Goal: Check status: Check status

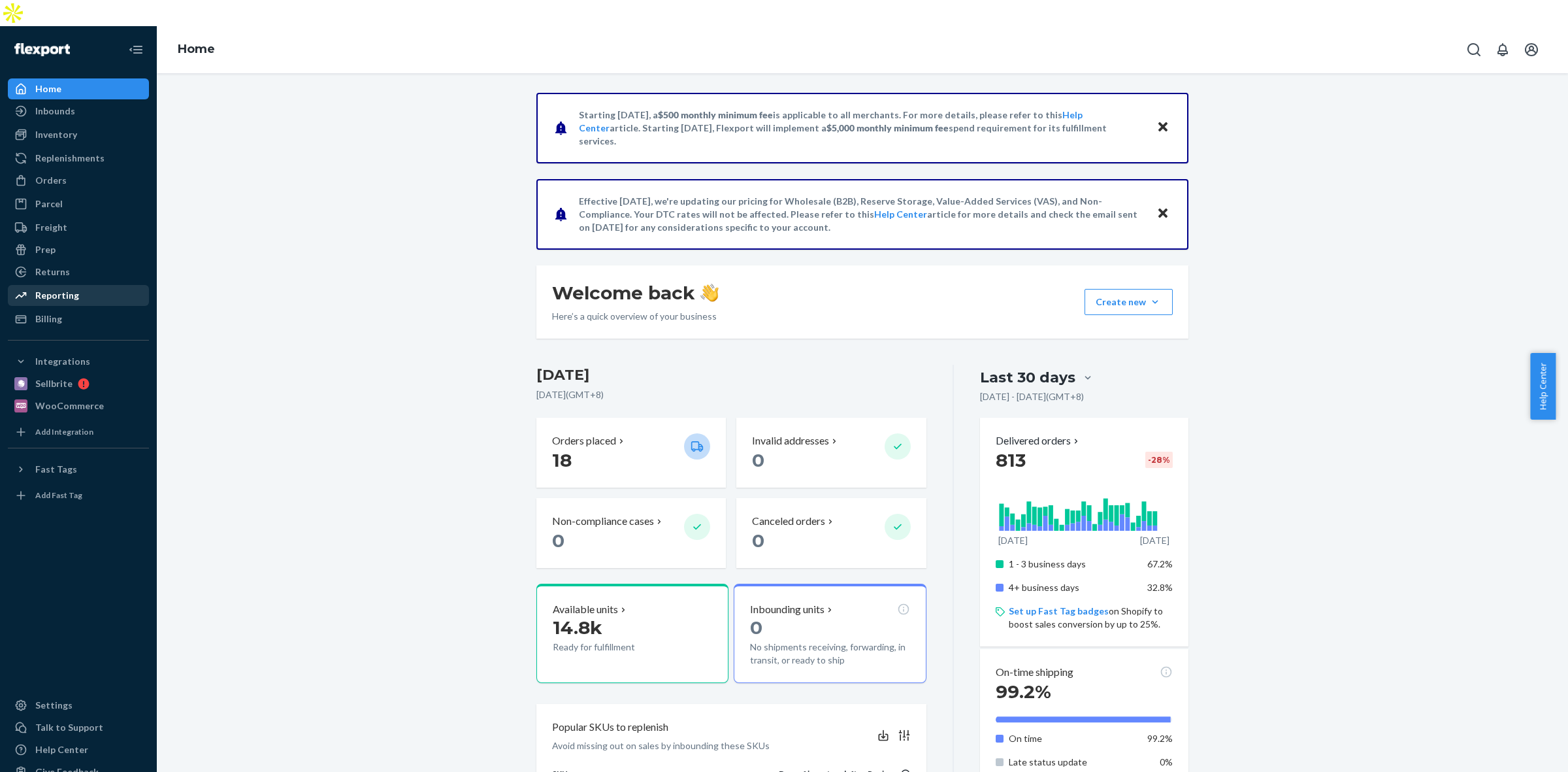
click at [97, 286] on div "Reporting" at bounding box center [78, 295] width 138 height 19
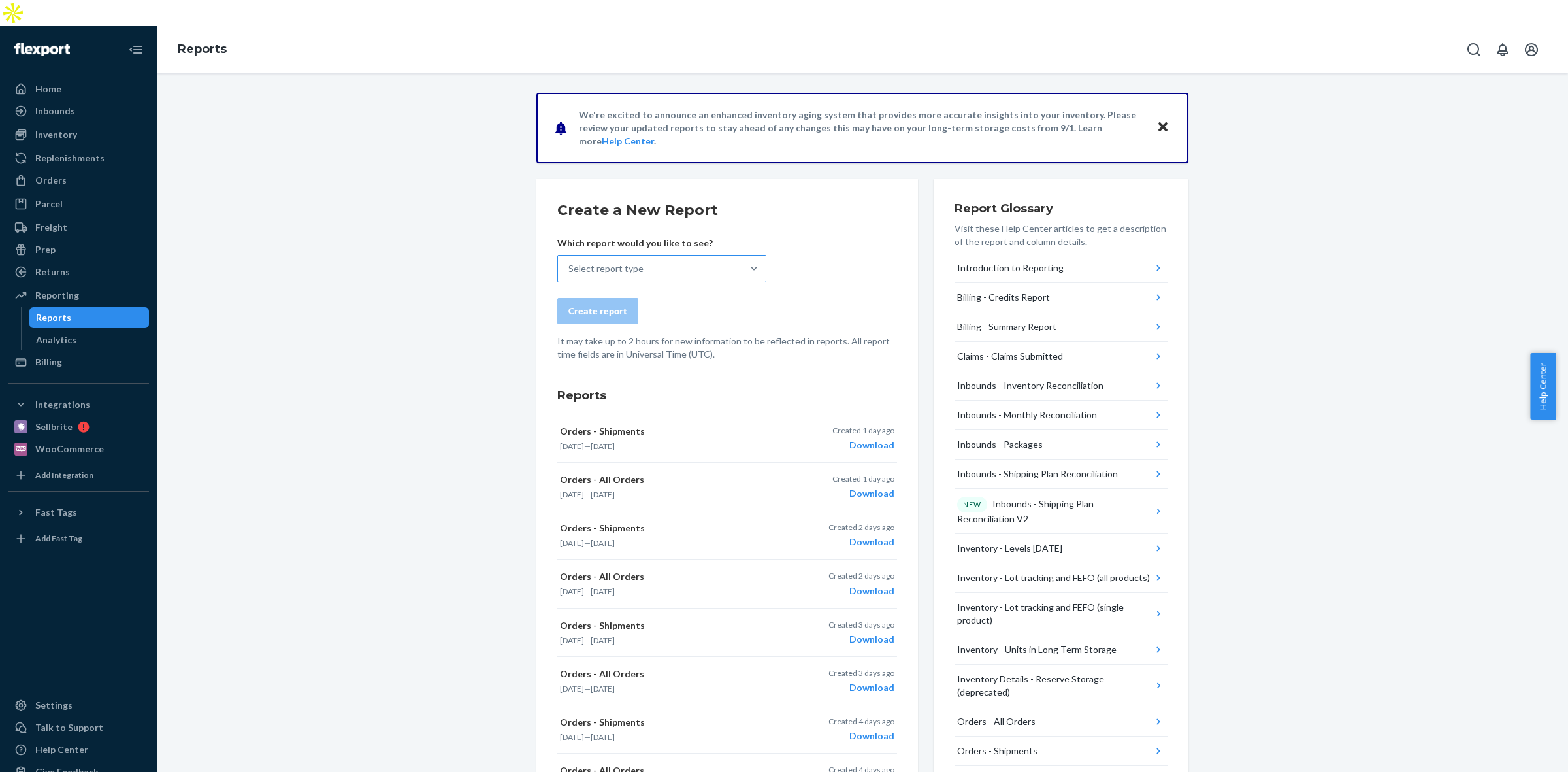
click at [706, 256] on div "Select report type" at bounding box center [650, 269] width 184 height 26
click at [569, 262] on input "Select report type" at bounding box center [569, 268] width 2 height 13
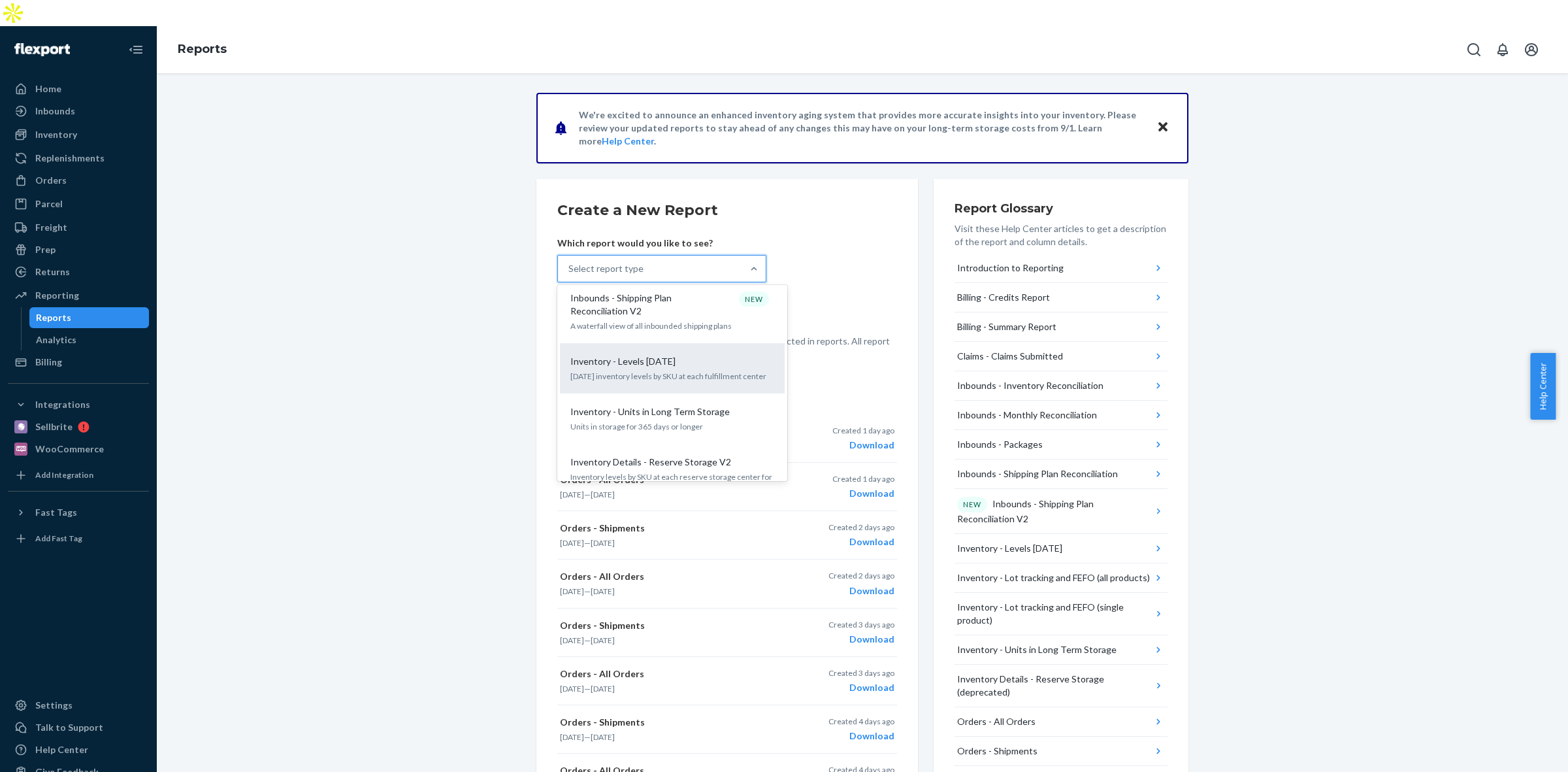
scroll to position [572, 0]
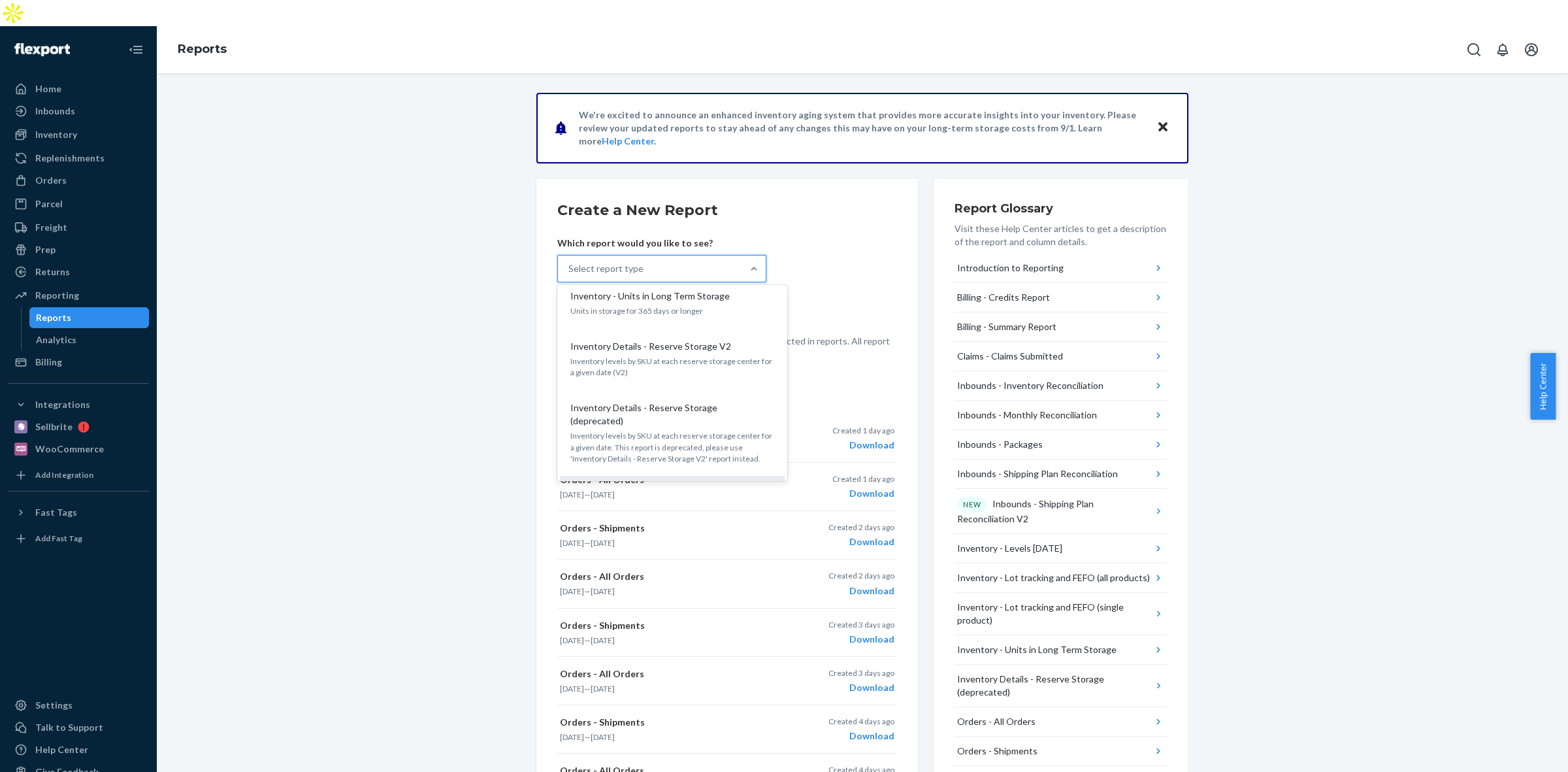
click at [718, 488] on div "Orders - All Orders" at bounding box center [669, 494] width 209 height 13
click at [569, 275] on input "option Orders - All Orders focused, 14 of 27. 27 results available. Use Up and …" at bounding box center [569, 268] width 2 height 13
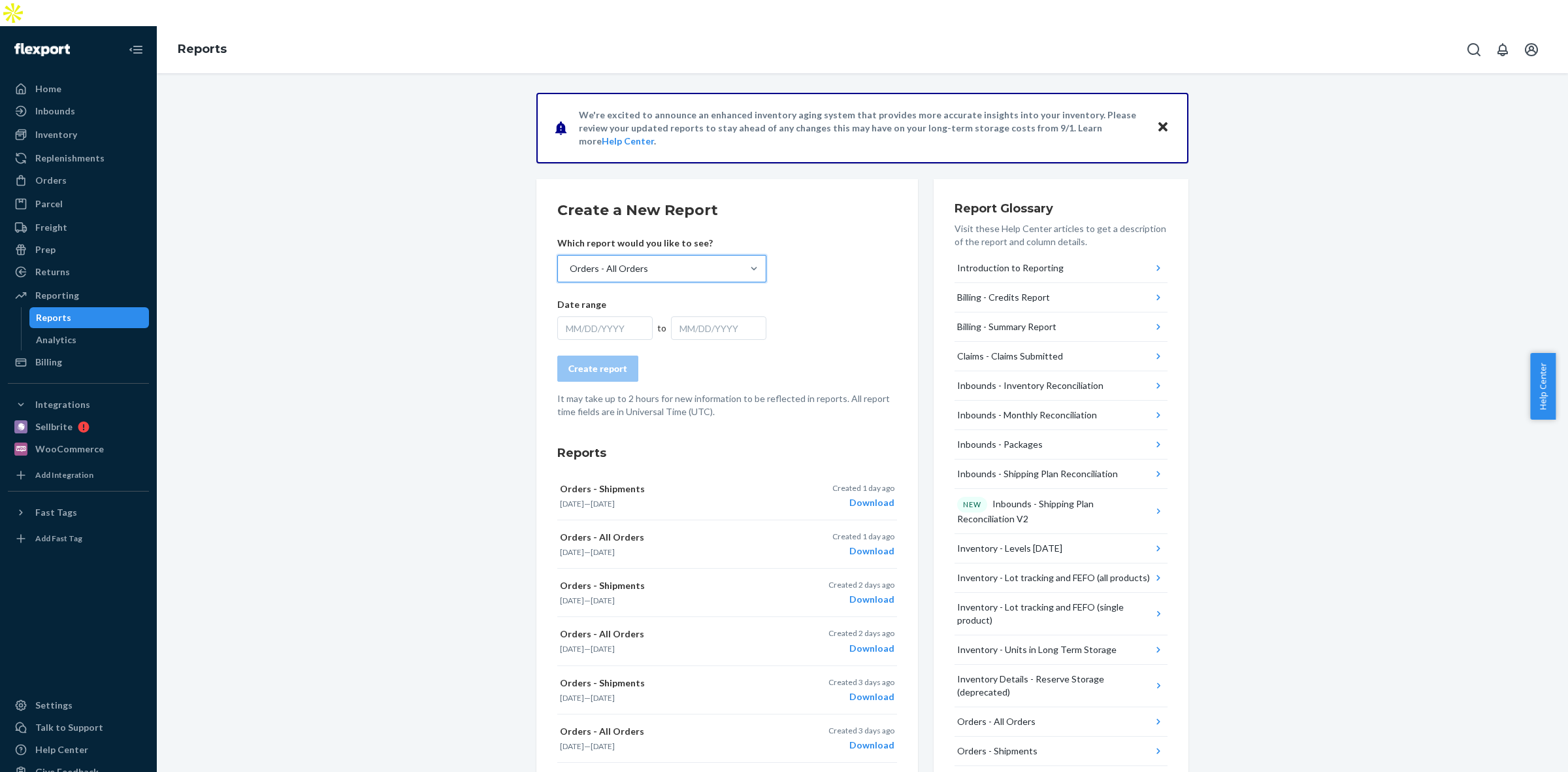
click at [634, 316] on div "MM/DD/YYYY" at bounding box center [604, 328] width 95 height 23
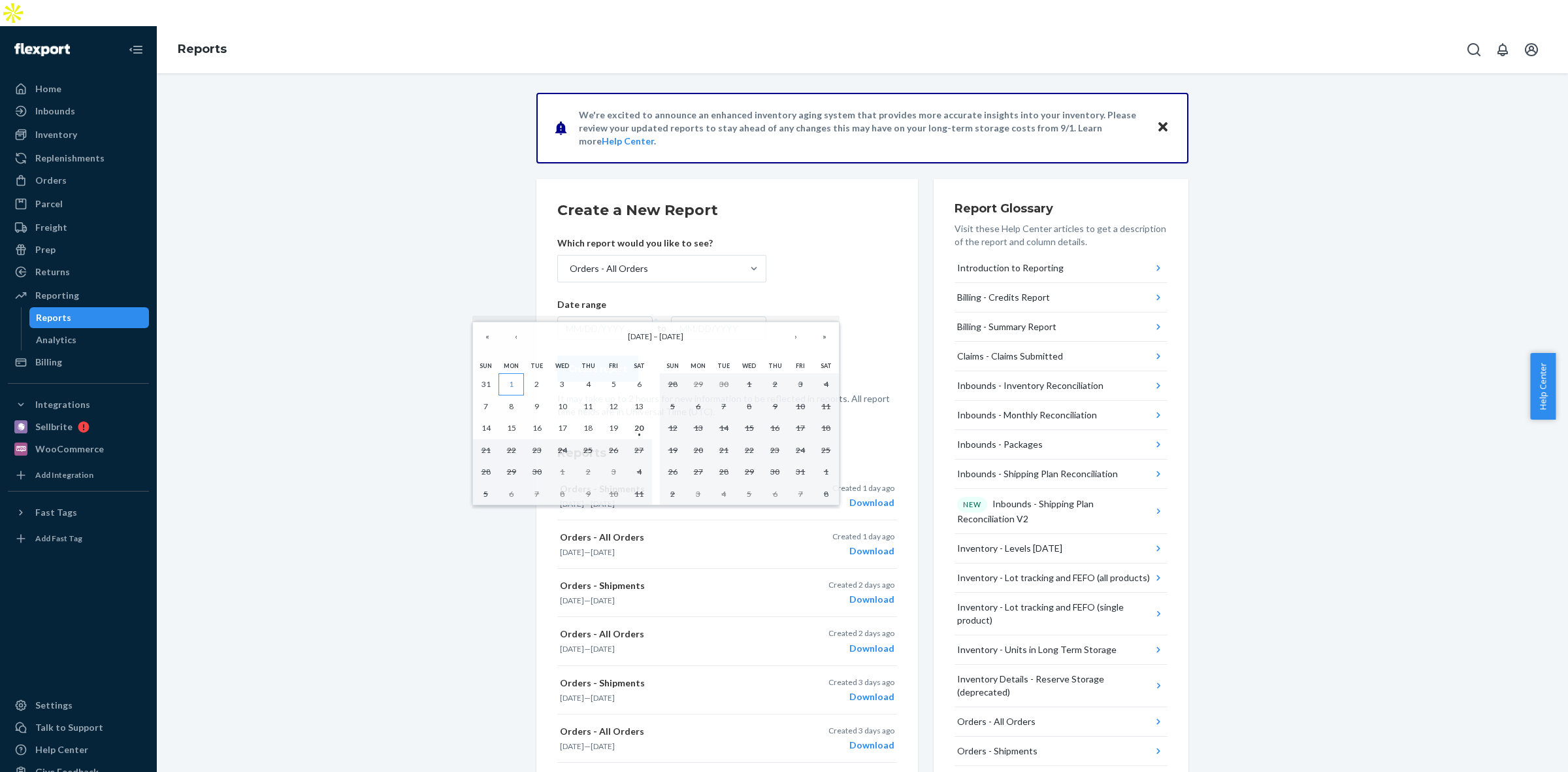
click at [506, 380] on button "1" at bounding box center [511, 384] width 25 height 22
click at [634, 433] on abbr "20" at bounding box center [639, 427] width 9 height 10
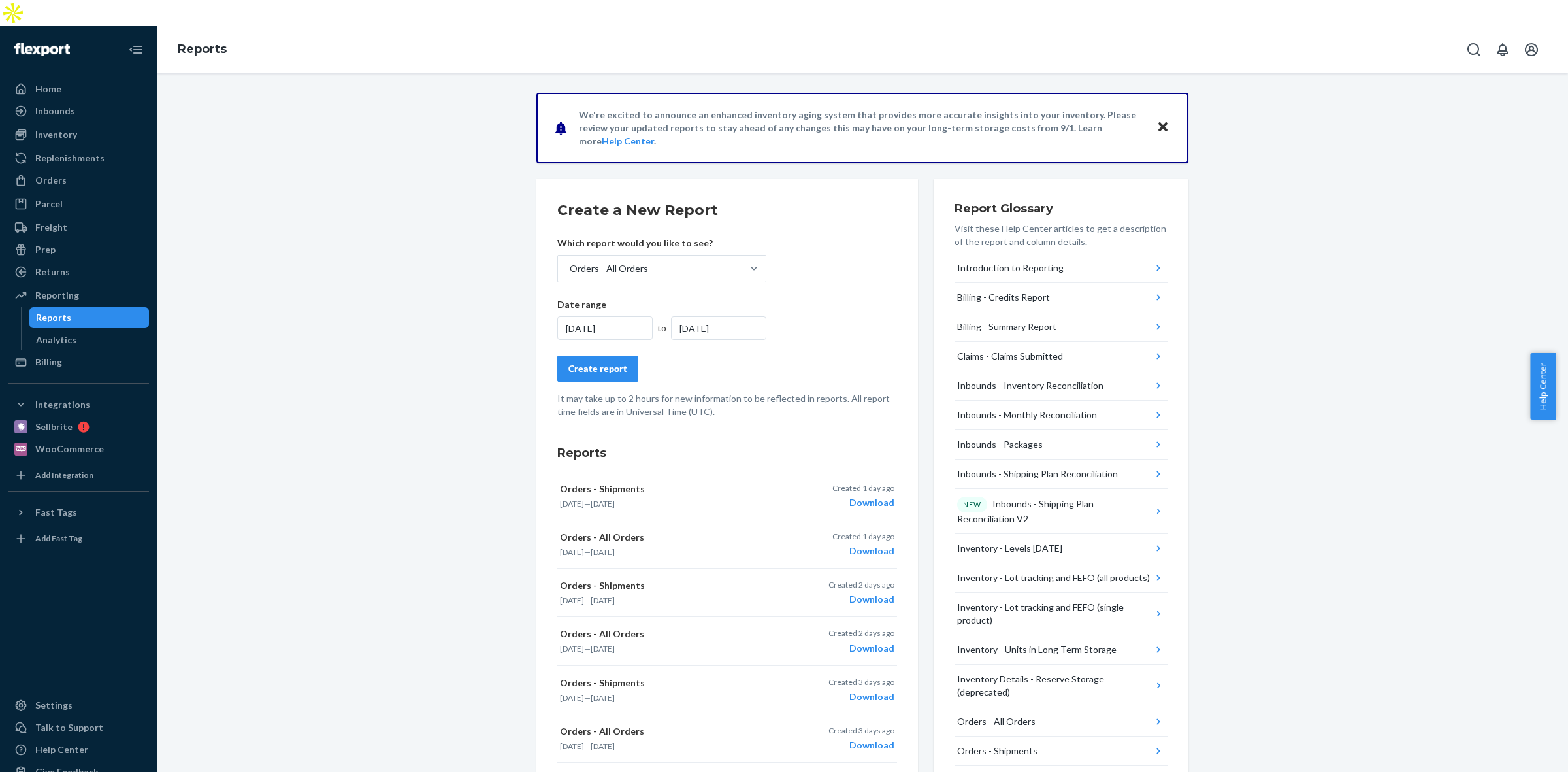
click at [575, 355] on button "Create report" at bounding box center [597, 369] width 81 height 26
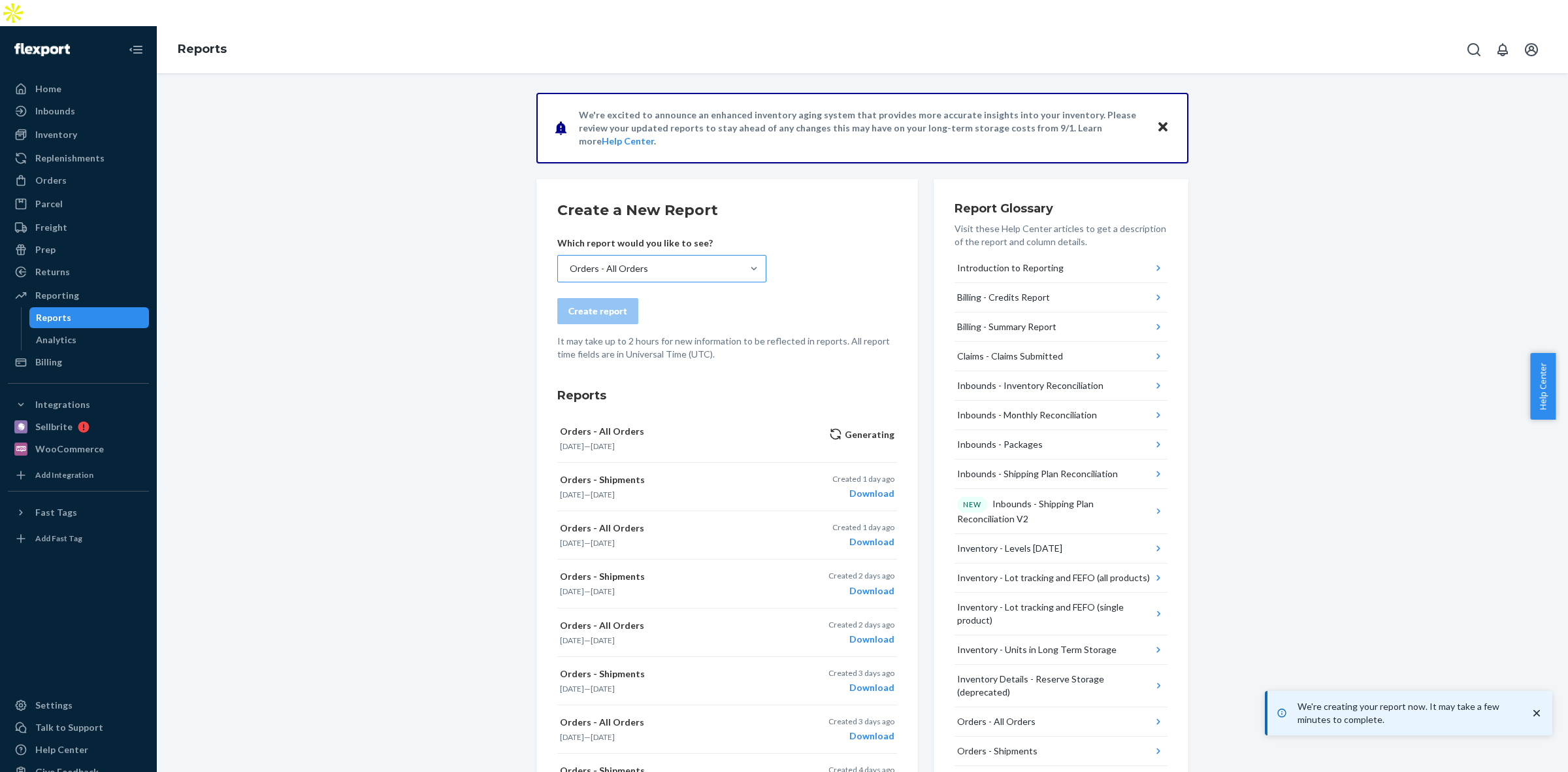
click at [617, 255] on div "Orders - All Orders" at bounding box center [661, 269] width 209 height 28
click at [569, 262] on input "Orders - All Orders" at bounding box center [569, 268] width 2 height 13
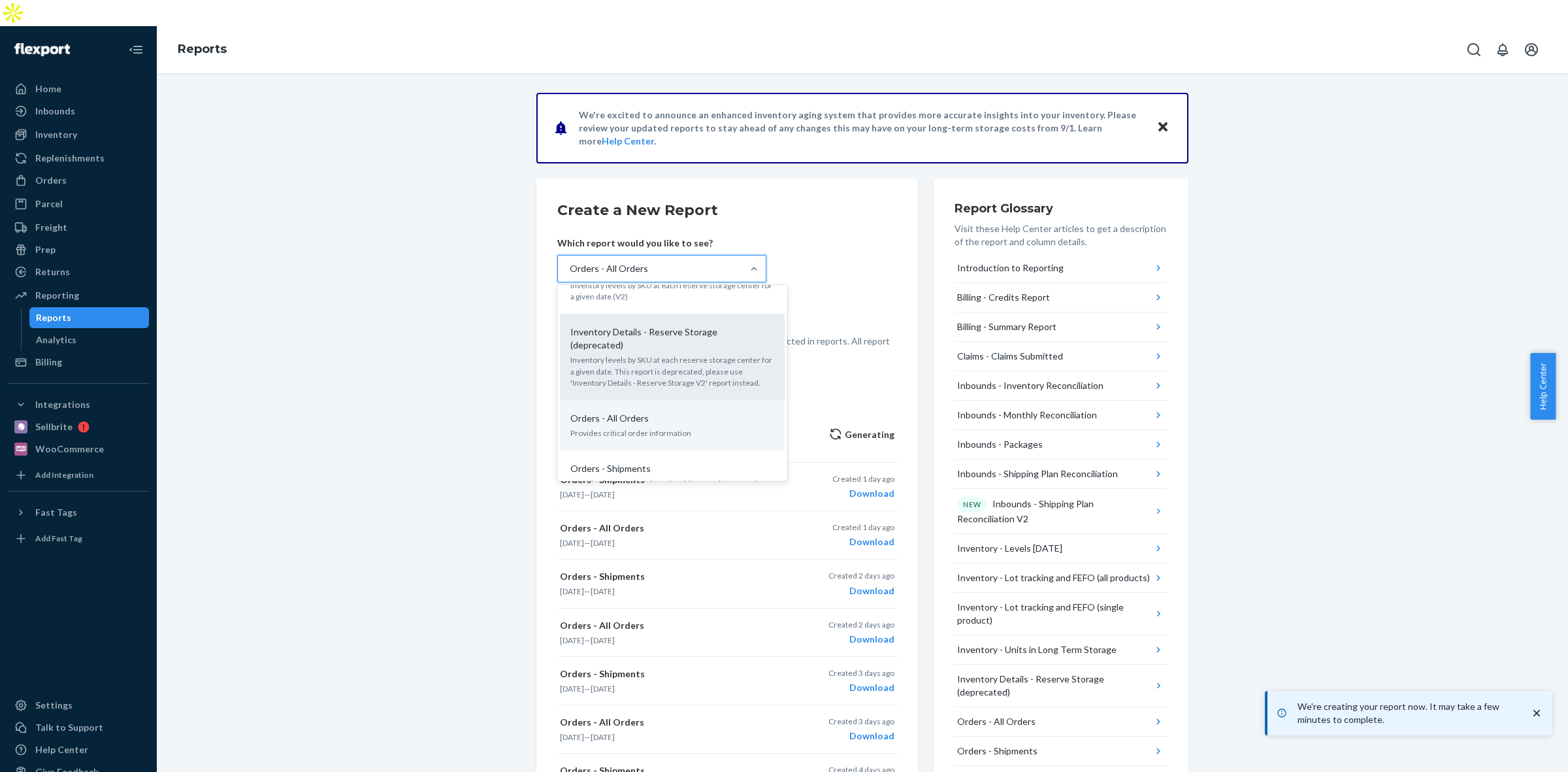
scroll to position [654, 0]
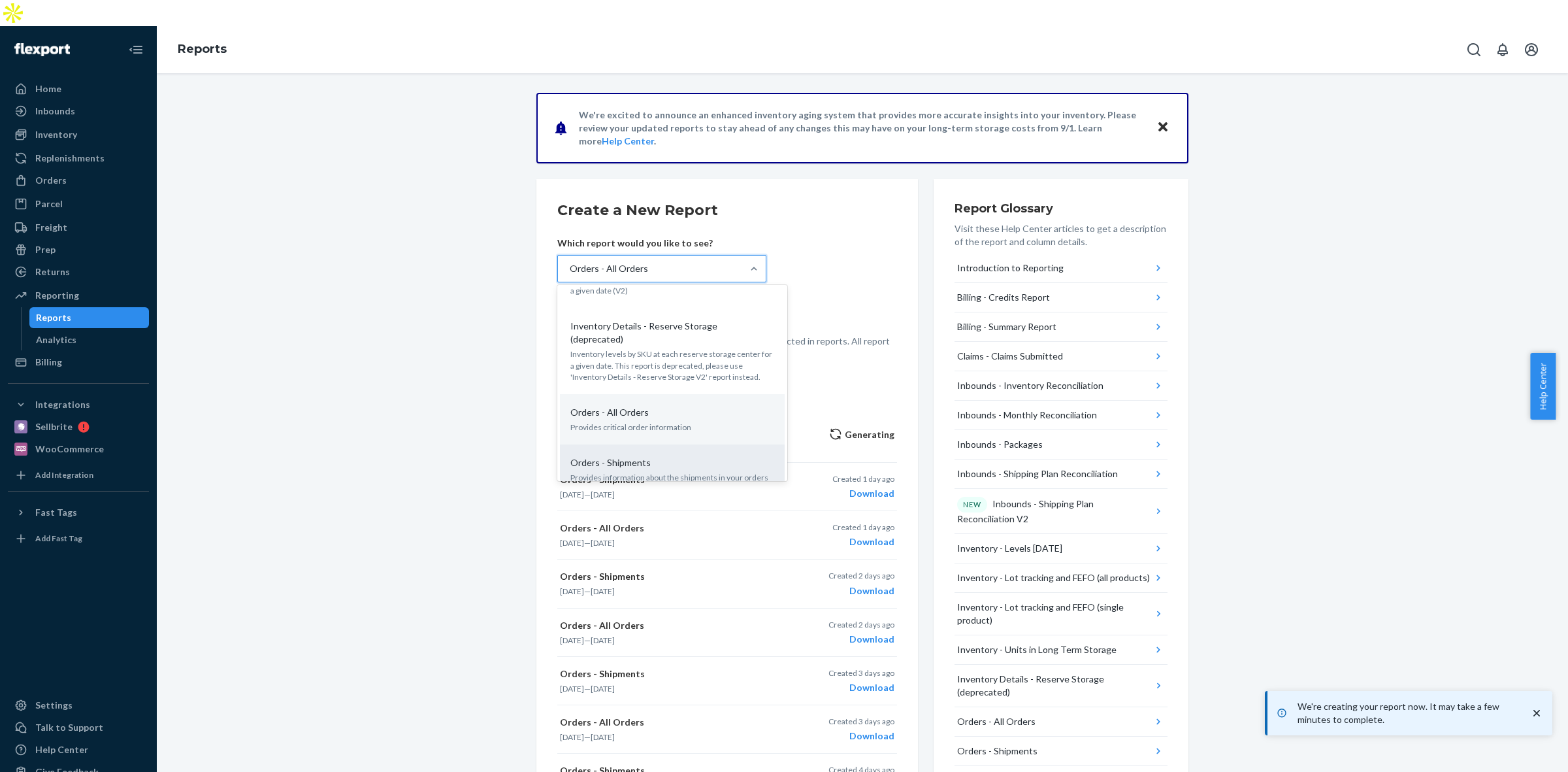
click at [677, 450] on div "Orders - Shipments Provides information about the shipments in your orders" at bounding box center [672, 470] width 209 height 40
click at [569, 275] on input "option Orders - All Orders, selected. option Orders - Shipments focused, 15 of …" at bounding box center [569, 268] width 2 height 13
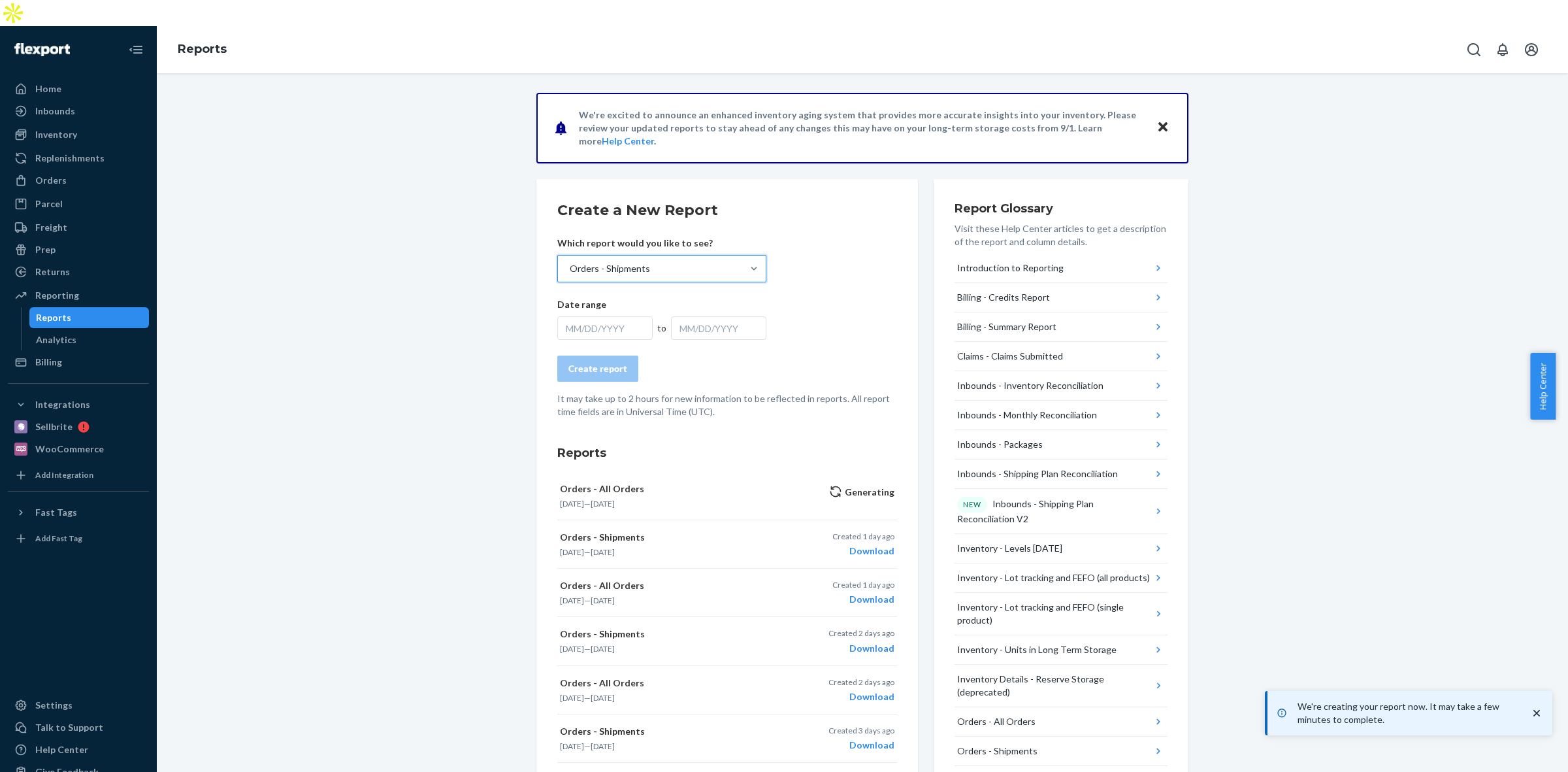
click at [599, 316] on div "MM/DD/YYYY" at bounding box center [604, 328] width 95 height 23
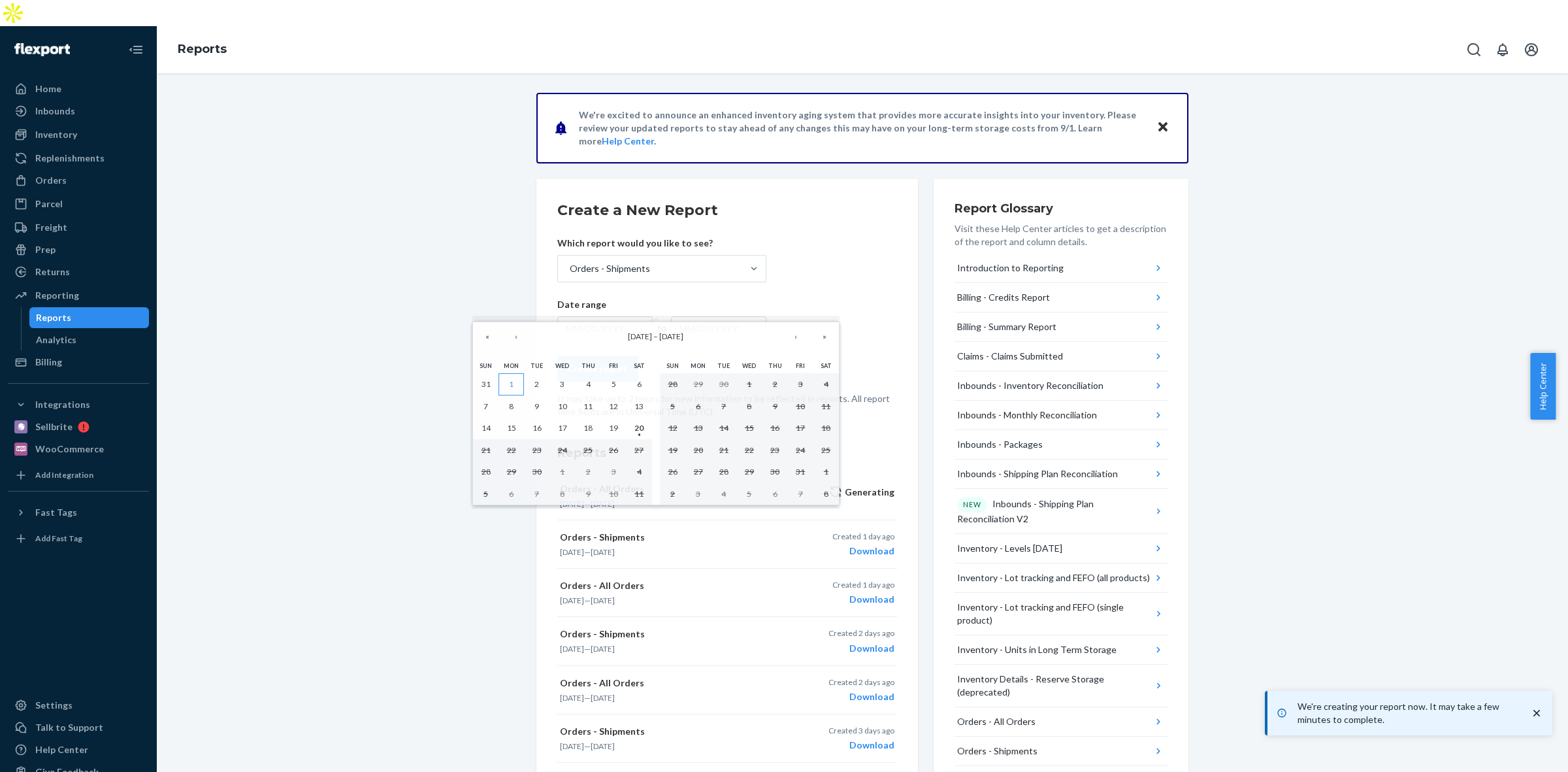
click at [508, 377] on button "1" at bounding box center [511, 384] width 25 height 22
click at [637, 433] on abbr "20" at bounding box center [639, 427] width 9 height 10
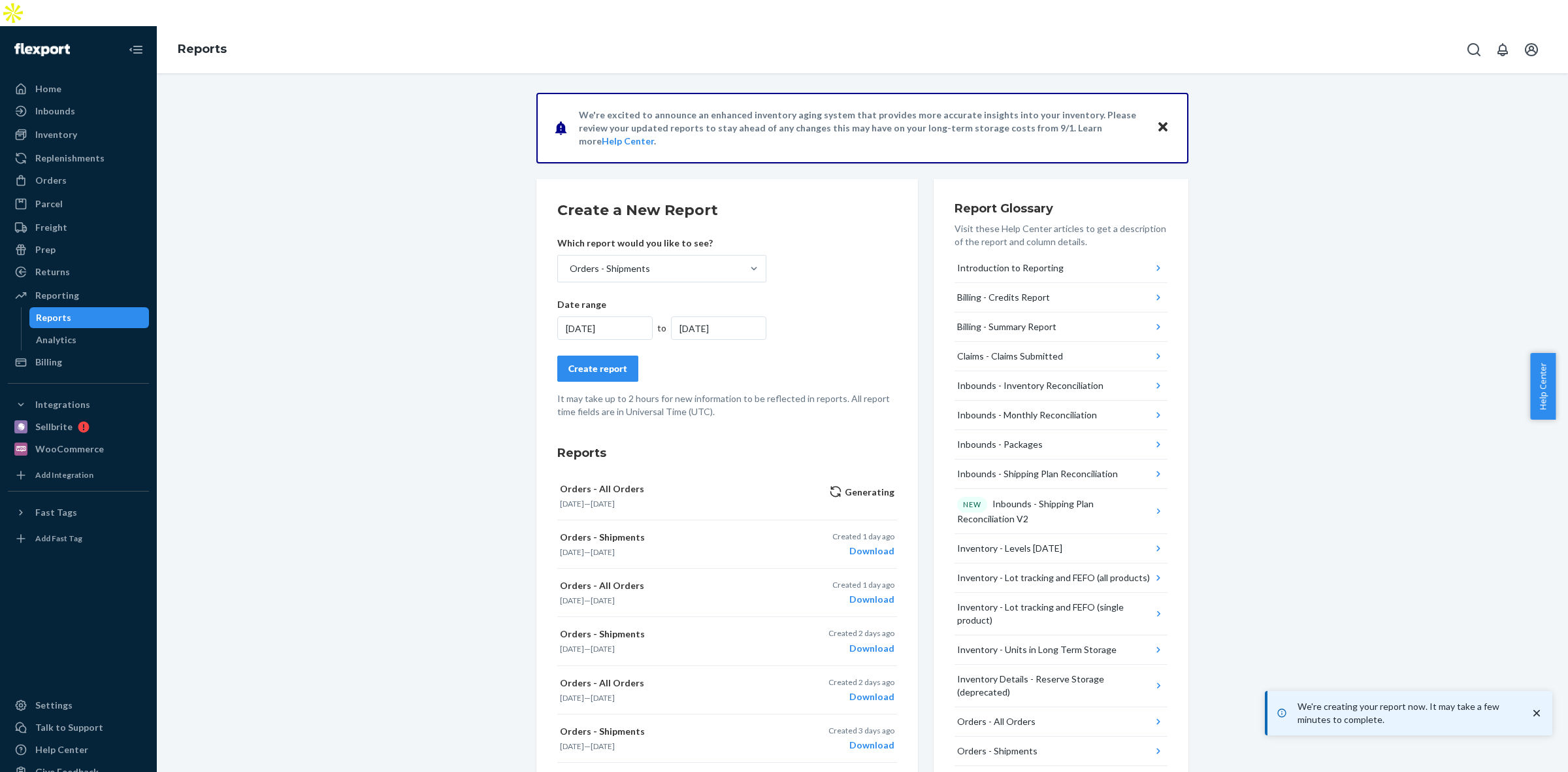
click at [603, 362] on div "Create report" at bounding box center [598, 368] width 59 height 13
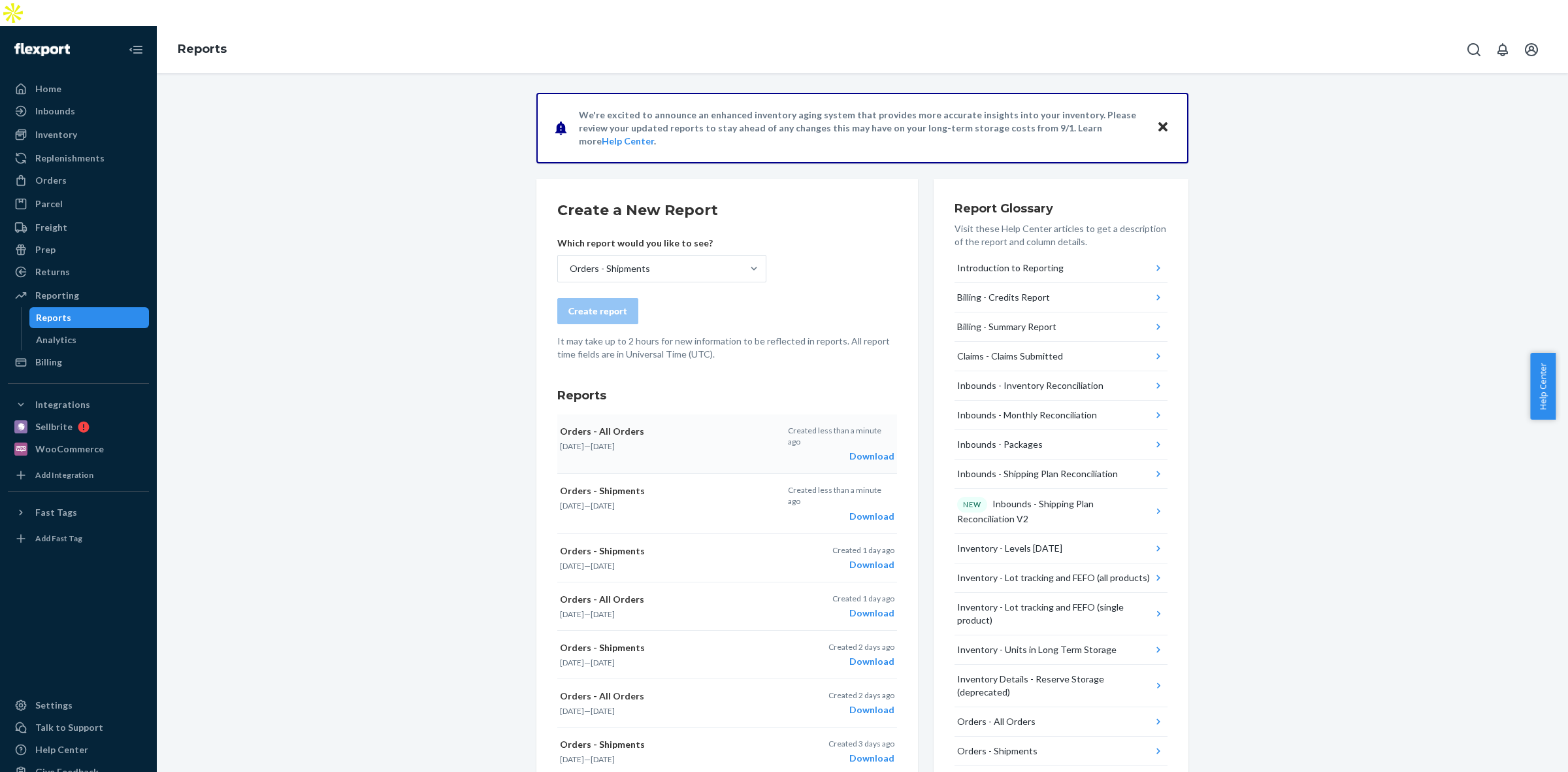
click at [851, 450] on div "Download" at bounding box center [841, 456] width 107 height 13
click at [867, 510] on div "Download" at bounding box center [841, 516] width 107 height 13
click at [53, 174] on div "Orders" at bounding box center [51, 180] width 32 height 13
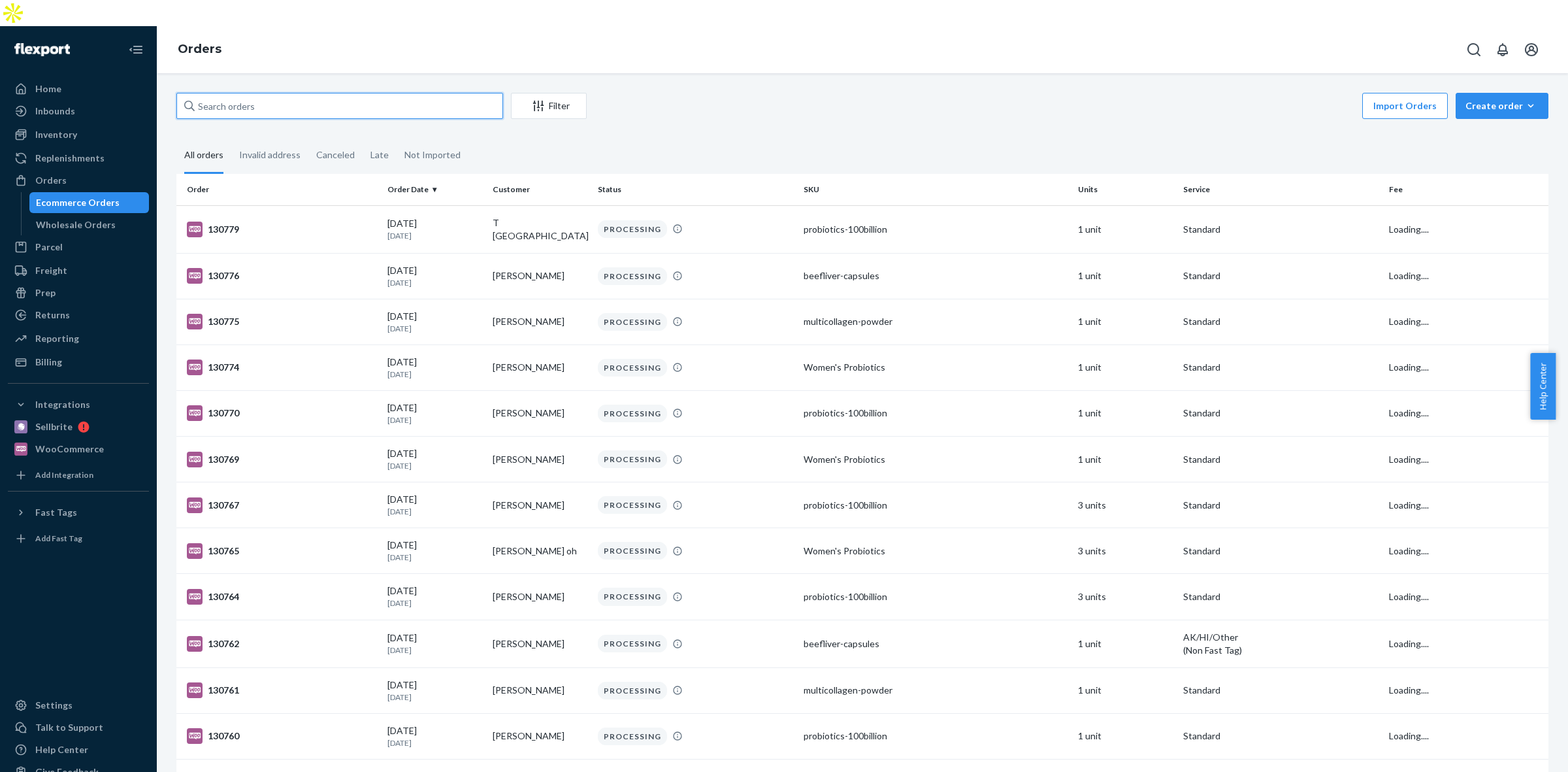
click at [263, 93] on input "text" at bounding box center [339, 106] width 327 height 26
paste input "130753"
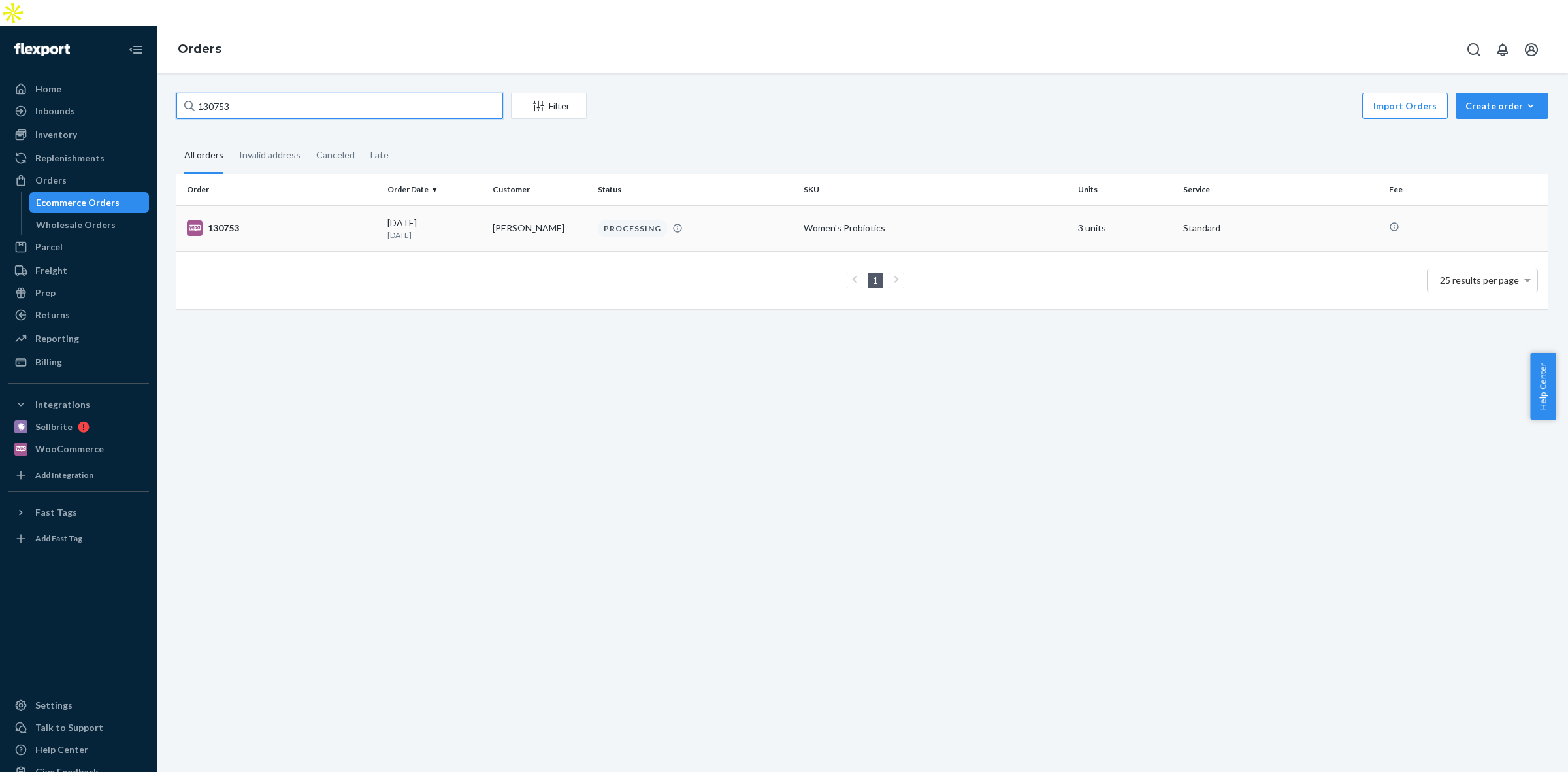
type input "130753"
click at [1010, 222] on div "Women's Probiotics" at bounding box center [935, 228] width 264 height 13
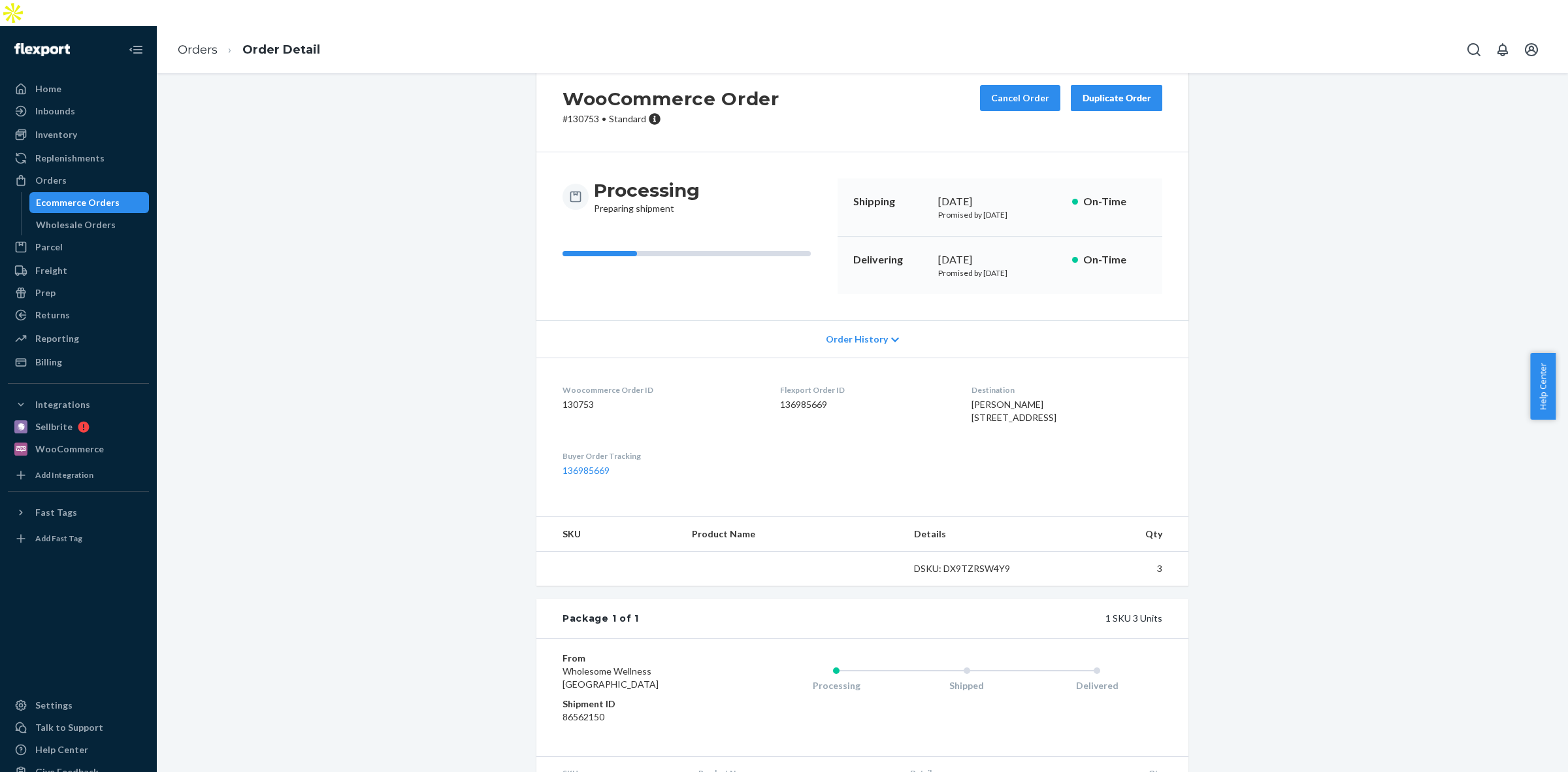
scroll to position [82, 0]
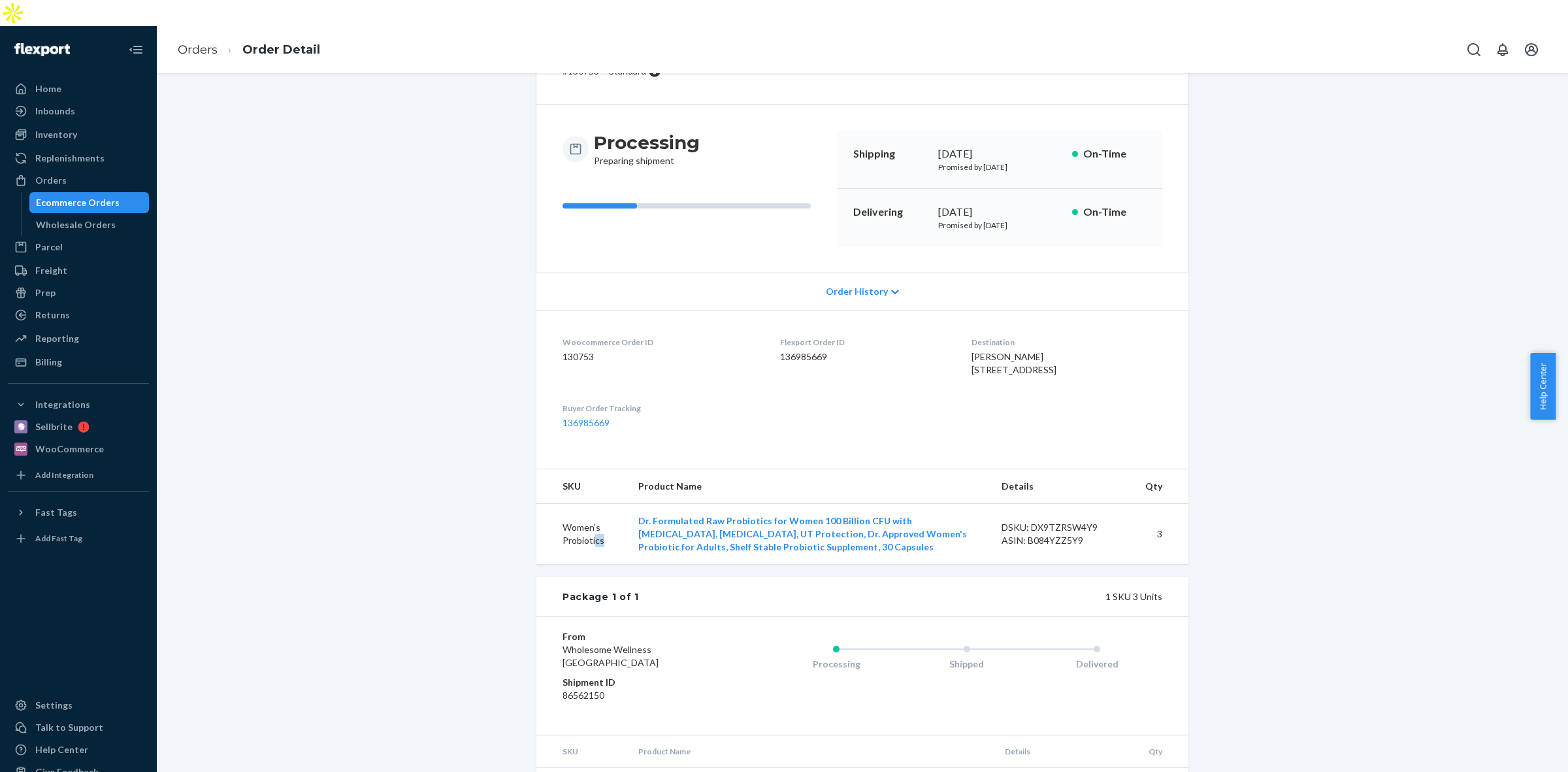
drag, startPoint x: 602, startPoint y: 535, endPoint x: 562, endPoint y: 532, distance: 40.1
click at [585, 546] on td "Women's Probiotics" at bounding box center [582, 534] width 91 height 61
drag, startPoint x: 562, startPoint y: 532, endPoint x: 550, endPoint y: 523, distance: 15.0
click at [550, 523] on td "Women's Probiotics" at bounding box center [582, 534] width 91 height 61
click at [599, 535] on td "Women's Probiotics" at bounding box center [582, 534] width 91 height 61
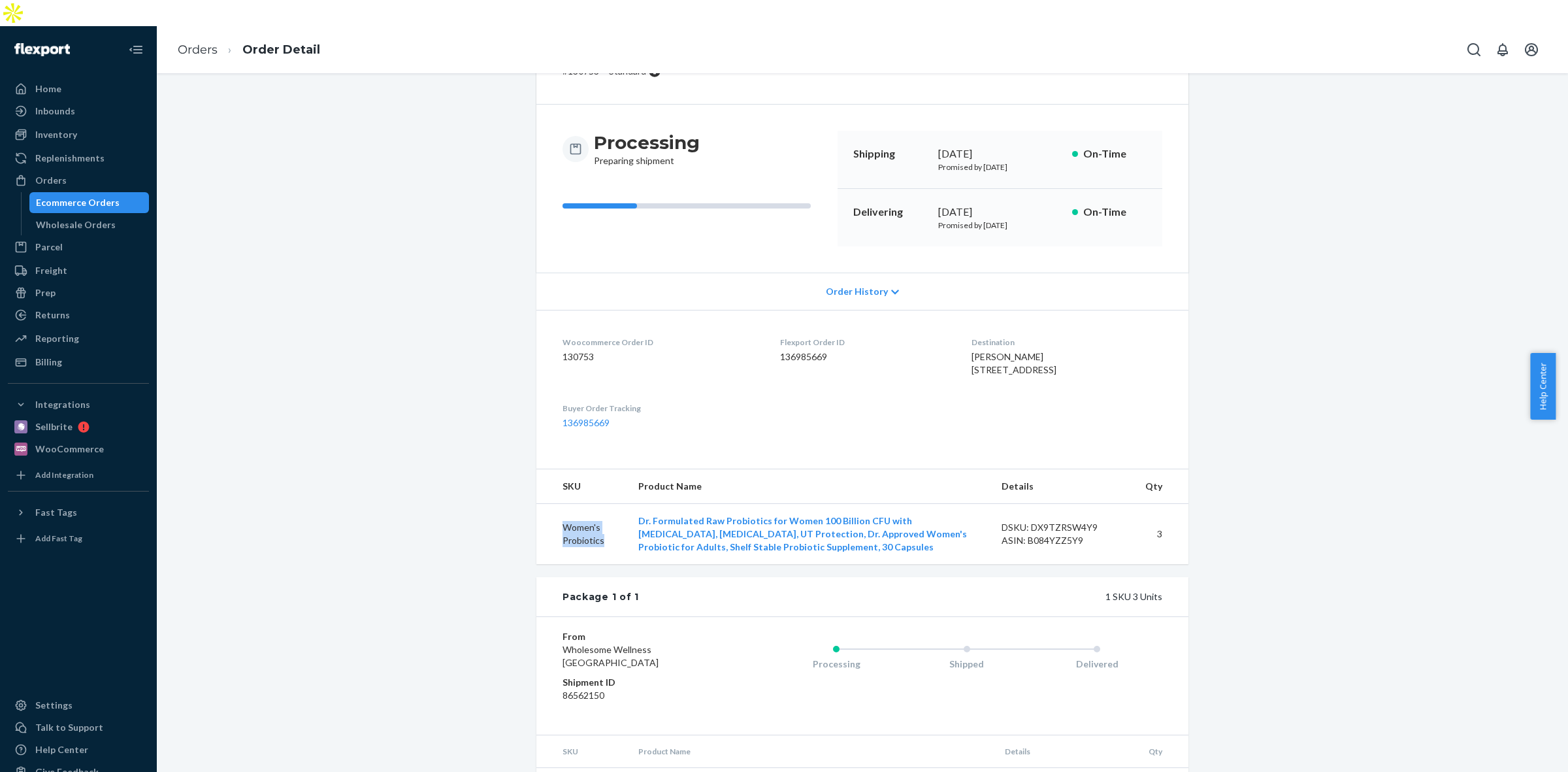
drag, startPoint x: 606, startPoint y: 546, endPoint x: 536, endPoint y: 527, distance: 72.5
click at [536, 527] on td "Women's Probiotics" at bounding box center [582, 534] width 91 height 61
copy td "Women's Probiotics"
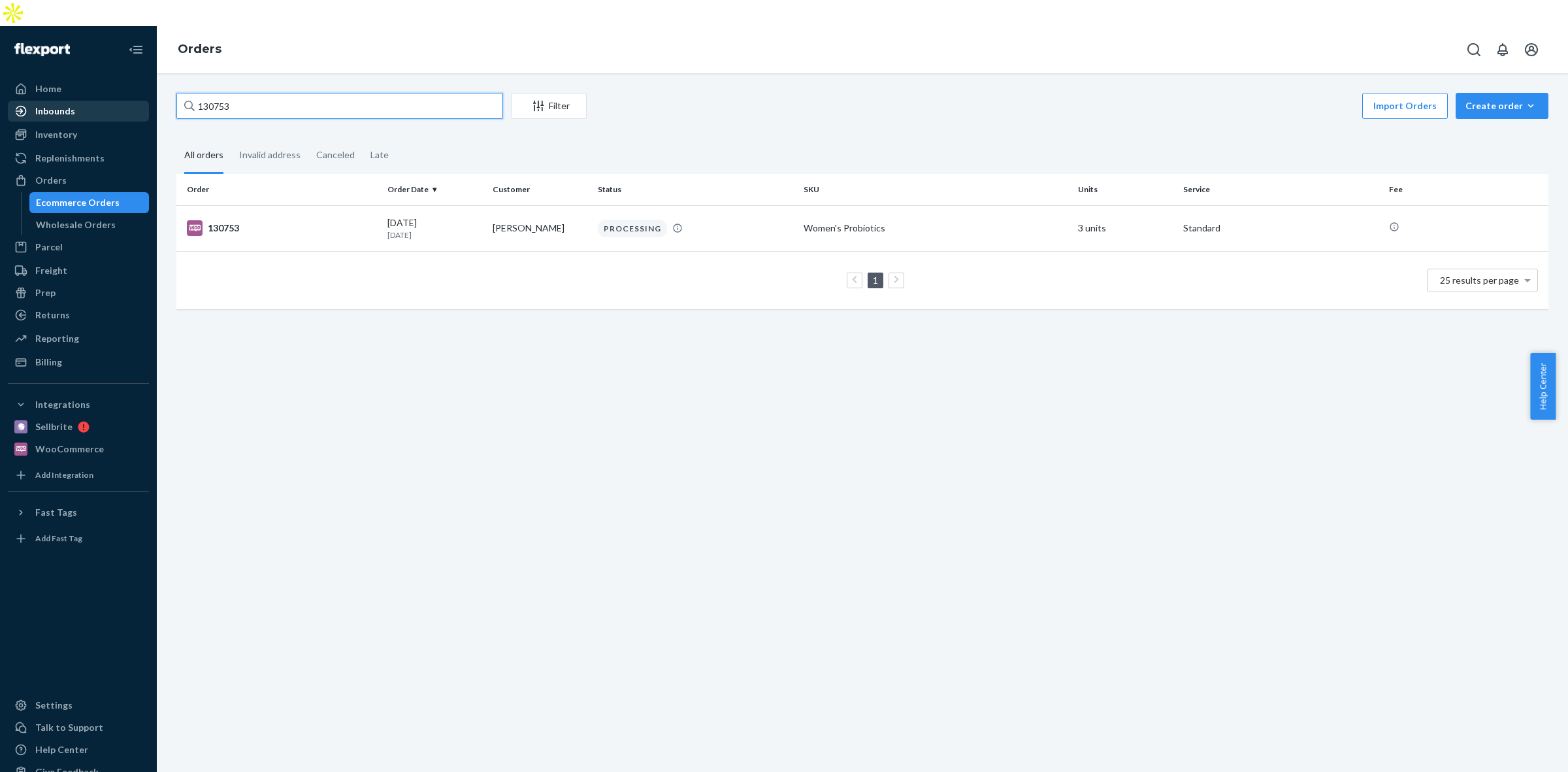
drag, startPoint x: 253, startPoint y: 92, endPoint x: 82, endPoint y: 80, distance: 171.4
click at [82, 80] on div "Home Inbounds Shipping Plans Problems Inventory Products Replenishments Orders …" at bounding box center [784, 412] width 1568 height 772
paste input "4"
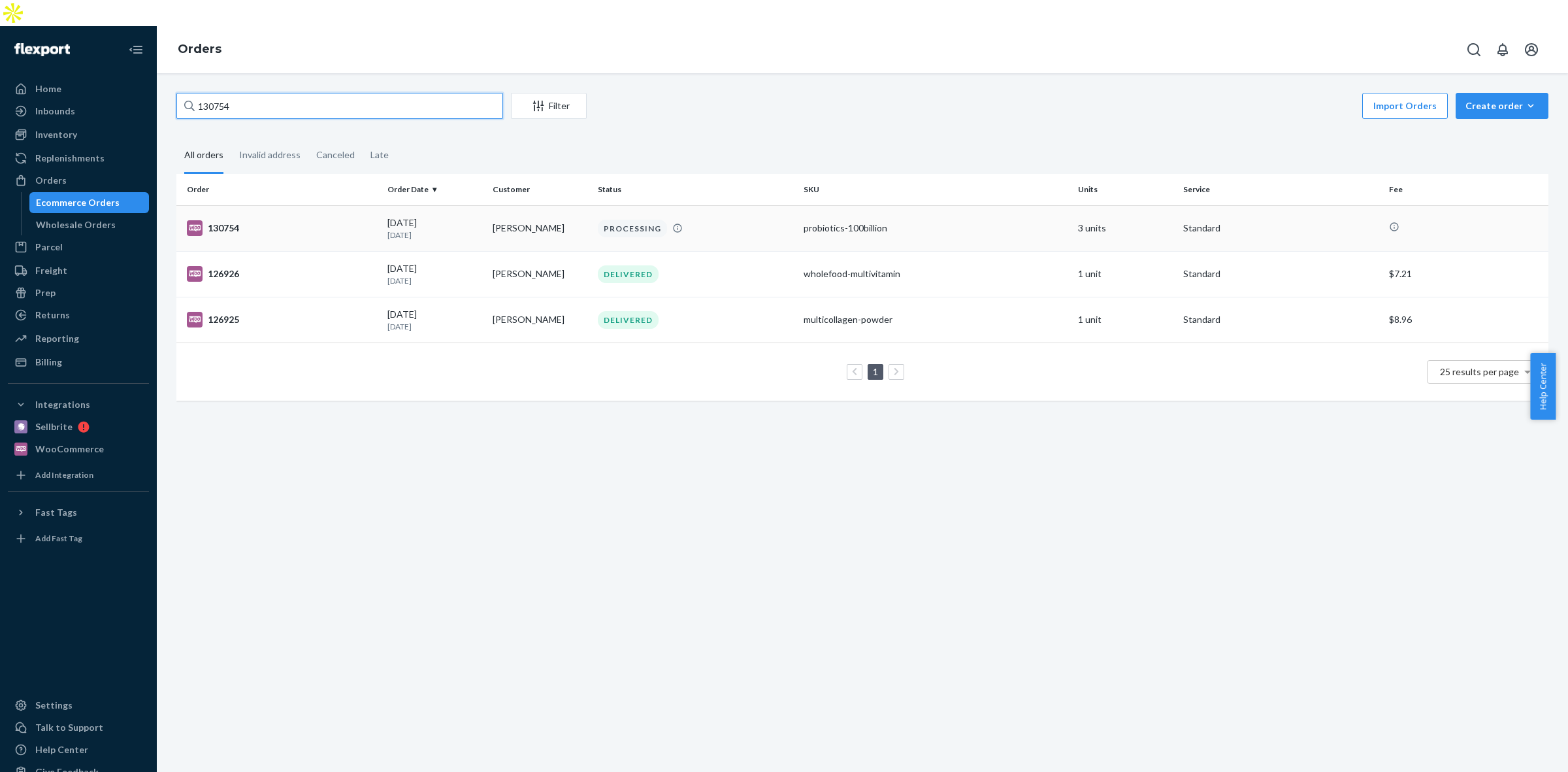
type input "130754"
click at [755, 219] on div "PROCESSING" at bounding box center [695, 228] width 201 height 18
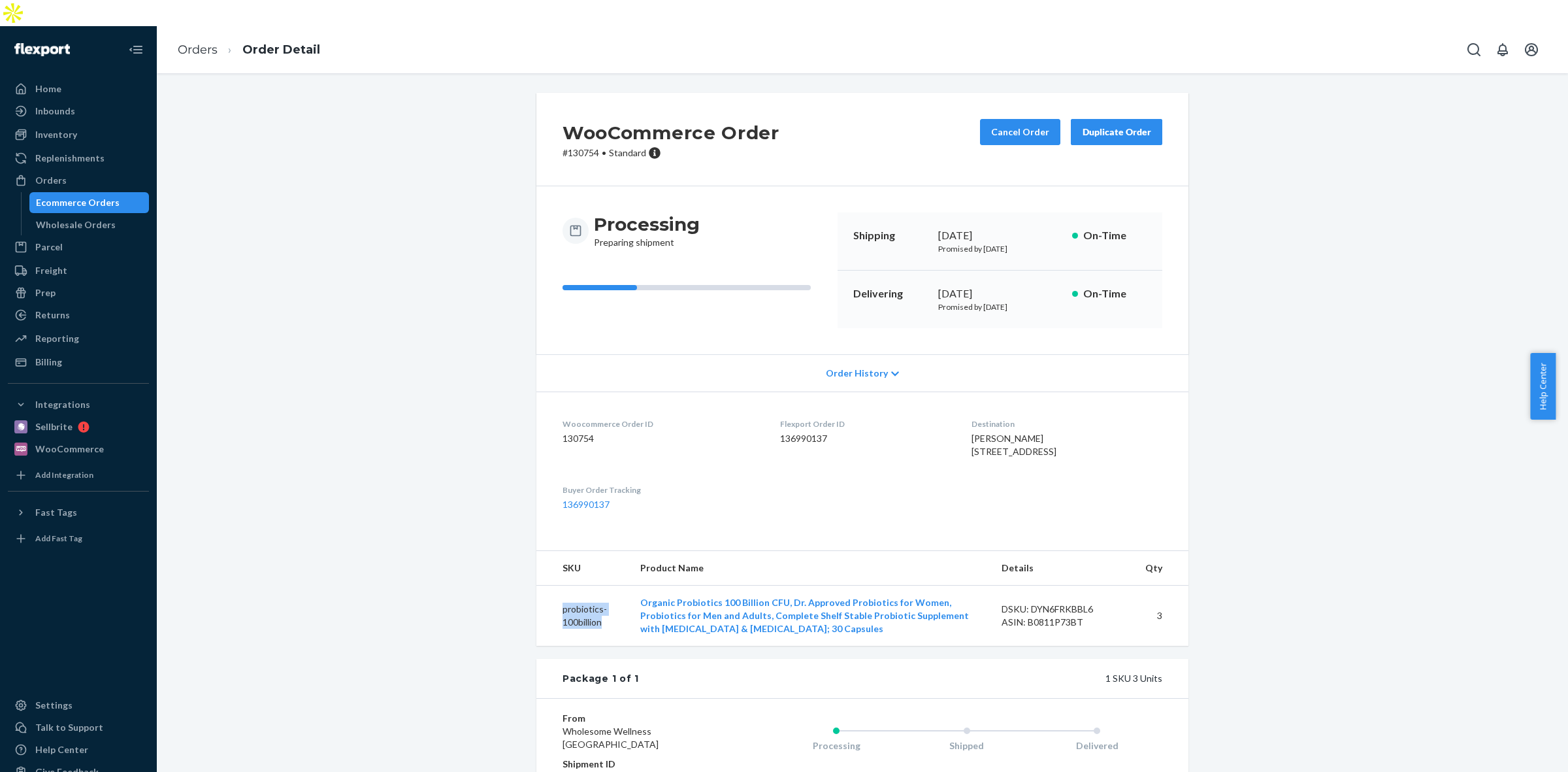
drag, startPoint x: 607, startPoint y: 626, endPoint x: 550, endPoint y: 615, distance: 58.1
click at [550, 615] on td "probiotics-100billion" at bounding box center [582, 616] width 93 height 61
copy td "probiotics-100billion"
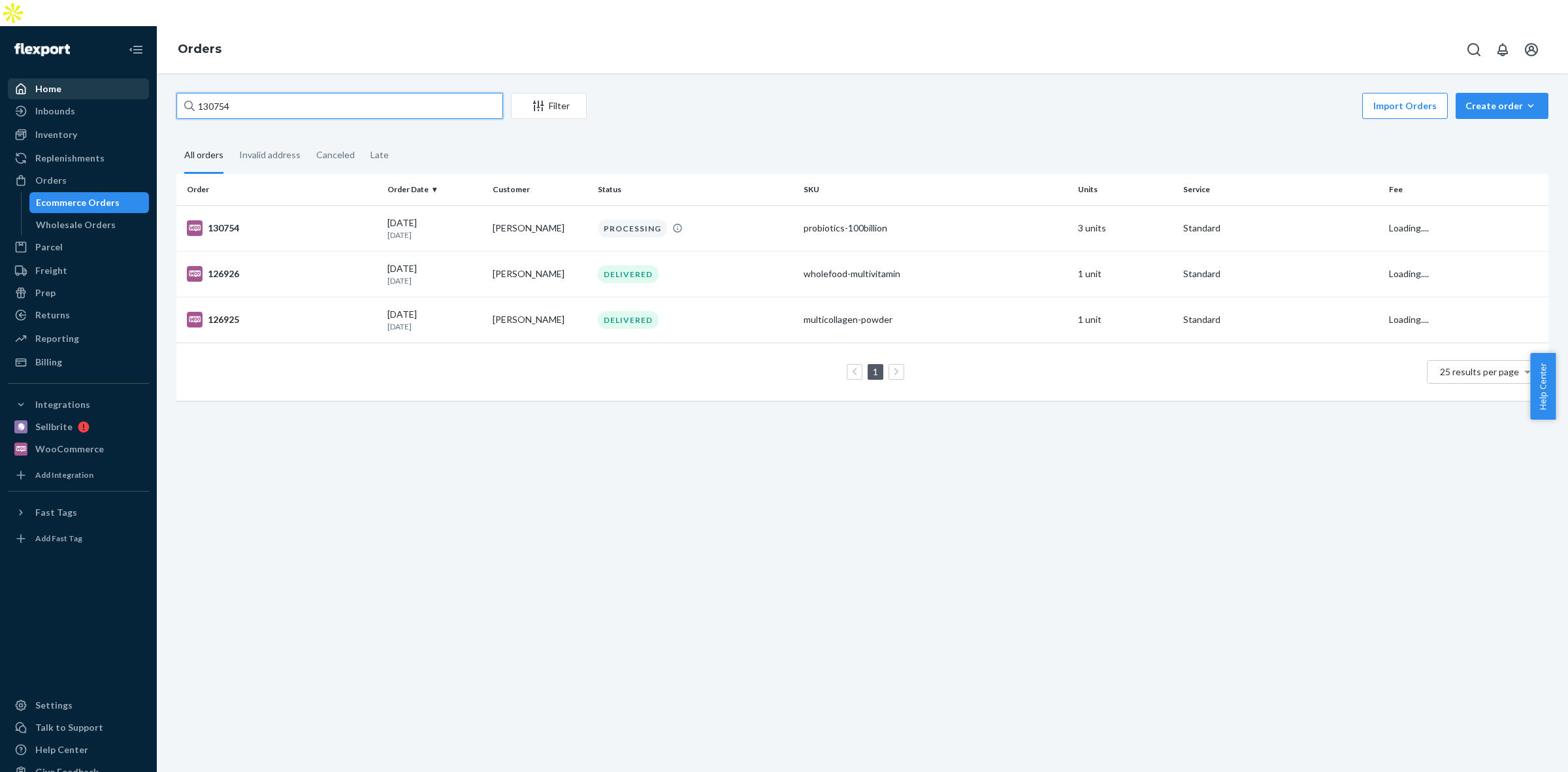
drag, startPoint x: 249, startPoint y: 77, endPoint x: 119, endPoint y: 72, distance: 130.1
click at [119, 72] on div "Home Inbounds Shipping Plans Problems Inventory Products Replenishments Orders …" at bounding box center [784, 412] width 1568 height 772
paste input "7"
type input "130757"
click at [719, 218] on td "PROCESSING" at bounding box center [695, 228] width 205 height 46
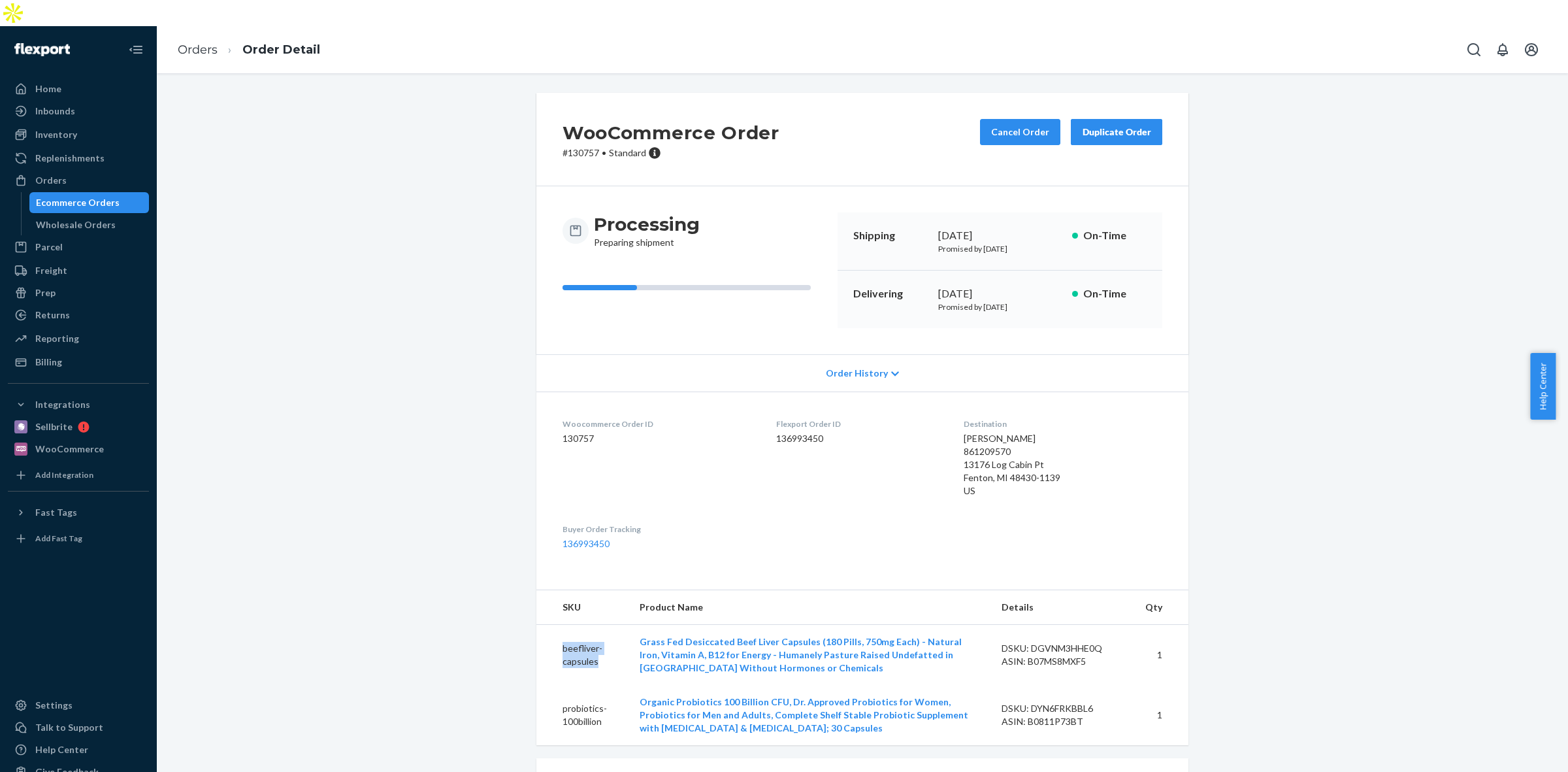
drag, startPoint x: 588, startPoint y: 635, endPoint x: 553, endPoint y: 615, distance: 40.3
click at [553, 624] on td "beefliver-capsules" at bounding box center [582, 655] width 93 height 61
copy td "beefliver-capsules"
drag, startPoint x: 609, startPoint y: 695, endPoint x: 548, endPoint y: 681, distance: 62.6
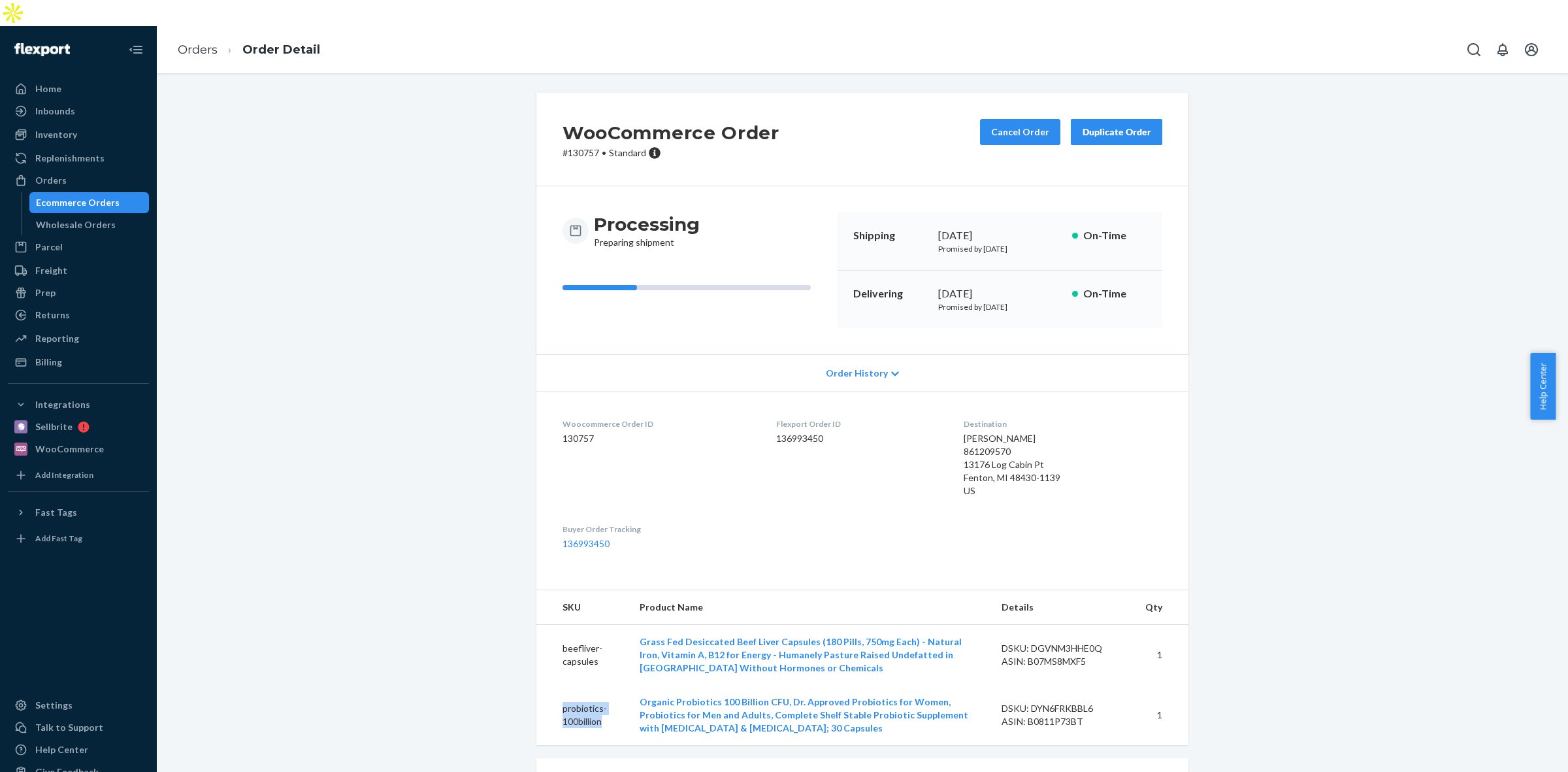
click at [548, 685] on td "probiotics-100billion" at bounding box center [582, 715] width 93 height 60
copy td "probiotics-100billion"
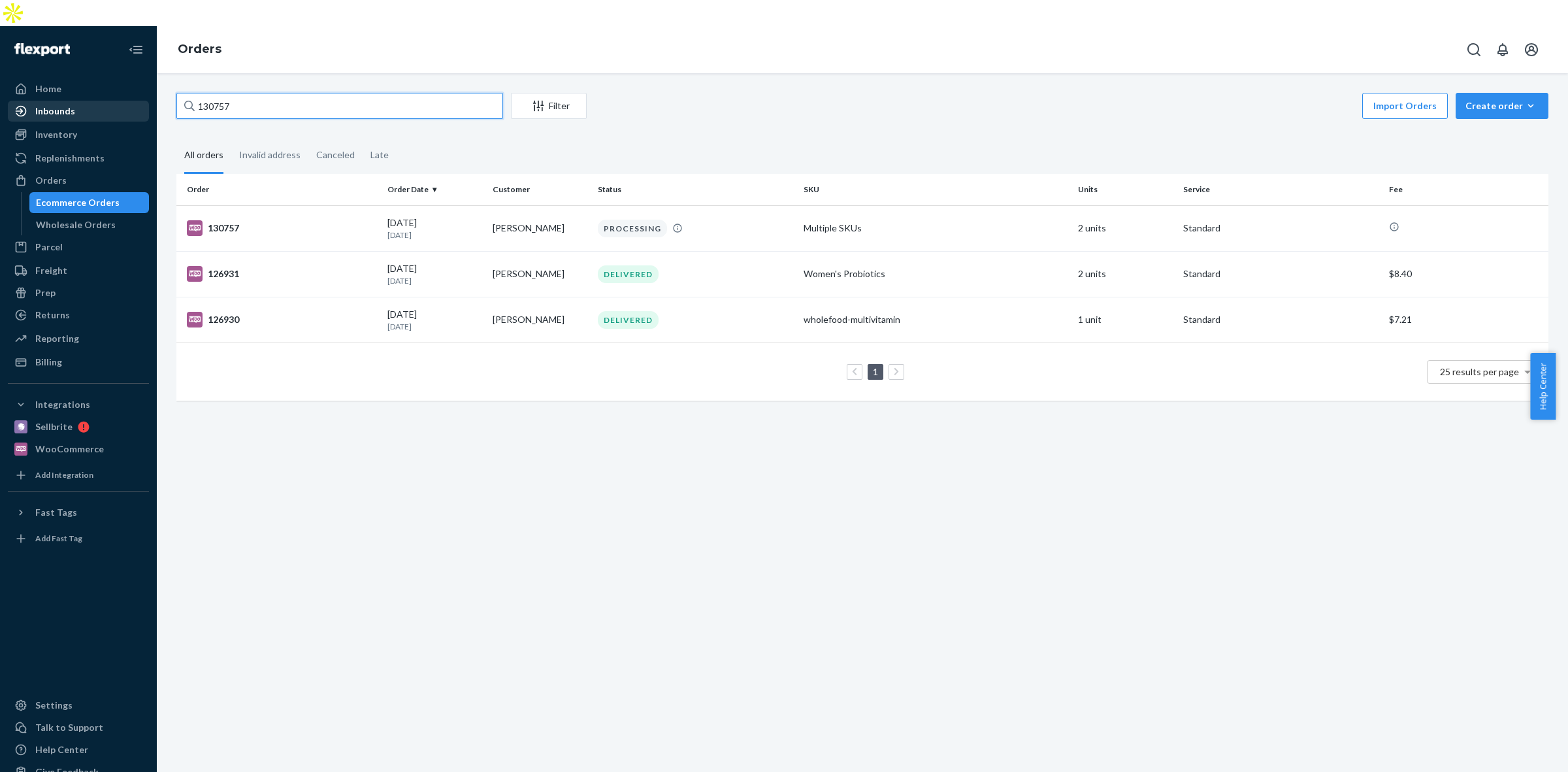
drag, startPoint x: 262, startPoint y: 83, endPoint x: 110, endPoint y: 80, distance: 152.0
click at [113, 77] on div "Home Inbounds Shipping Plans Problems Inventory Products Replenishments Orders …" at bounding box center [784, 412] width 1568 height 772
paste input "6"
type input "130756"
click at [810, 214] on td "beefliver-capsules" at bounding box center [935, 228] width 274 height 46
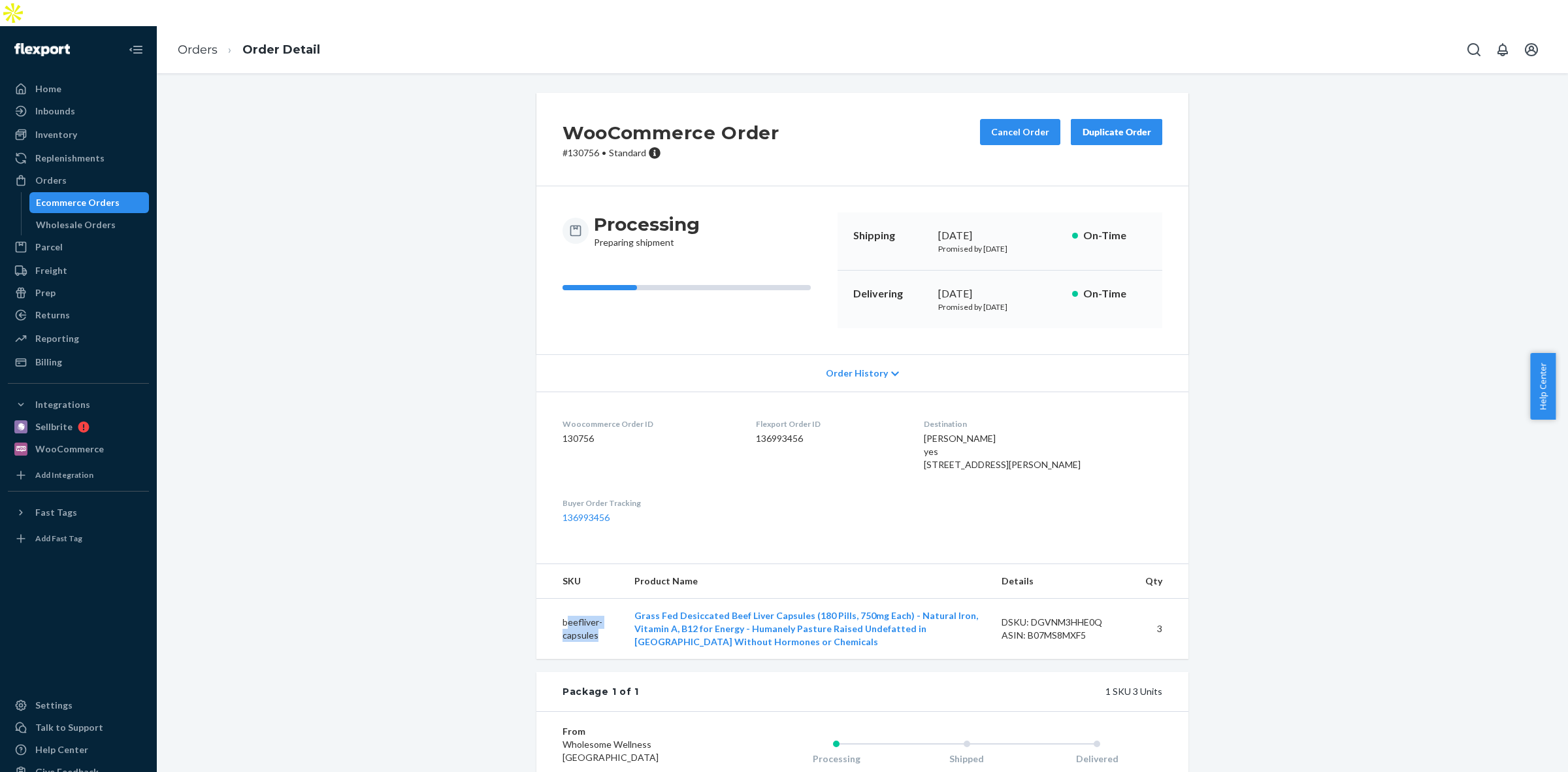
drag, startPoint x: 612, startPoint y: 634, endPoint x: 559, endPoint y: 618, distance: 55.4
click at [559, 618] on td "beefliver-capsules" at bounding box center [579, 629] width 87 height 61
click at [589, 644] on td "beefliver-capsules" at bounding box center [579, 629] width 87 height 61
drag, startPoint x: 592, startPoint y: 645, endPoint x: 542, endPoint y: 615, distance: 58.3
click at [542, 615] on td "beefliver-capsules" at bounding box center [579, 629] width 87 height 61
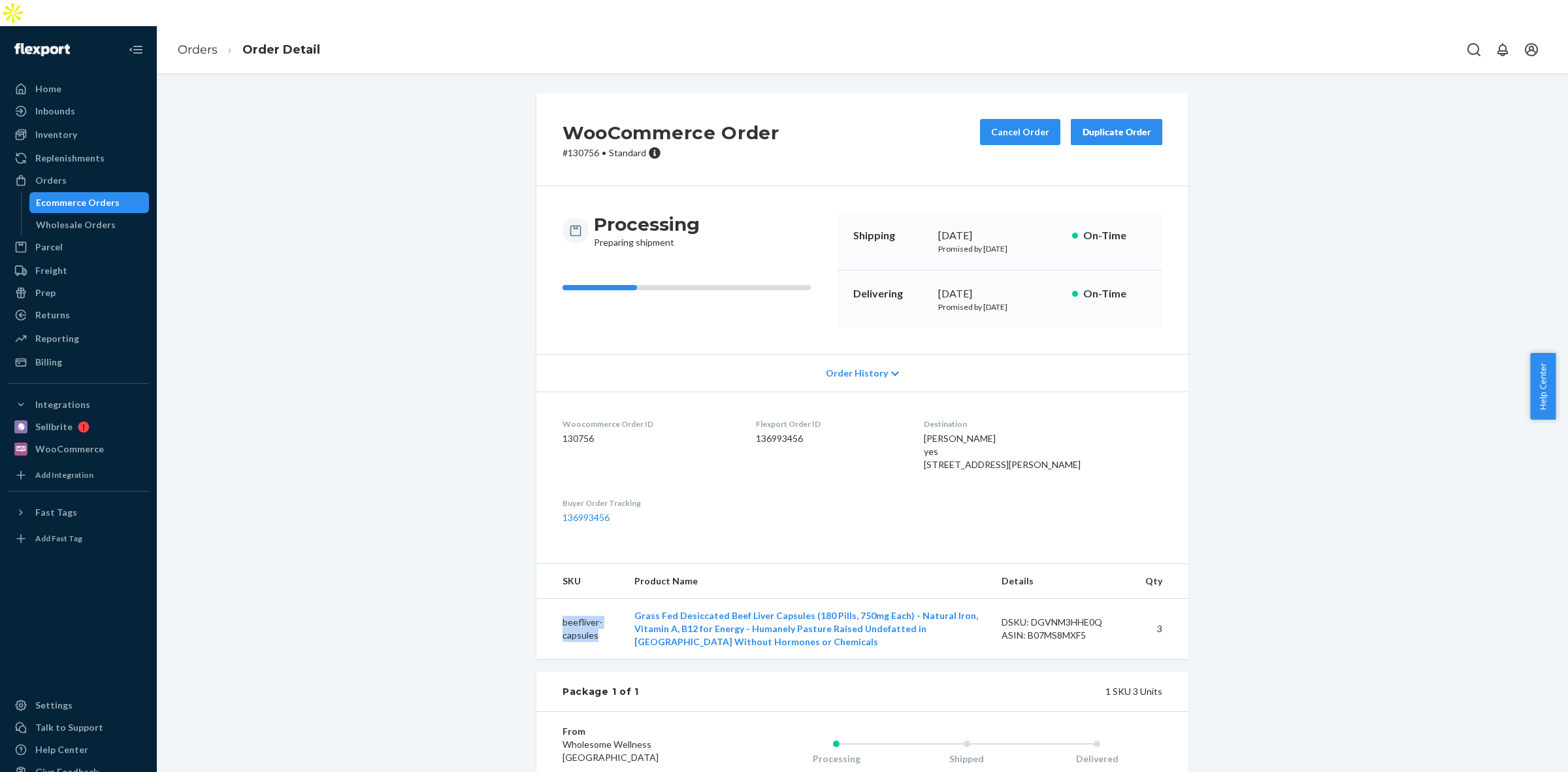
copy td "beefliver-capsules"
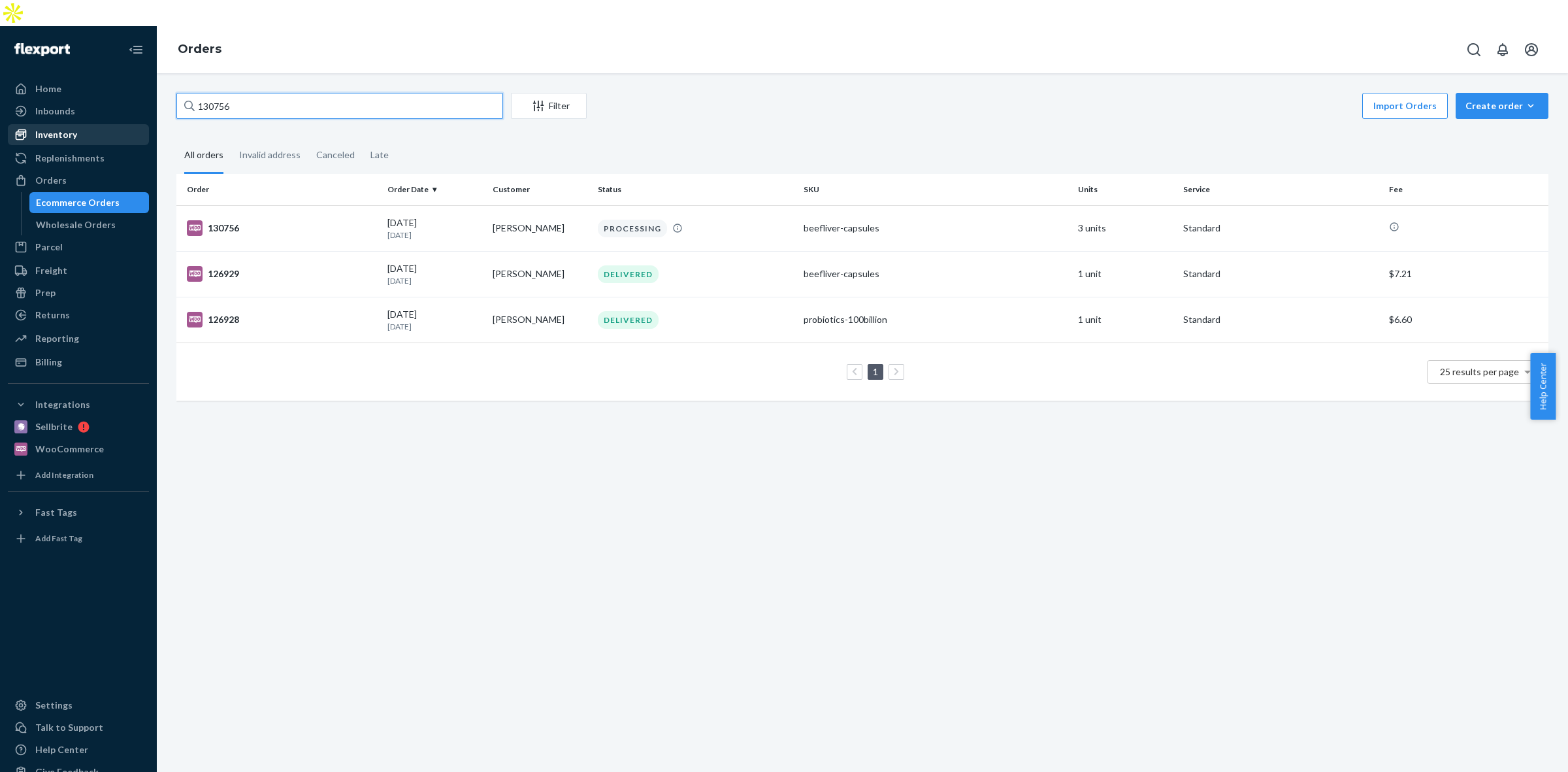
drag, startPoint x: 261, startPoint y: 92, endPoint x: 119, endPoint y: 106, distance: 142.7
click at [119, 106] on div "Home Inbounds Shipping Plans Problems Inventory Products Replenishments Orders …" at bounding box center [784, 412] width 1568 height 772
paste input "60"
type input "130760"
click at [810, 222] on div "probiotics-100billion" at bounding box center [935, 228] width 264 height 13
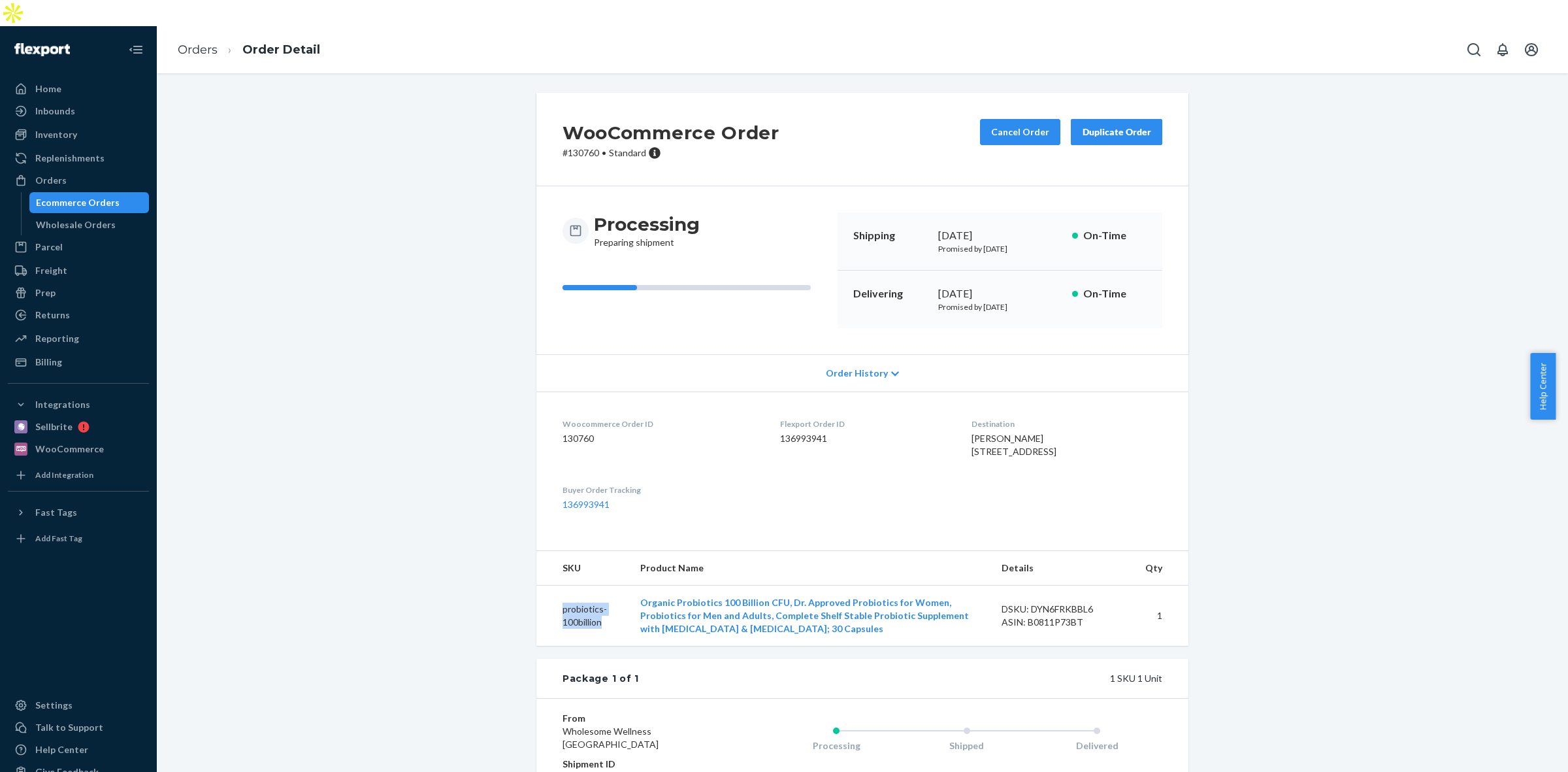
drag, startPoint x: 616, startPoint y: 641, endPoint x: 544, endPoint y: 615, distance: 76.6
click at [544, 615] on td "probiotics-100billion" at bounding box center [582, 616] width 93 height 61
copy td "probiotics-100billion"
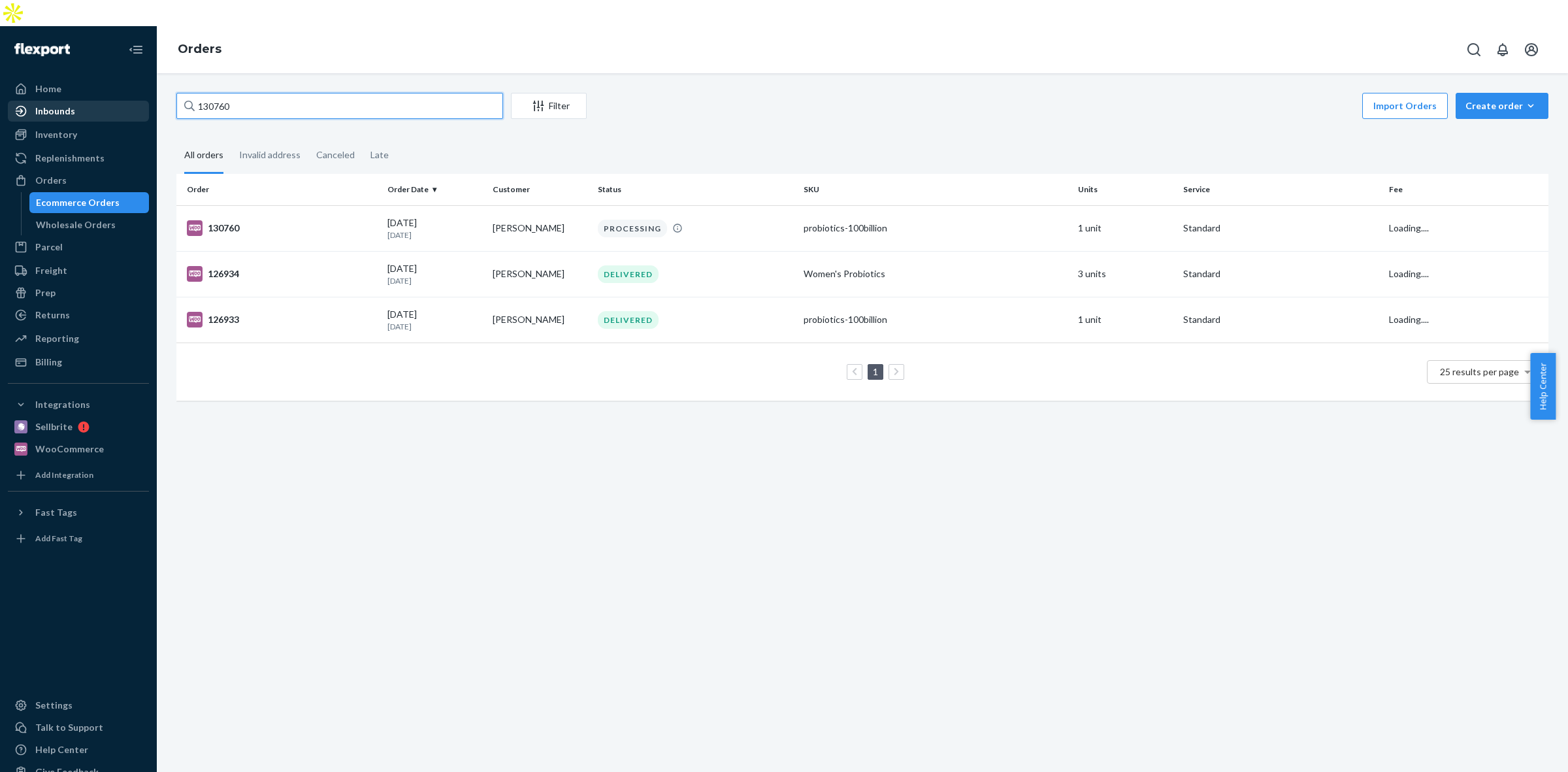
drag, startPoint x: 210, startPoint y: 80, endPoint x: 82, endPoint y: 80, distance: 128.0
click at [82, 80] on div "Home Inbounds Shipping Plans Problems Inventory Products Replenishments Orders …" at bounding box center [784, 412] width 1568 height 772
paste input "1"
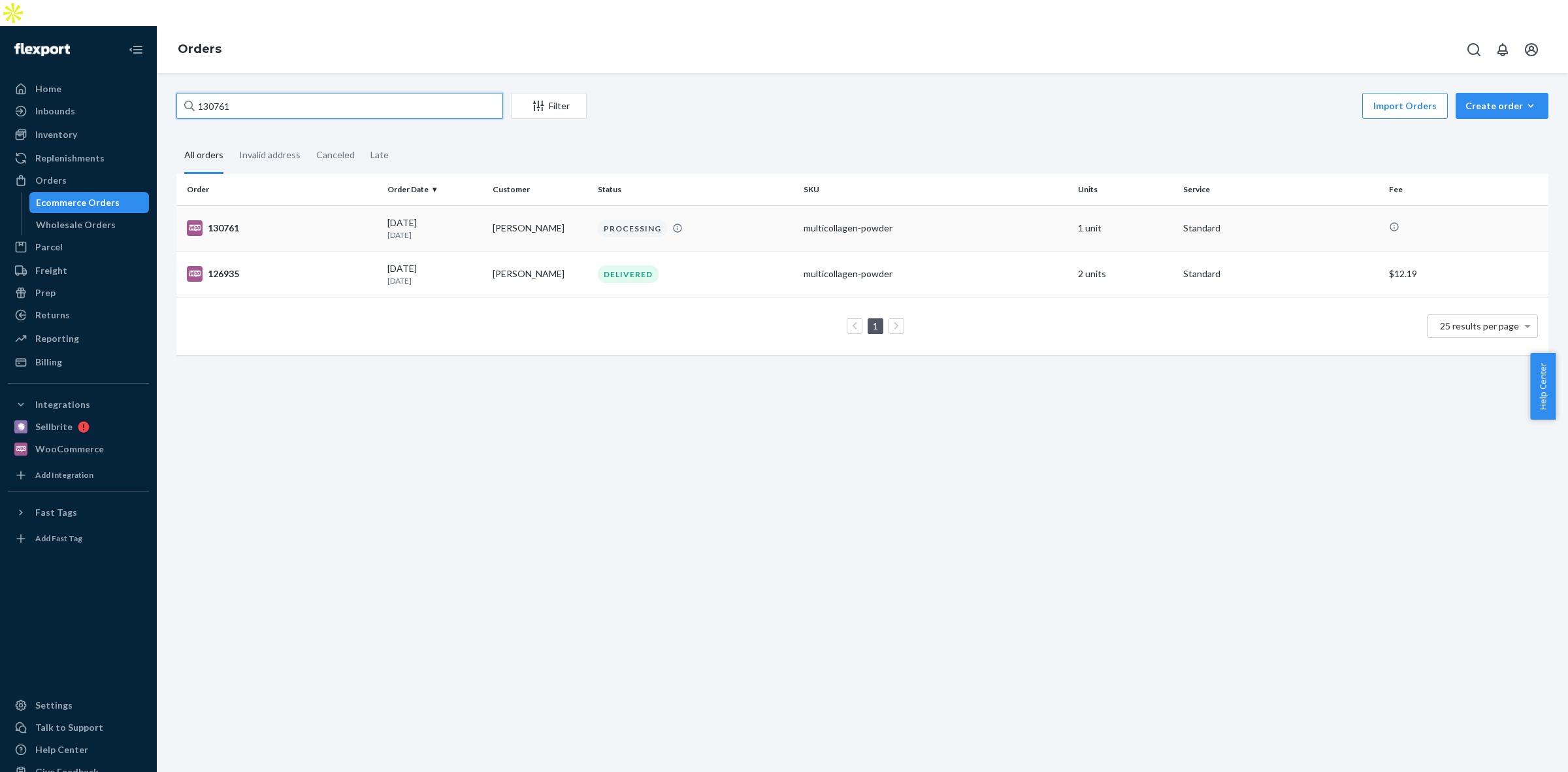
type input "130761"
click at [819, 206] on td "multicollagen-powder" at bounding box center [935, 228] width 274 height 46
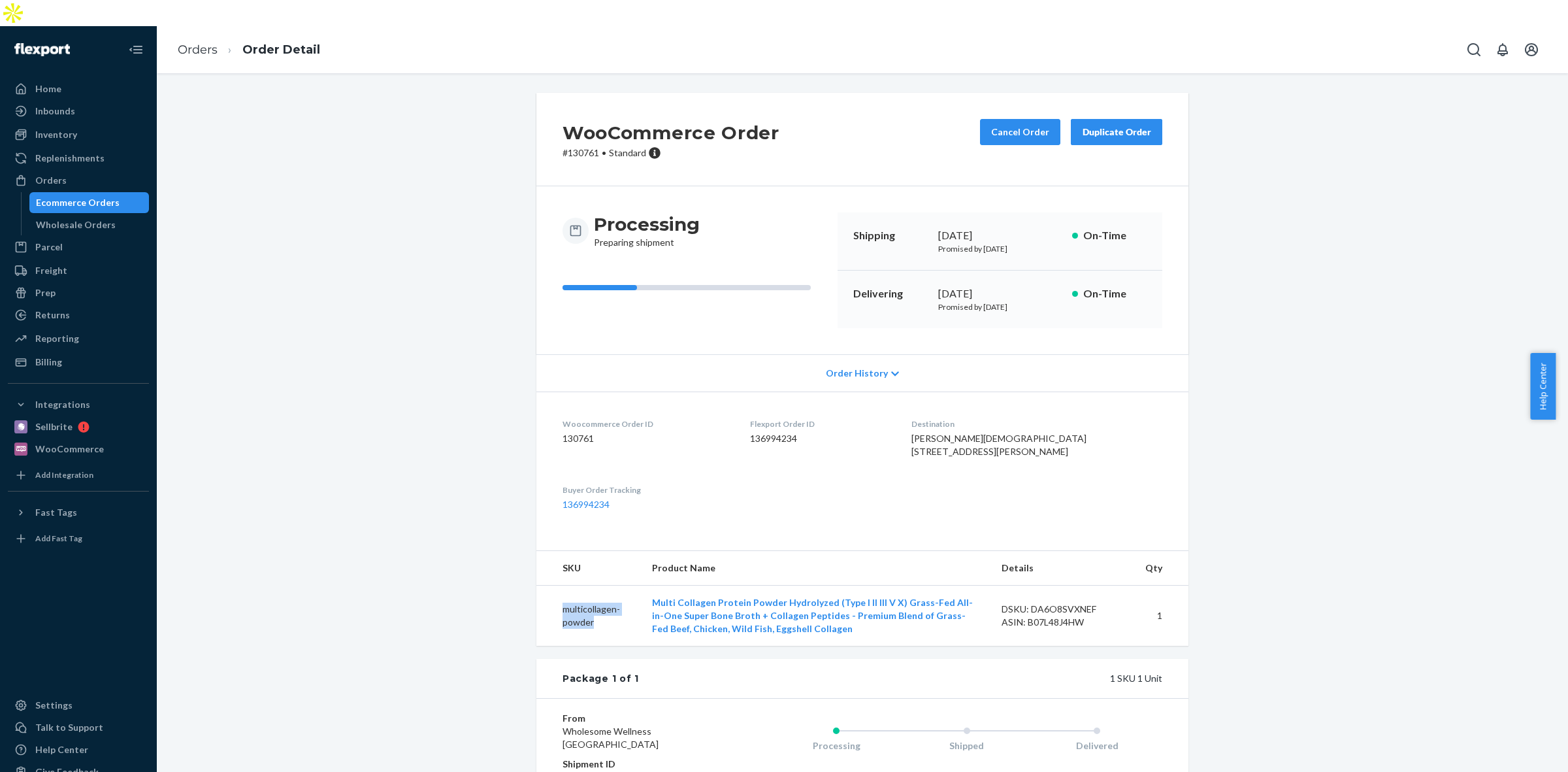
drag, startPoint x: 616, startPoint y: 626, endPoint x: 548, endPoint y: 598, distance: 73.5
click at [548, 598] on td "multicollagen-powder" at bounding box center [589, 616] width 105 height 61
copy td "multicollagen-powder"
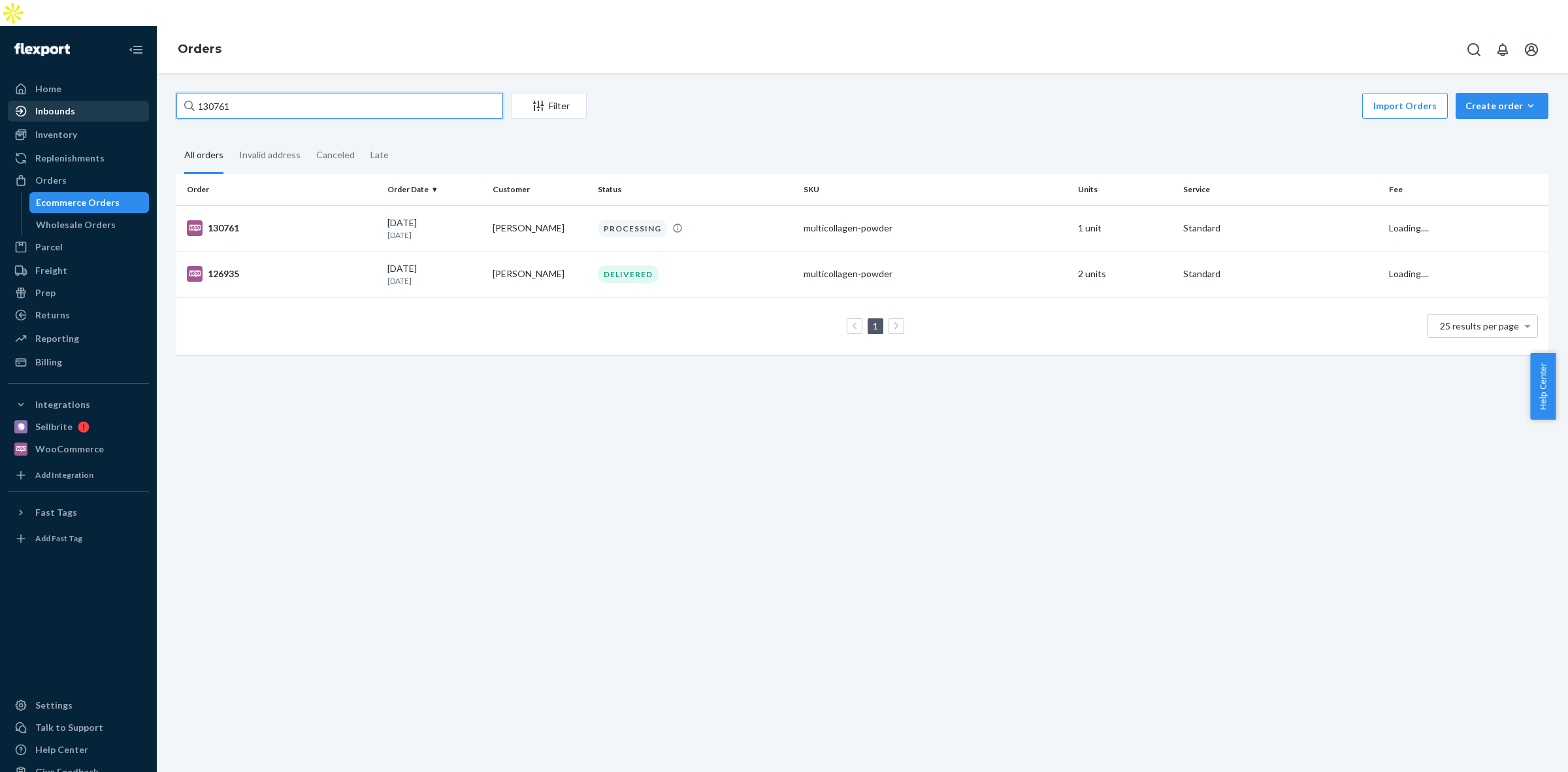
drag, startPoint x: 266, startPoint y: 80, endPoint x: 13, endPoint y: 95, distance: 253.4
click at [19, 97] on div "Home Inbounds Shipping Plans Problems Inventory Products Replenishments Orders …" at bounding box center [784, 412] width 1568 height 772
paste input "2"
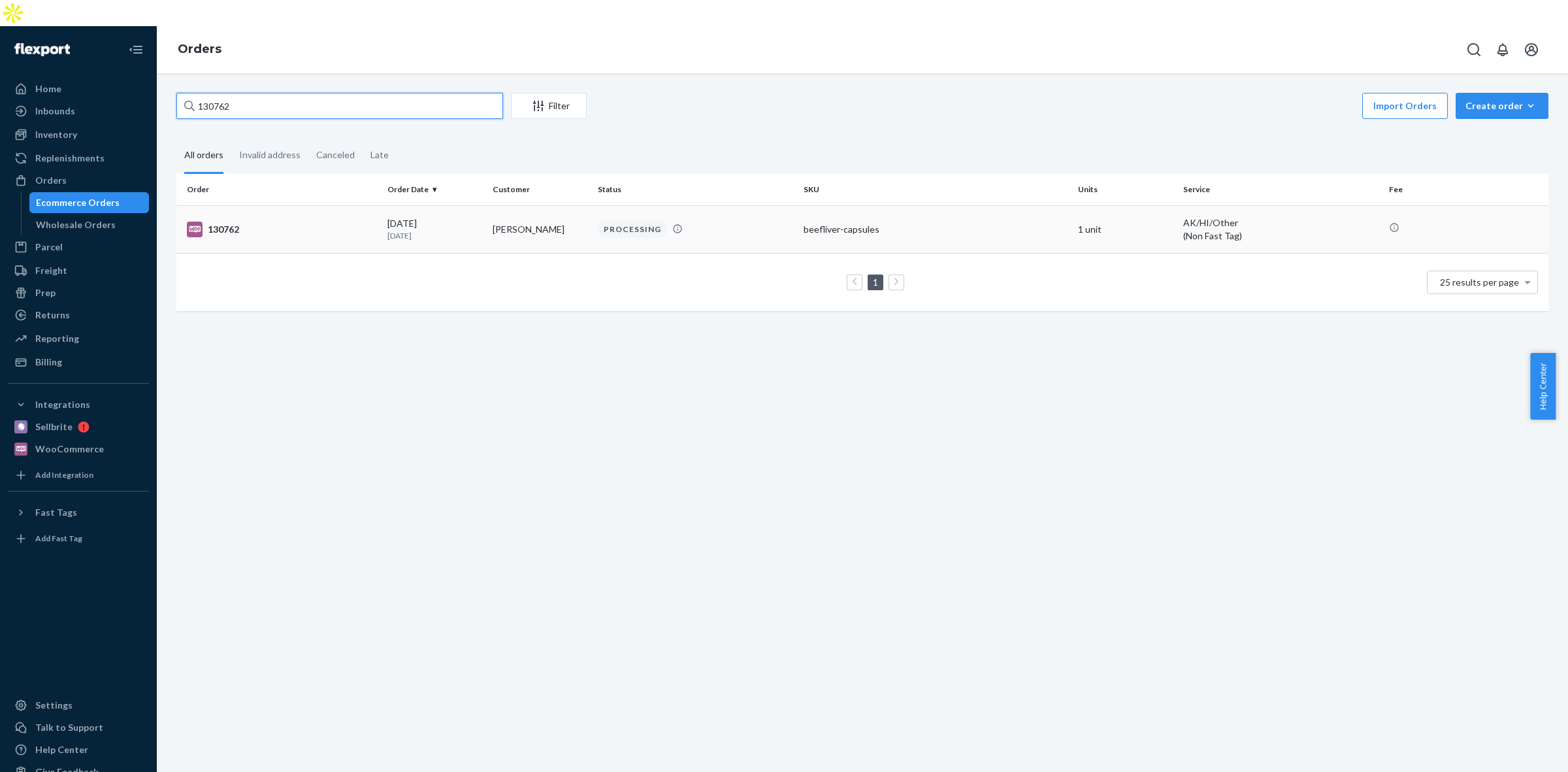
type input "130762"
click at [772, 206] on td "PROCESSING" at bounding box center [695, 230] width 205 height 48
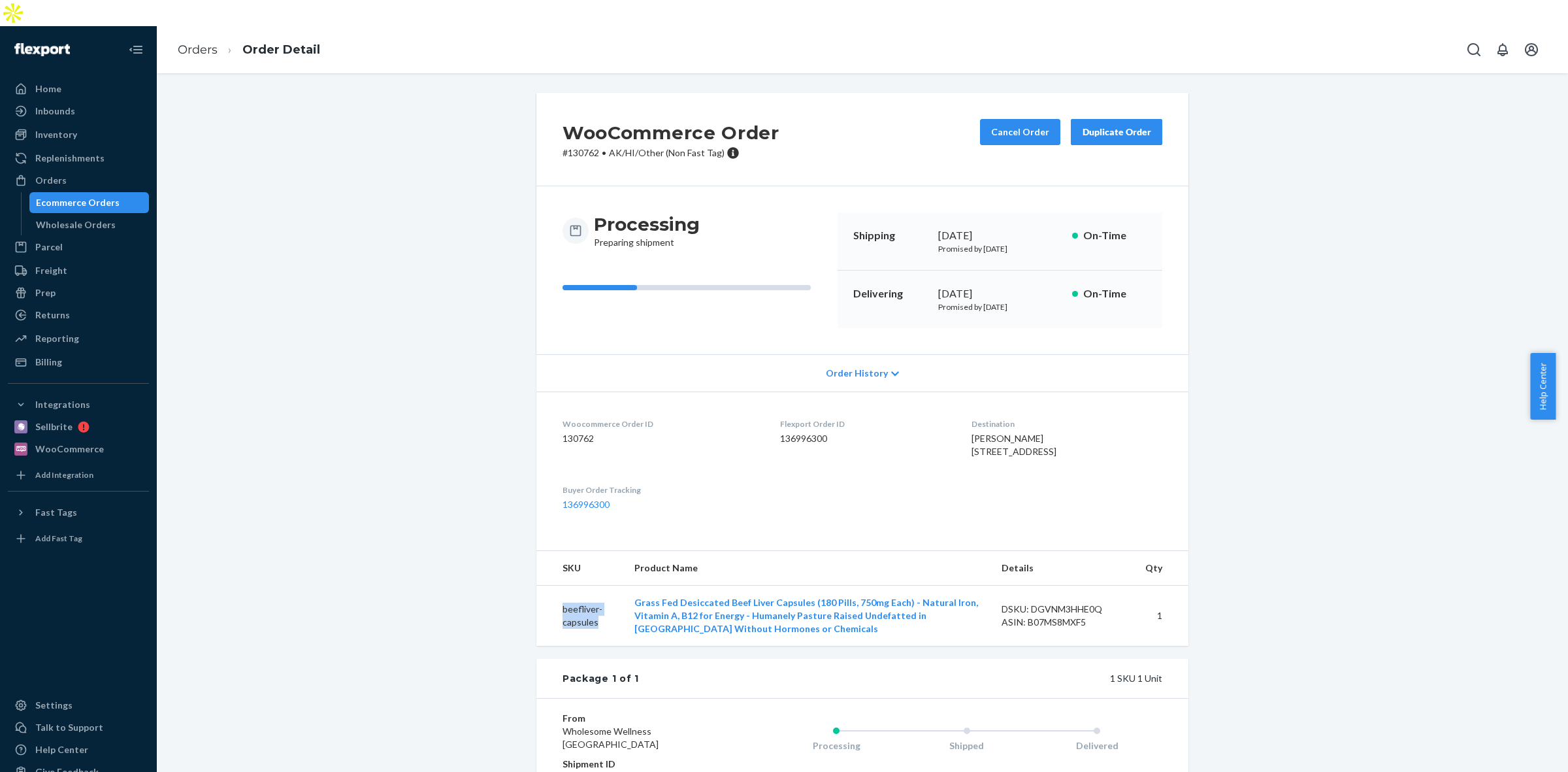
drag, startPoint x: 611, startPoint y: 634, endPoint x: 550, endPoint y: 607, distance: 66.7
click at [550, 607] on td "beefliver-capsules" at bounding box center [579, 616] width 87 height 61
copy td "beefliver-capsules"
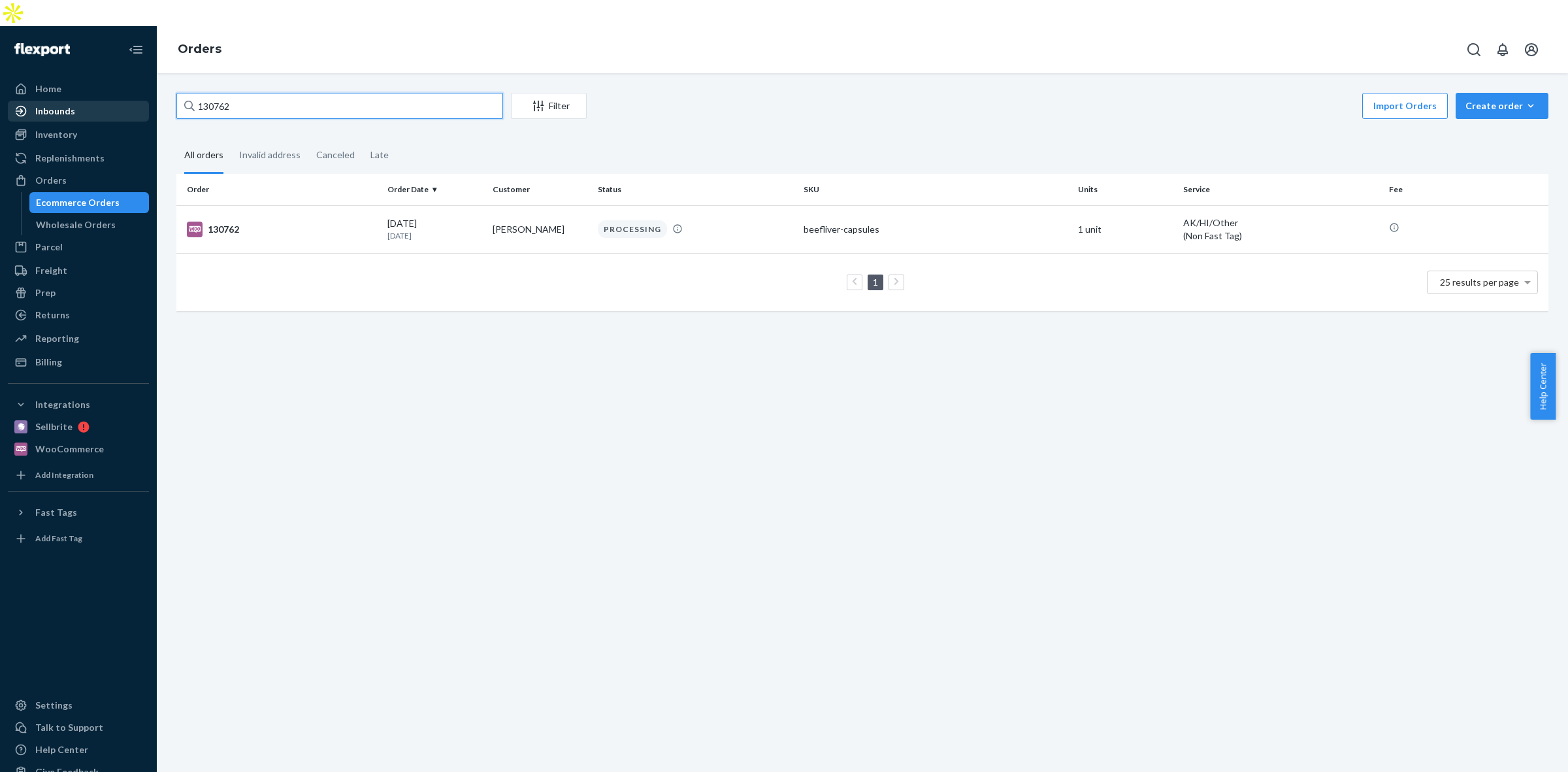
drag, startPoint x: 246, startPoint y: 87, endPoint x: 127, endPoint y: 86, distance: 119.0
click at [127, 86] on div "Home Inbounds Shipping Plans Problems Inventory Products Replenishments Orders …" at bounding box center [784, 412] width 1568 height 772
paste input "4"
type input "130764"
click at [782, 219] on div "PROCESSING" at bounding box center [695, 228] width 201 height 18
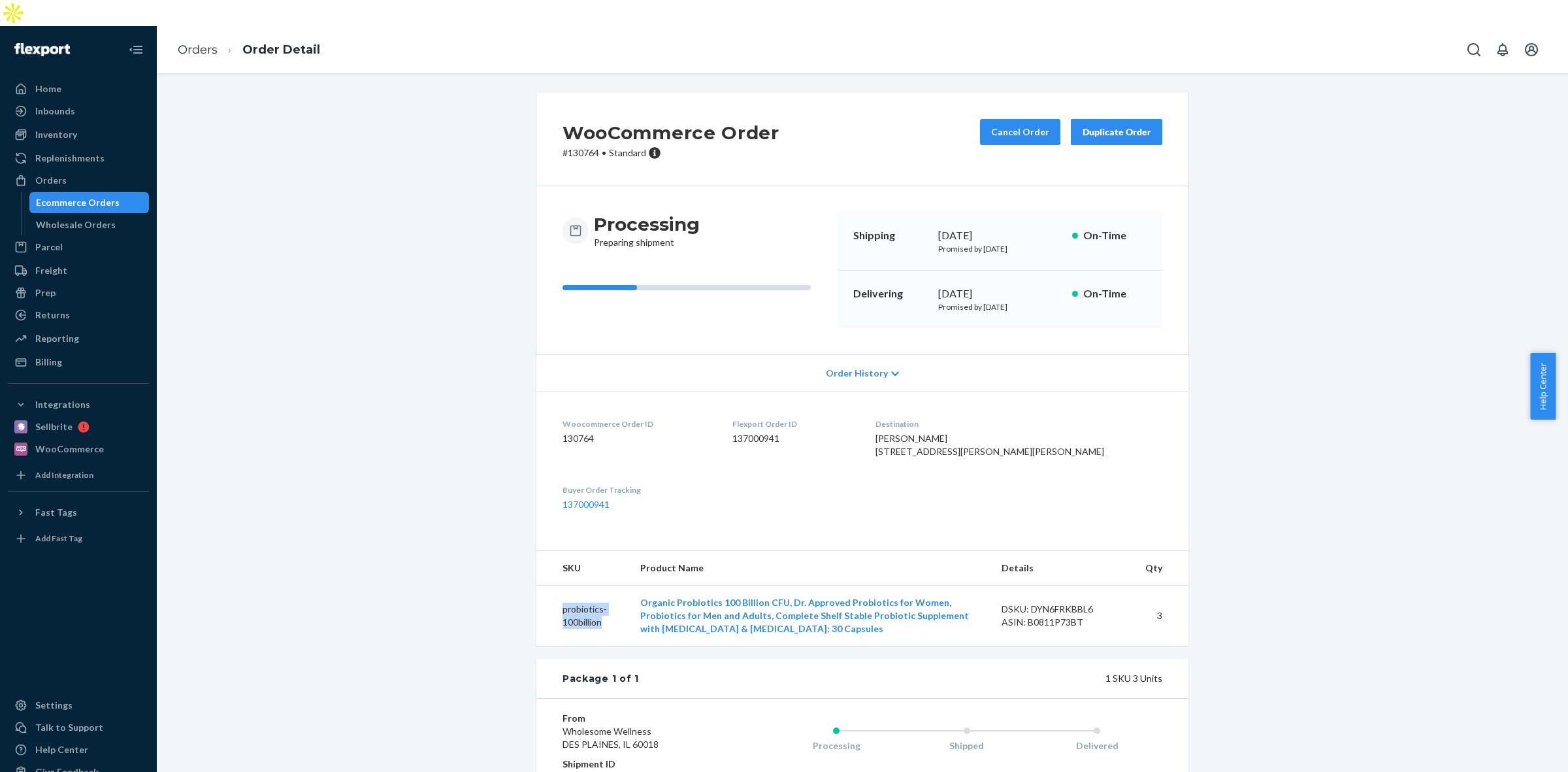
drag, startPoint x: 604, startPoint y: 623, endPoint x: 550, endPoint y: 609, distance: 55.8
click at [550, 609] on td "probiotics-100billion" at bounding box center [582, 616] width 93 height 61
copy td "probiotics-100billion"
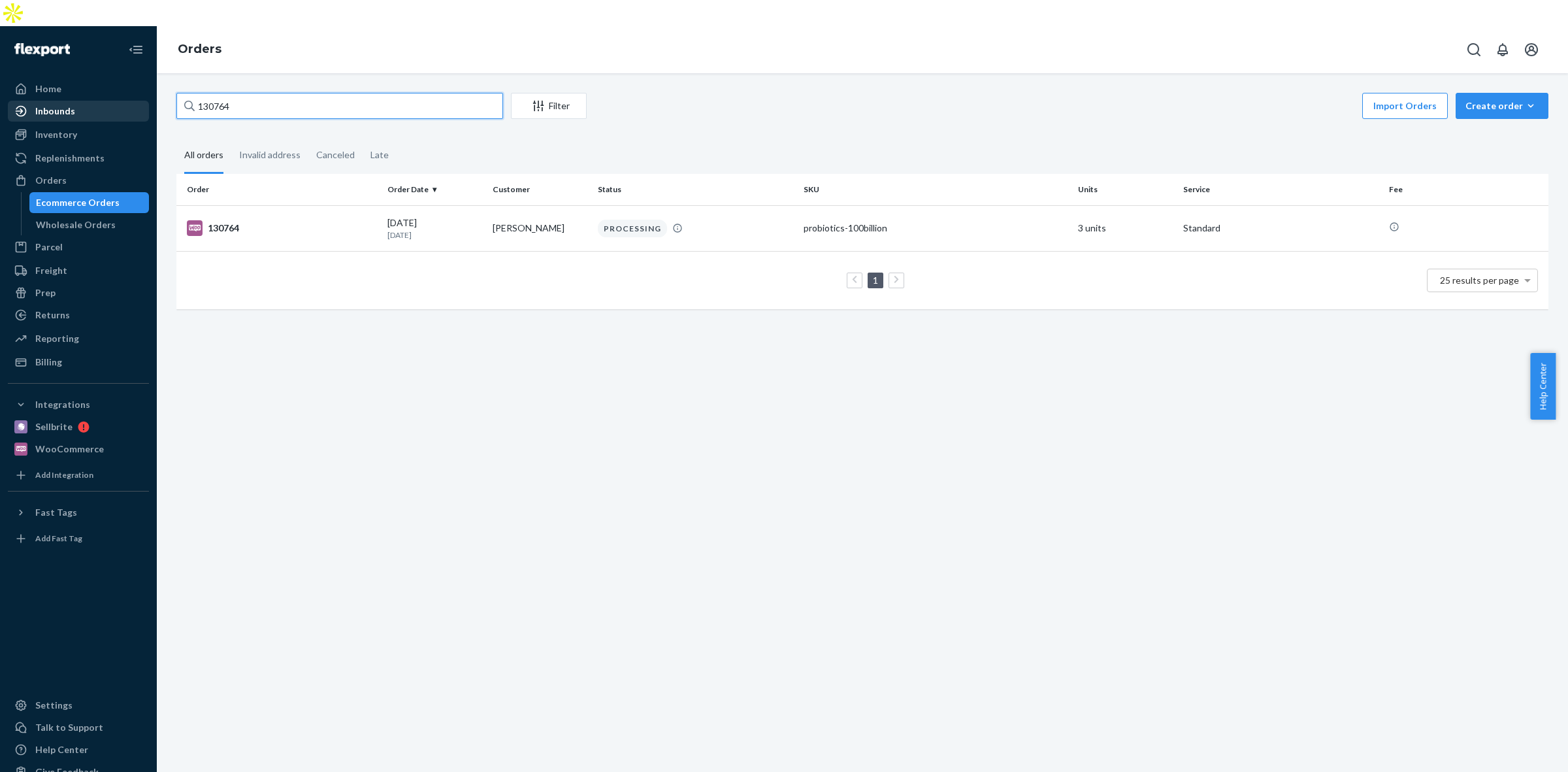
drag, startPoint x: 277, startPoint y: 91, endPoint x: 103, endPoint y: 95, distance: 174.0
click at [103, 95] on div "Home Inbounds Shipping Plans Problems Inventory Products Replenishments Orders …" at bounding box center [784, 412] width 1568 height 772
paste input "5"
type input "130765"
click at [920, 222] on div "Women's Probiotics" at bounding box center [935, 228] width 264 height 13
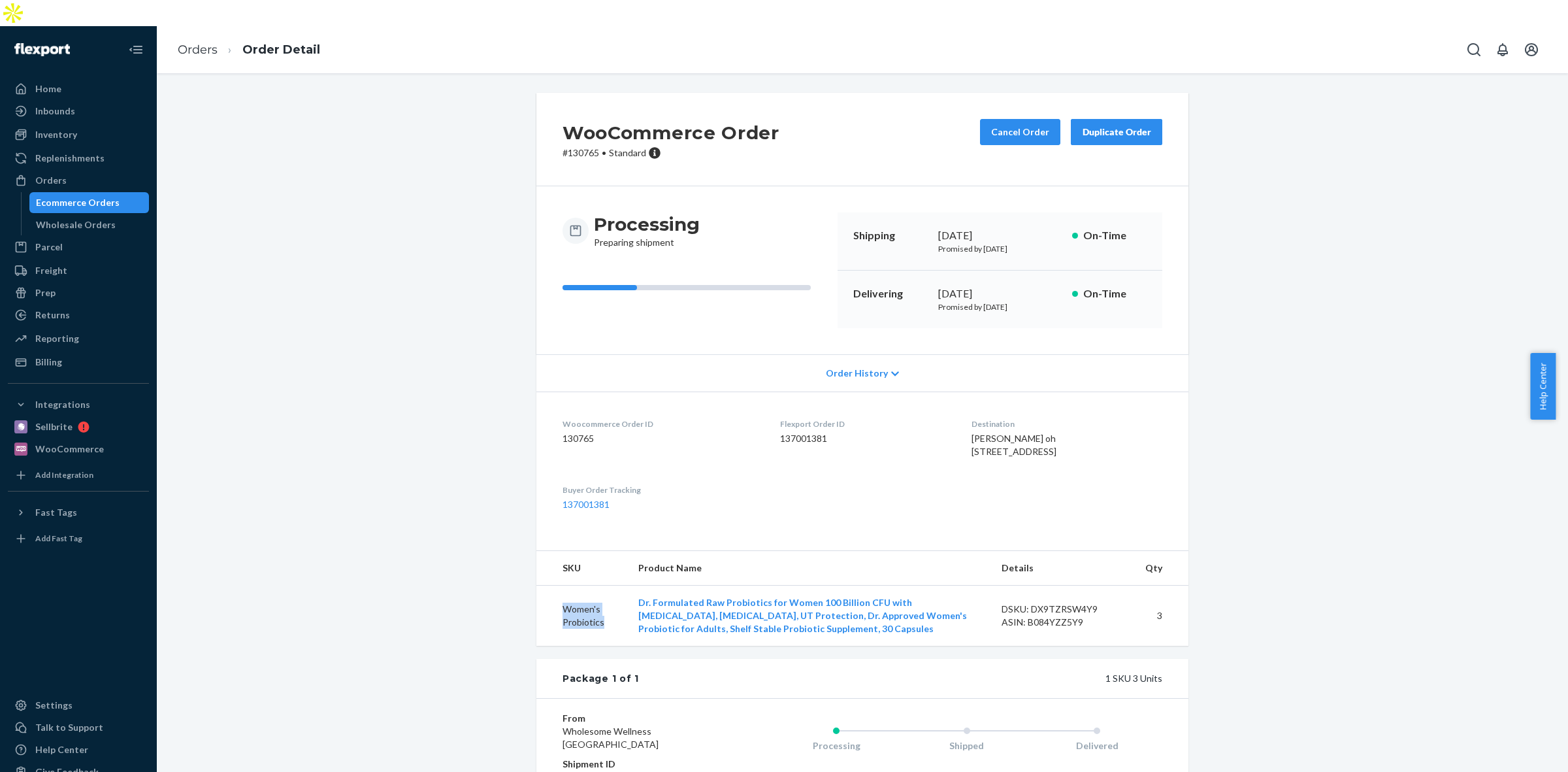
drag, startPoint x: 603, startPoint y: 621, endPoint x: 534, endPoint y: 601, distance: 71.8
click at [536, 601] on td "Women's Probiotics" at bounding box center [582, 616] width 91 height 61
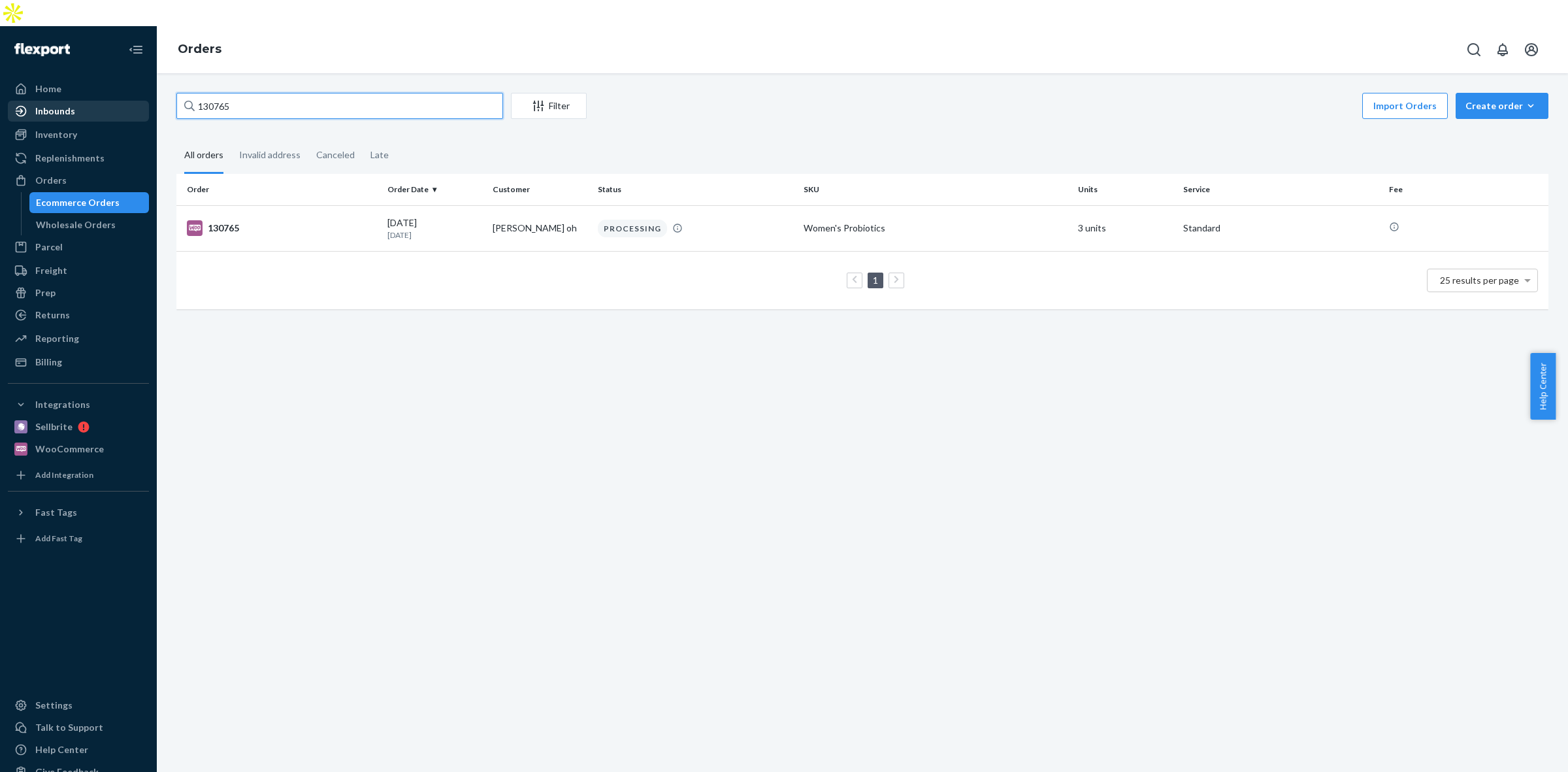
drag, startPoint x: 243, startPoint y: 75, endPoint x: 66, endPoint y: 89, distance: 177.6
click at [66, 89] on div "Home Inbounds Shipping Plans Problems Inventory Products Replenishments Orders …" at bounding box center [784, 412] width 1568 height 772
paste input "7"
type input "130767"
click at [781, 219] on div "PROCESSING" at bounding box center [695, 228] width 201 height 18
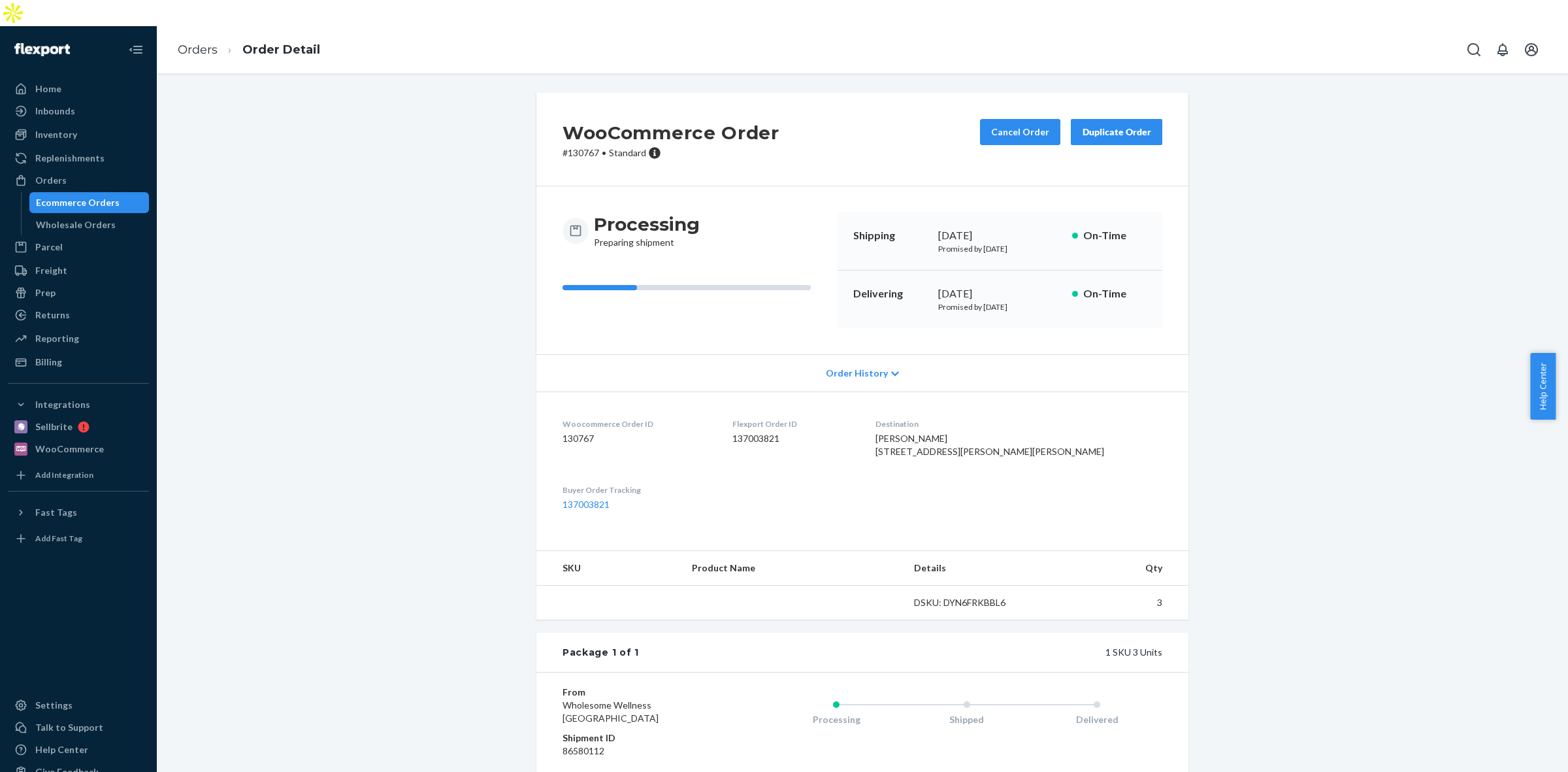
click at [603, 598] on td at bounding box center [609, 603] width 145 height 35
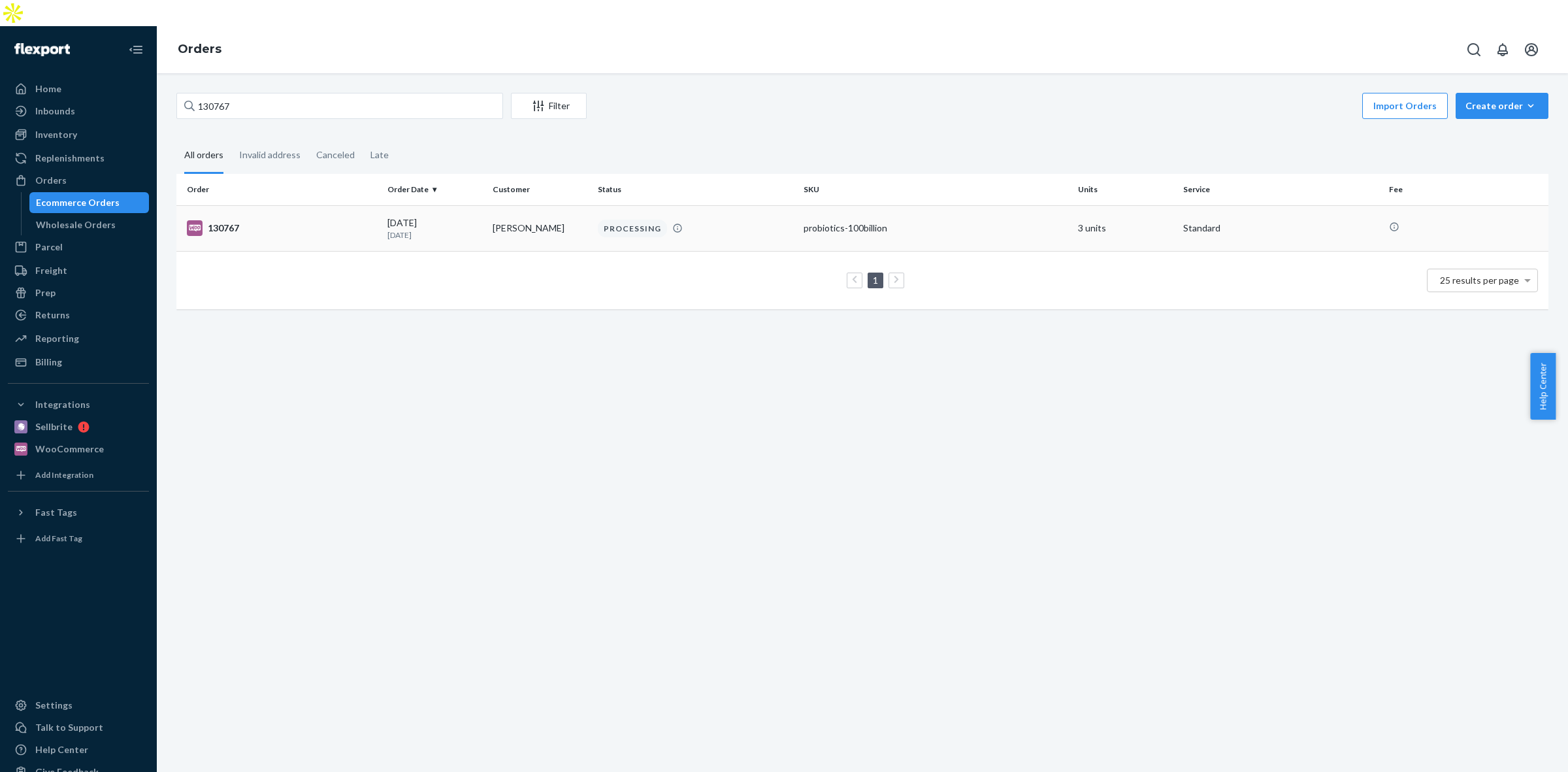
click at [709, 214] on td "PROCESSING" at bounding box center [695, 228] width 205 height 46
drag, startPoint x: 274, startPoint y: 79, endPoint x: 90, endPoint y: 85, distance: 184.1
click at [90, 85] on div "Home Inbounds Shipping Plans Problems Inventory Products Replenishments Orders …" at bounding box center [784, 412] width 1568 height 772
paste input "9"
type input "130769"
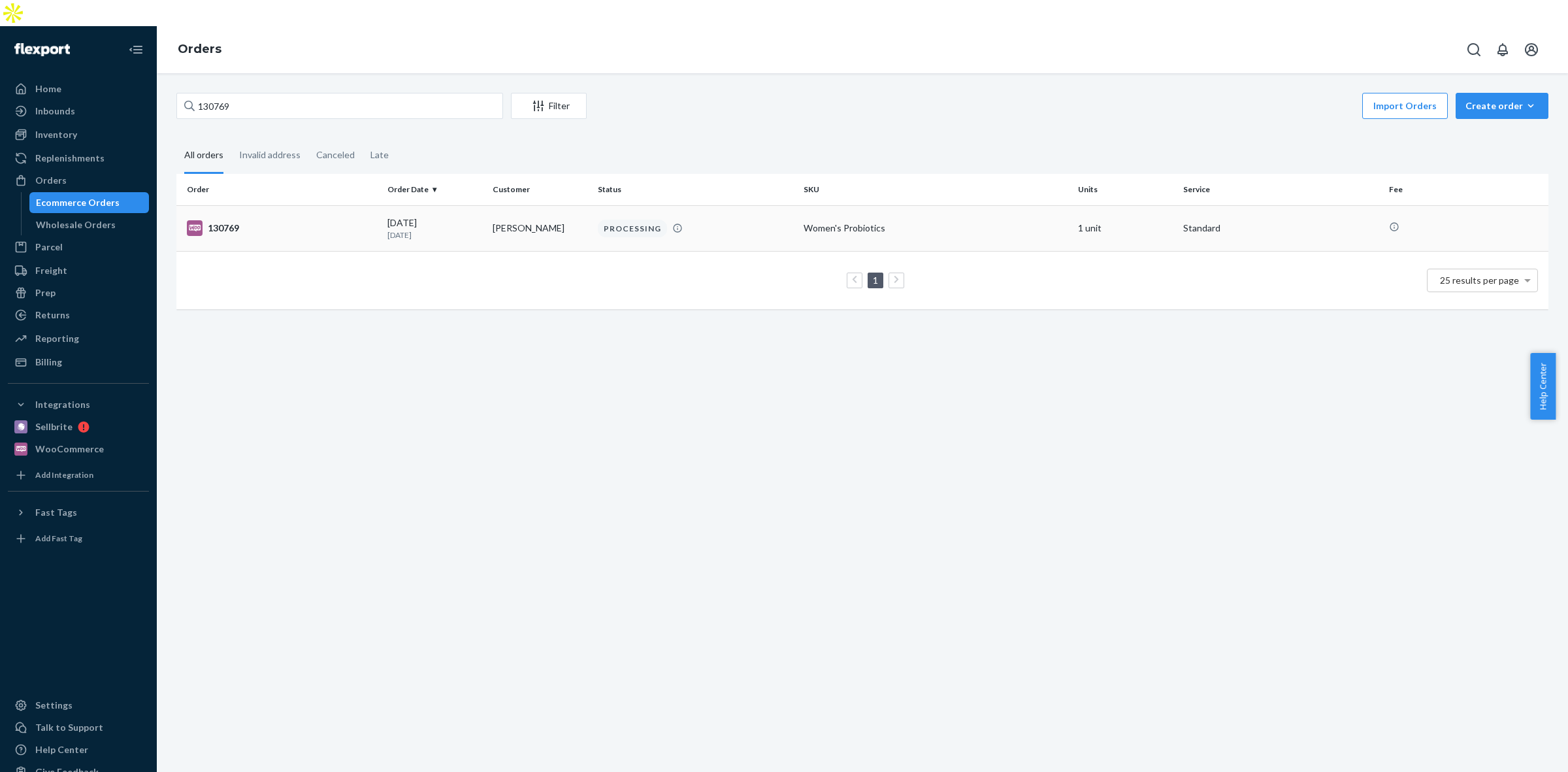
click at [752, 220] on td "PROCESSING" at bounding box center [695, 228] width 205 height 46
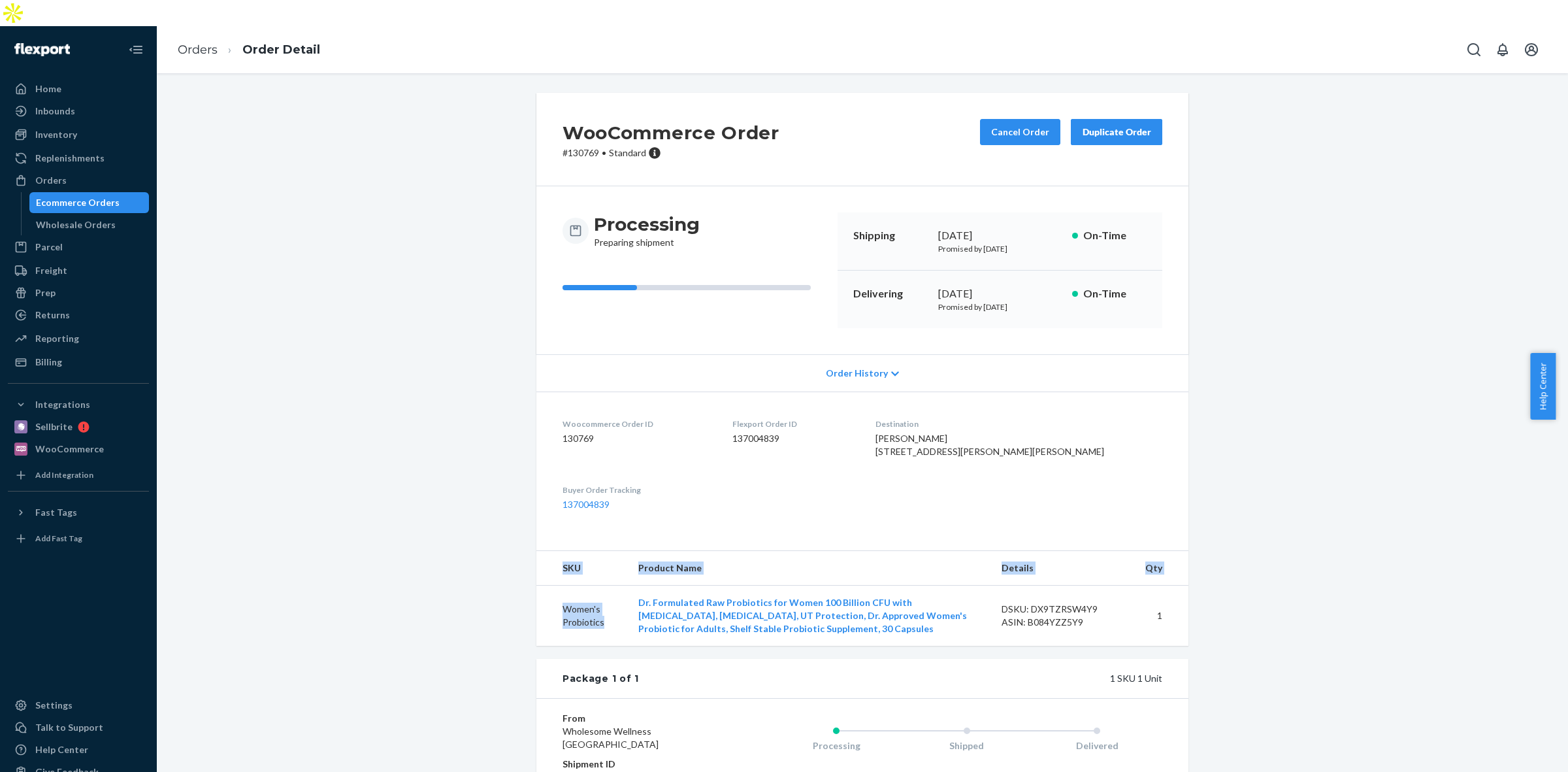
drag, startPoint x: 609, startPoint y: 623, endPoint x: 527, endPoint y: 612, distance: 82.7
click at [527, 612] on div "WooCommerce Order # 130769 • Standard Cancel Order Duplicate Order Processing P…" at bounding box center [862, 501] width 671 height 817
click at [603, 614] on td "Women's Probiotics" at bounding box center [582, 616] width 91 height 61
drag, startPoint x: 606, startPoint y: 631, endPoint x: 541, endPoint y: 604, distance: 70.4
click at [541, 604] on td "Women's Probiotics" at bounding box center [582, 616] width 91 height 61
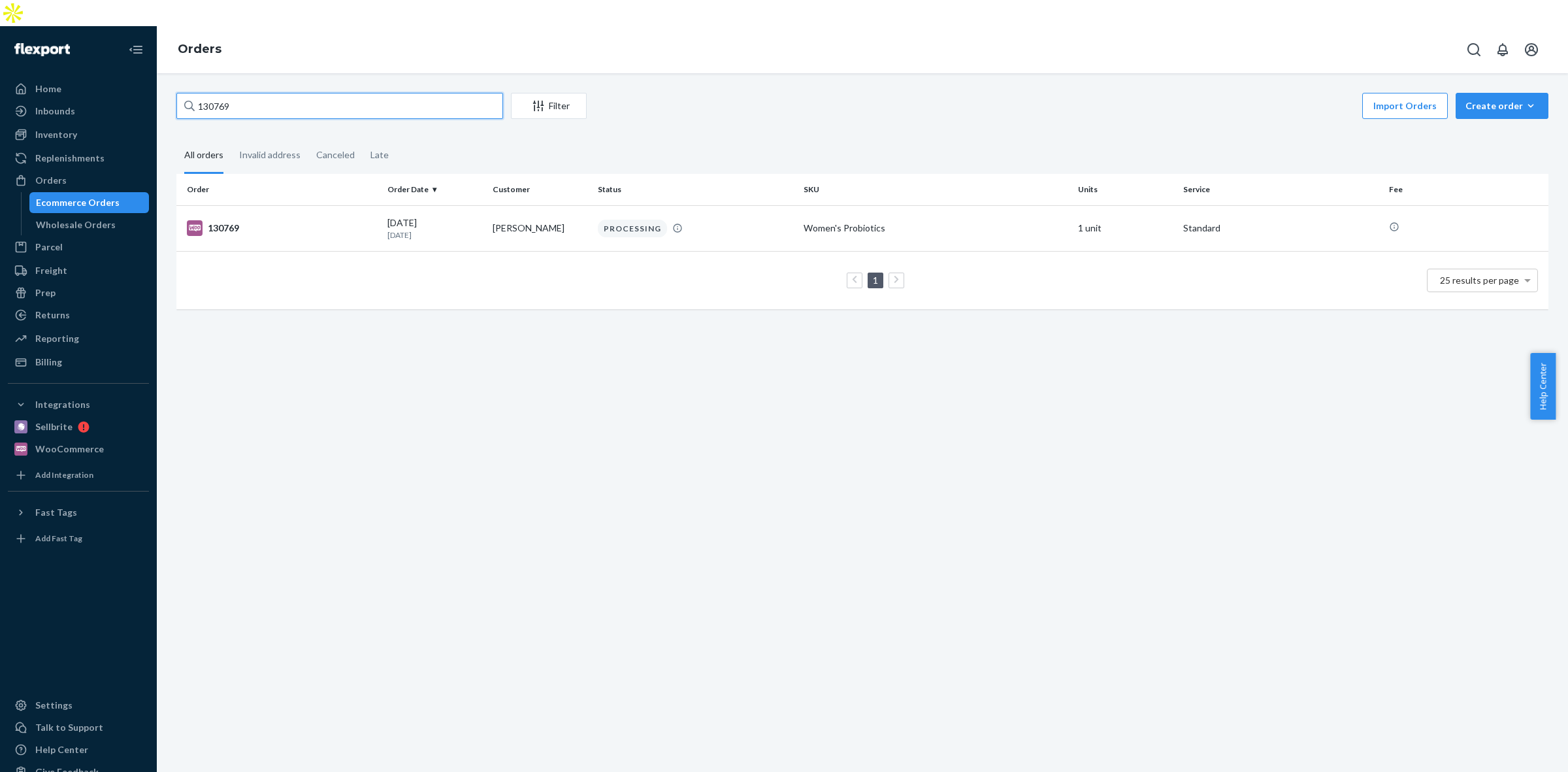
drag, startPoint x: 209, startPoint y: 86, endPoint x: 115, endPoint y: 96, distance: 94.5
click at [115, 96] on div "Home Inbounds Shipping Plans Problems Inventory Products Replenishments Orders …" at bounding box center [784, 412] width 1568 height 772
paste input "70"
type input "130770"
click at [798, 214] on td "probiotics-100billion" at bounding box center [935, 228] width 274 height 46
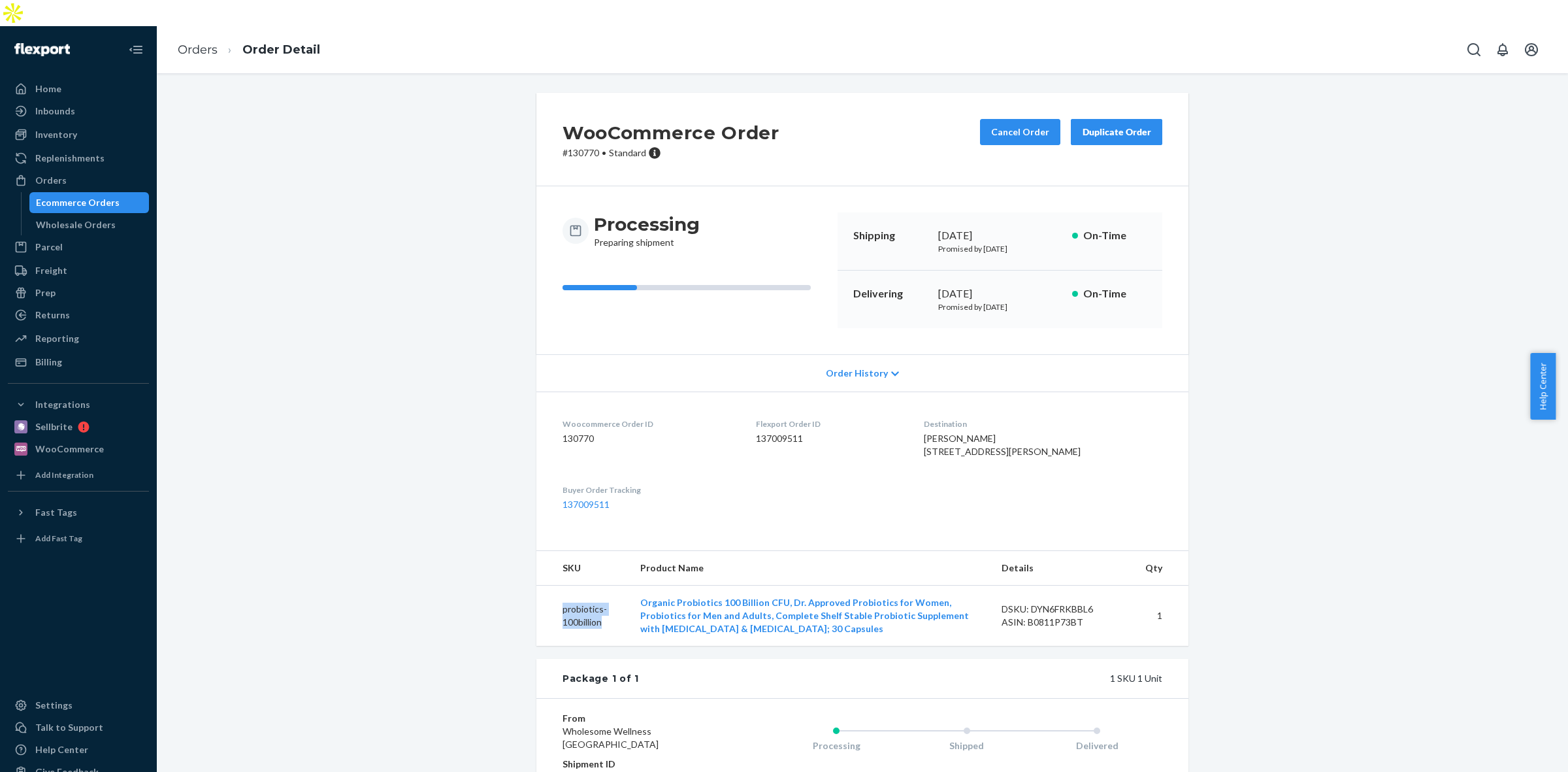
drag, startPoint x: 589, startPoint y: 626, endPoint x: 538, endPoint y: 615, distance: 52.2
click at [538, 615] on td "probiotics-100billion" at bounding box center [582, 616] width 93 height 61
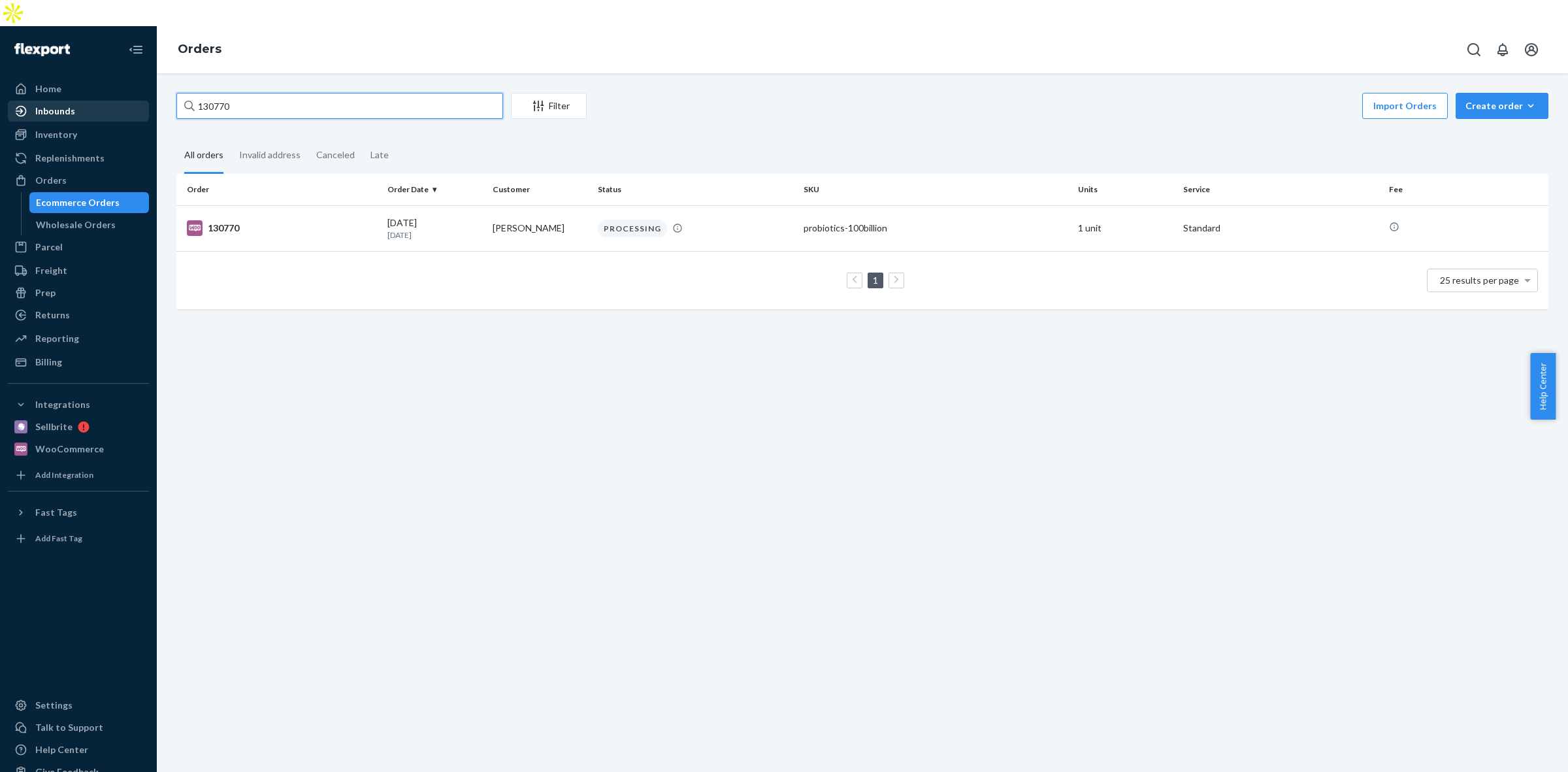
drag, startPoint x: 240, startPoint y: 77, endPoint x: 115, endPoint y: 74, distance: 125.0
click at [115, 74] on div "Home Inbounds Shipping Plans Problems Inventory Products Replenishments Orders …" at bounding box center [784, 412] width 1568 height 772
paste input "3"
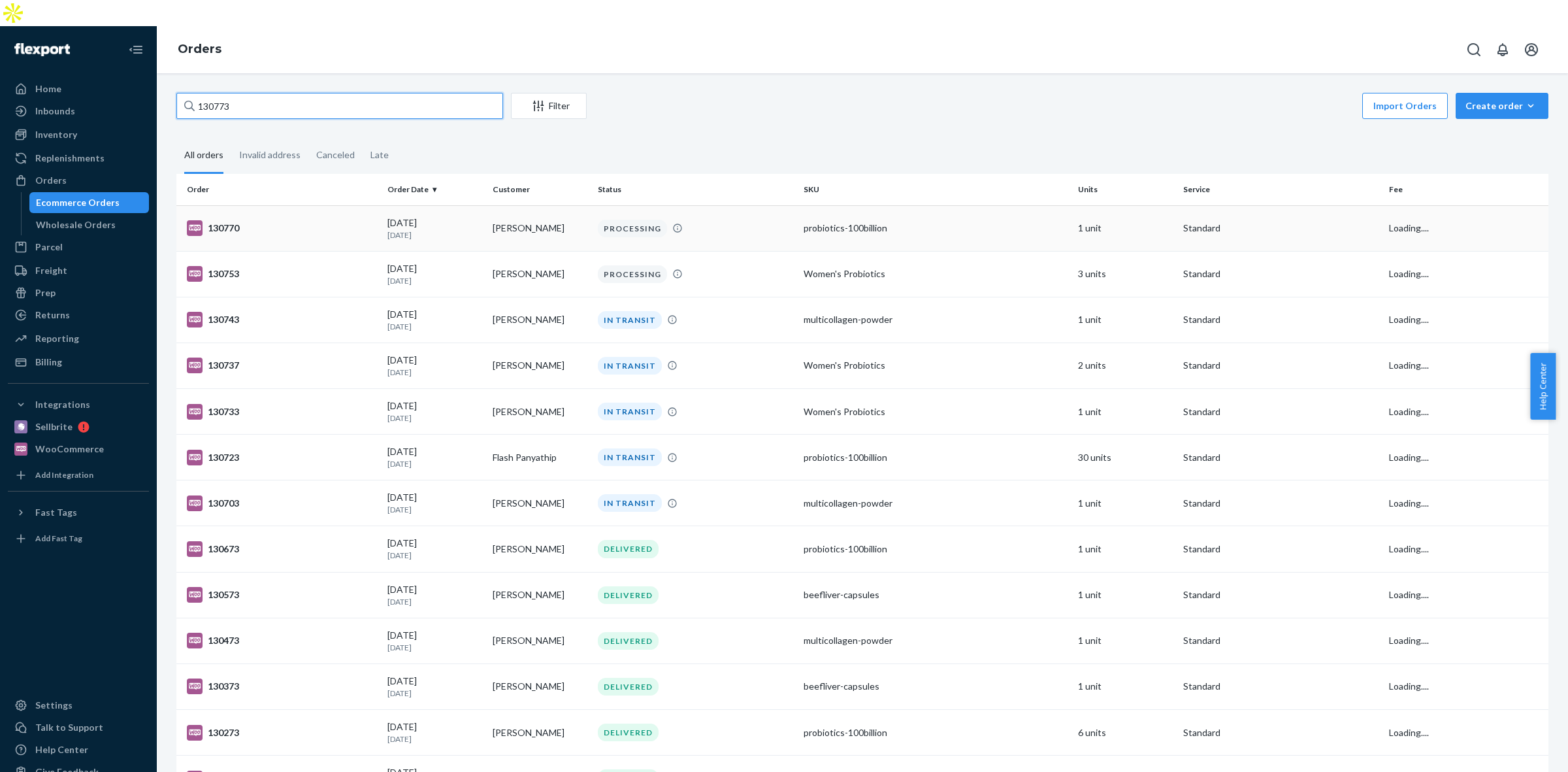
type input "130773"
click at [798, 217] on td "probiotics-100billion" at bounding box center [935, 228] width 274 height 46
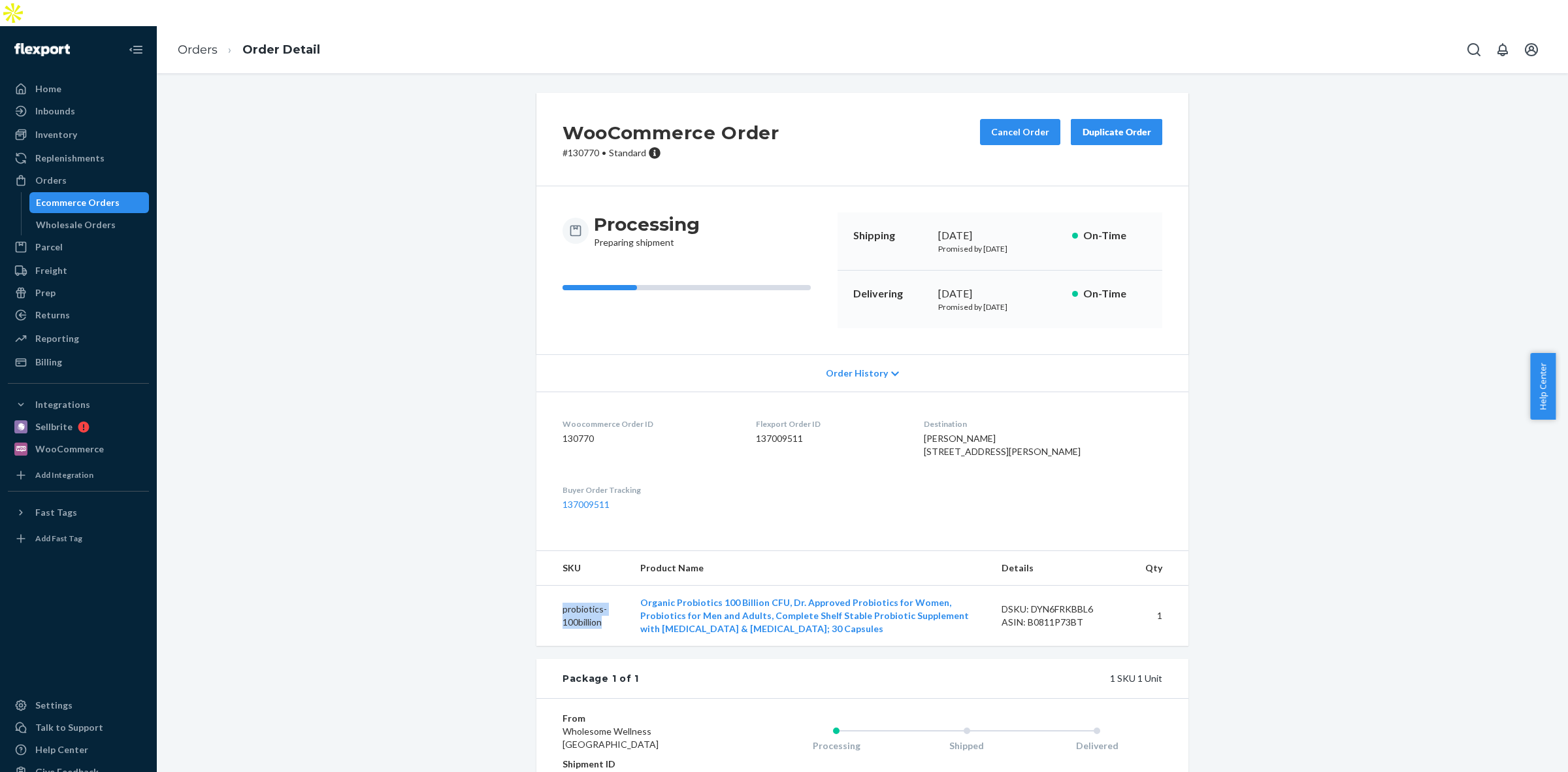
drag, startPoint x: 609, startPoint y: 629, endPoint x: 541, endPoint y: 606, distance: 71.8
click at [541, 606] on td "probiotics-100billion" at bounding box center [582, 616] width 93 height 61
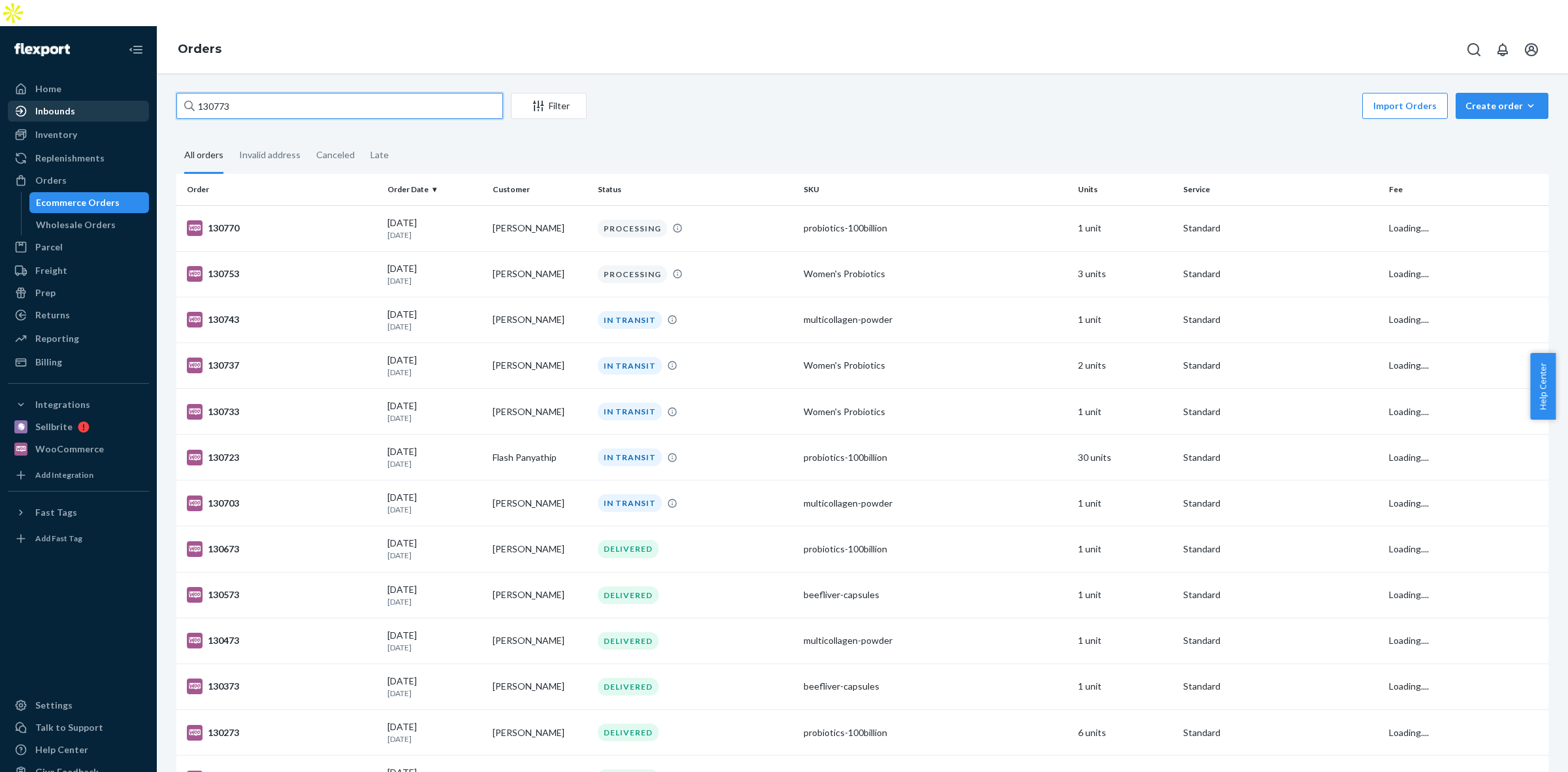
drag, startPoint x: 264, startPoint y: 78, endPoint x: 40, endPoint y: 83, distance: 224.1
click at [42, 83] on div "Home Inbounds Shipping Plans Problems Inventory Products Replenishments Orders …" at bounding box center [784, 412] width 1568 height 772
paste input "4"
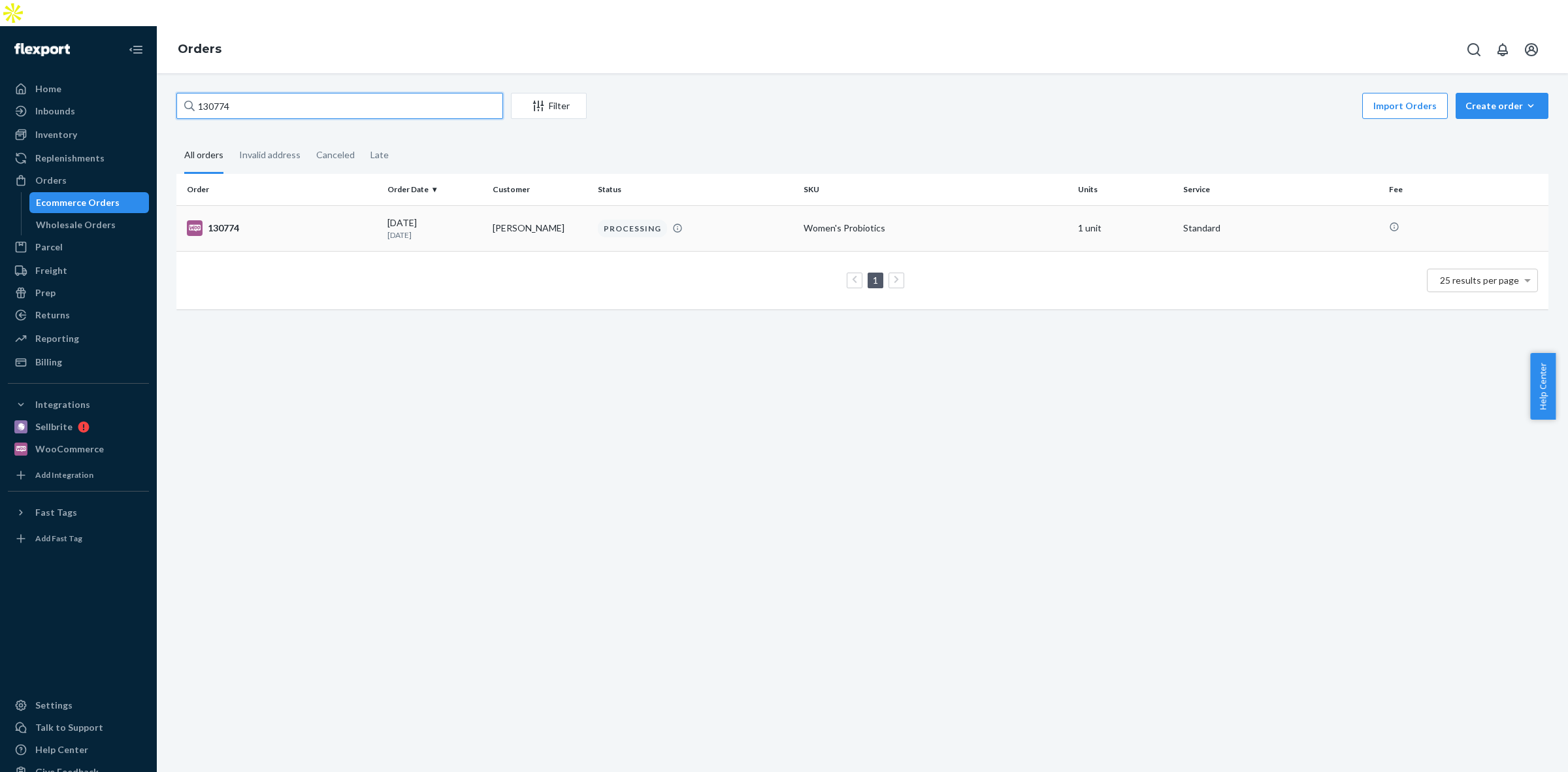
type input "130774"
click at [771, 216] on td "PROCESSING" at bounding box center [695, 228] width 205 height 46
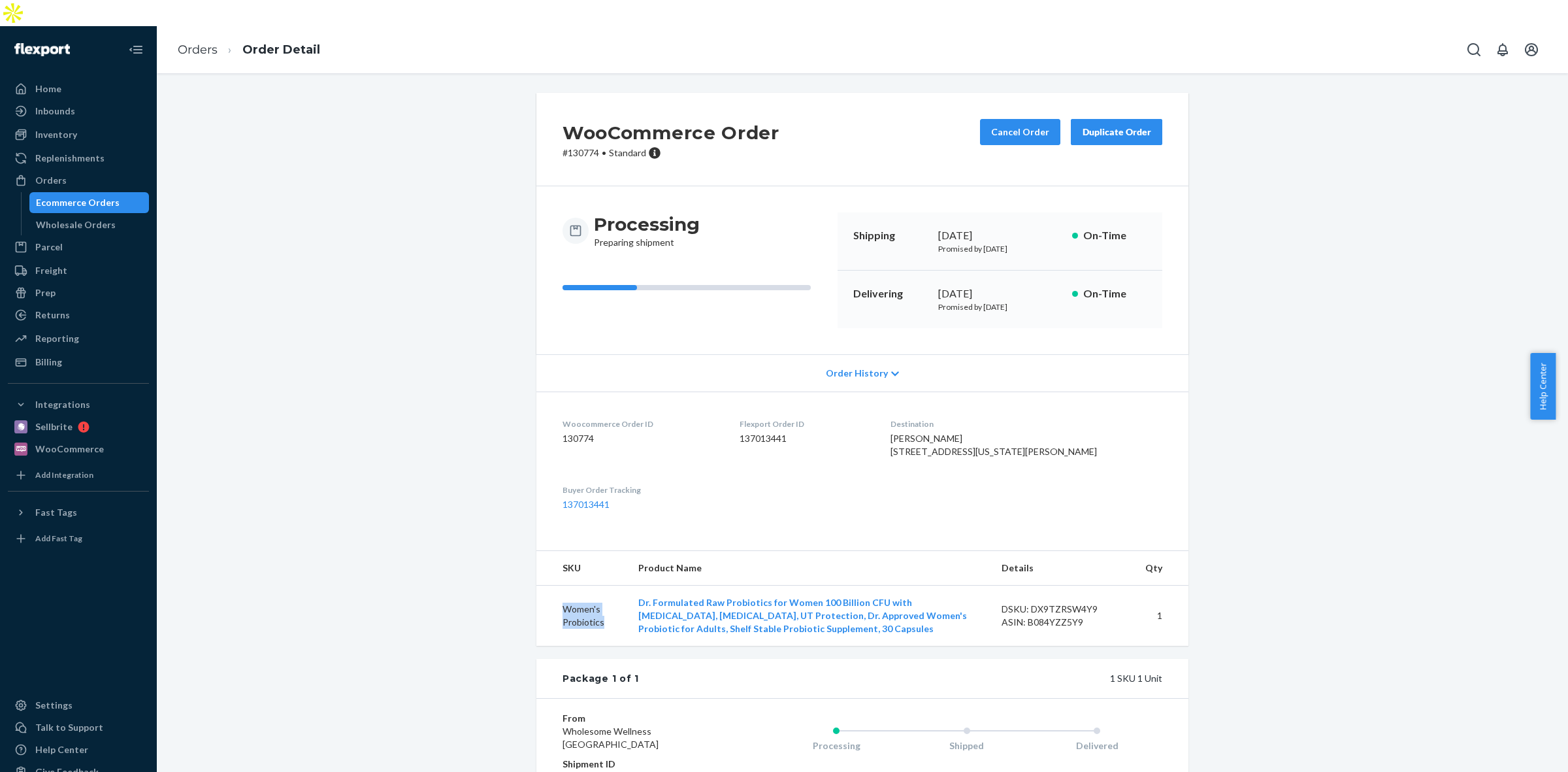
drag, startPoint x: 589, startPoint y: 626, endPoint x: 537, endPoint y: 610, distance: 54.4
click at [537, 610] on td "Women's Probiotics" at bounding box center [582, 616] width 91 height 61
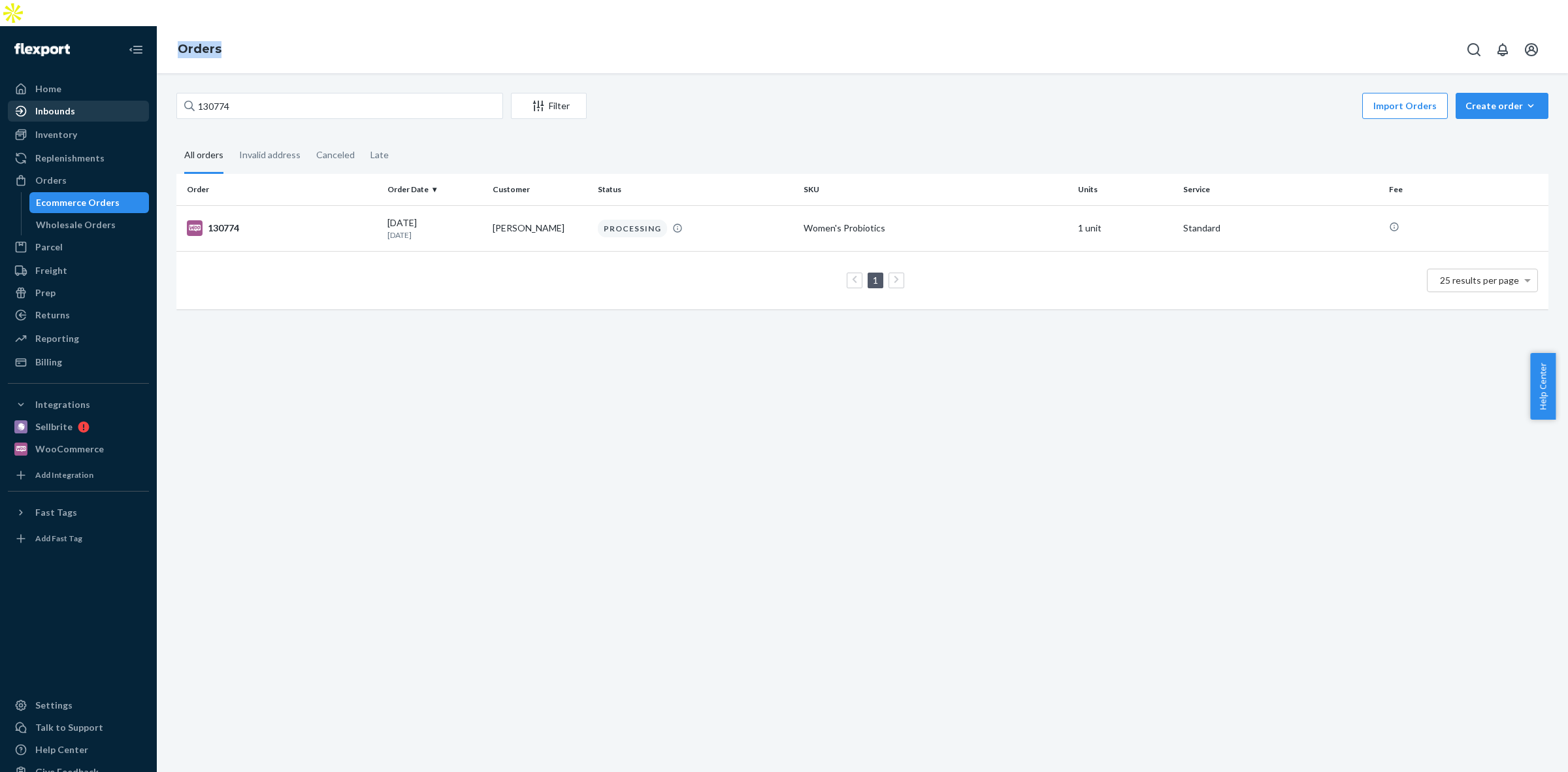
drag, startPoint x: 205, startPoint y: 90, endPoint x: 117, endPoint y: 90, distance: 88.0
click at [117, 90] on div "Home Inbounds Shipping Plans Problems Inventory Products Replenishments Orders …" at bounding box center [784, 412] width 1568 height 772
click at [269, 93] on input "130774" at bounding box center [339, 106] width 327 height 26
drag, startPoint x: 263, startPoint y: 90, endPoint x: 154, endPoint y: 87, distance: 109.0
click at [154, 87] on div "Home Inbounds Shipping Plans Problems Inventory Products Replenishments Orders …" at bounding box center [784, 412] width 1568 height 772
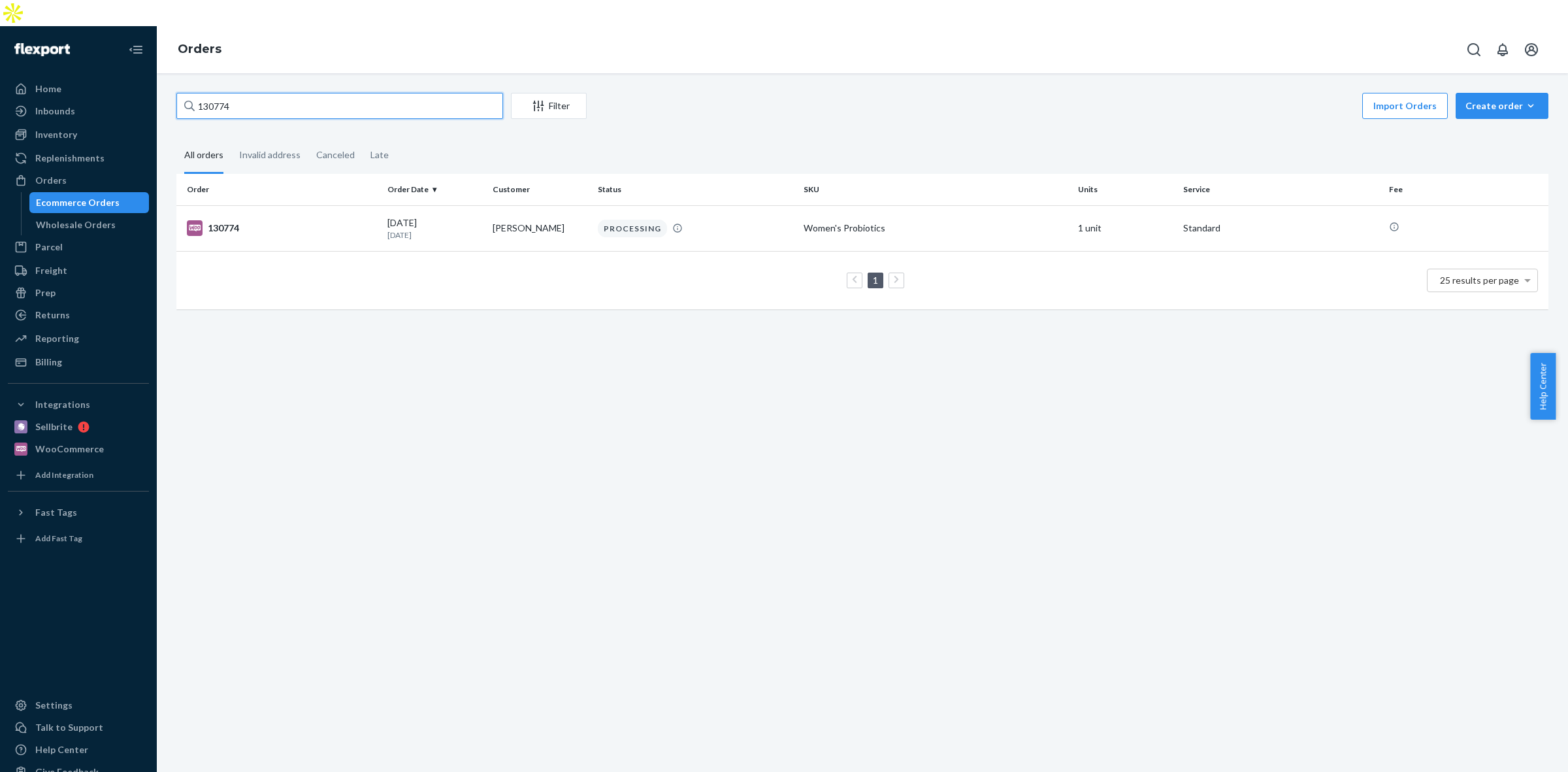
paste input "5"
type input "130775"
click at [860, 222] on div "multicollagen-powder" at bounding box center [935, 228] width 264 height 13
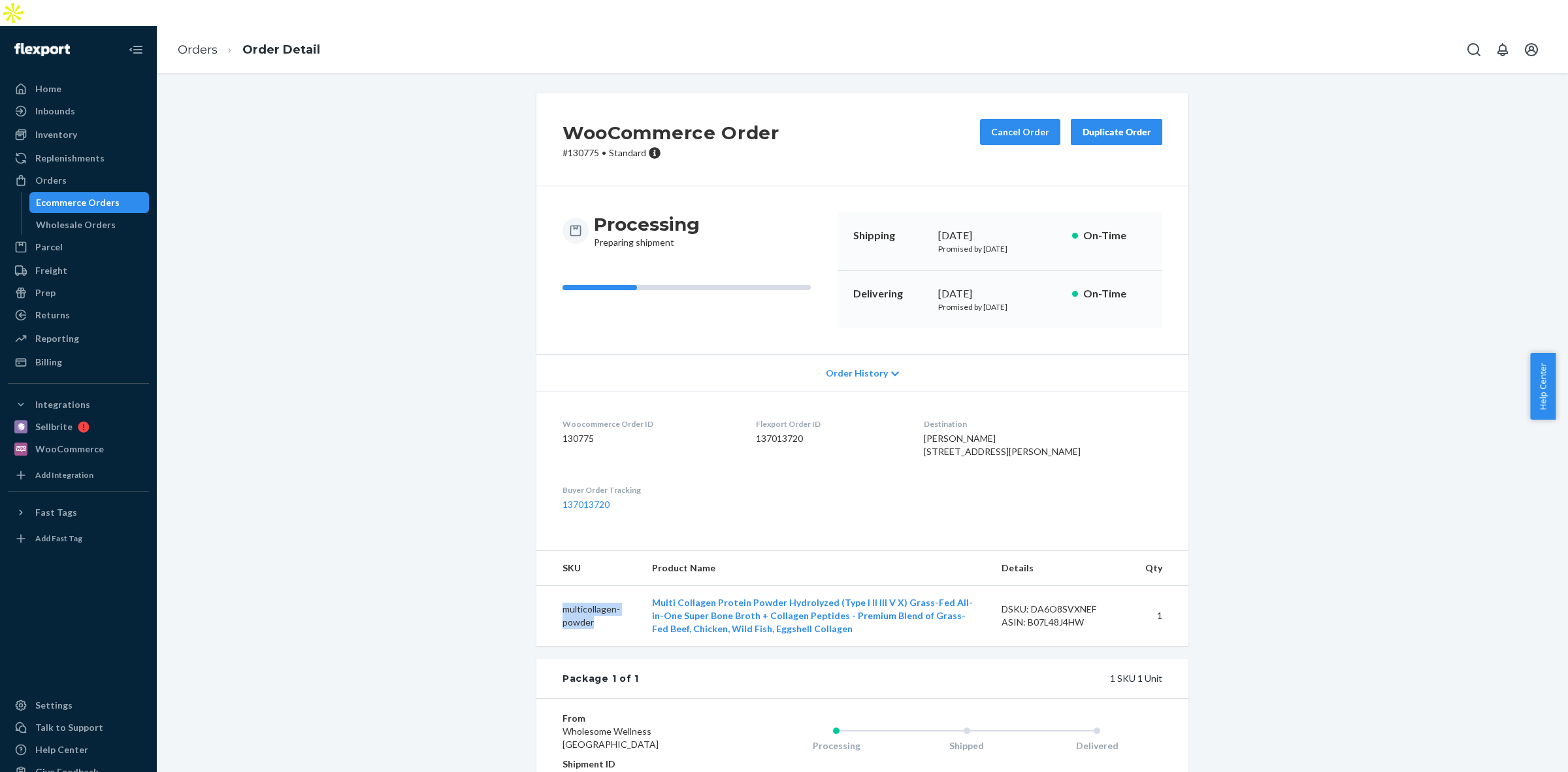
drag, startPoint x: 603, startPoint y: 641, endPoint x: 548, endPoint y: 616, distance: 60.4
click at [548, 616] on td "multicollagen-powder" at bounding box center [589, 616] width 105 height 61
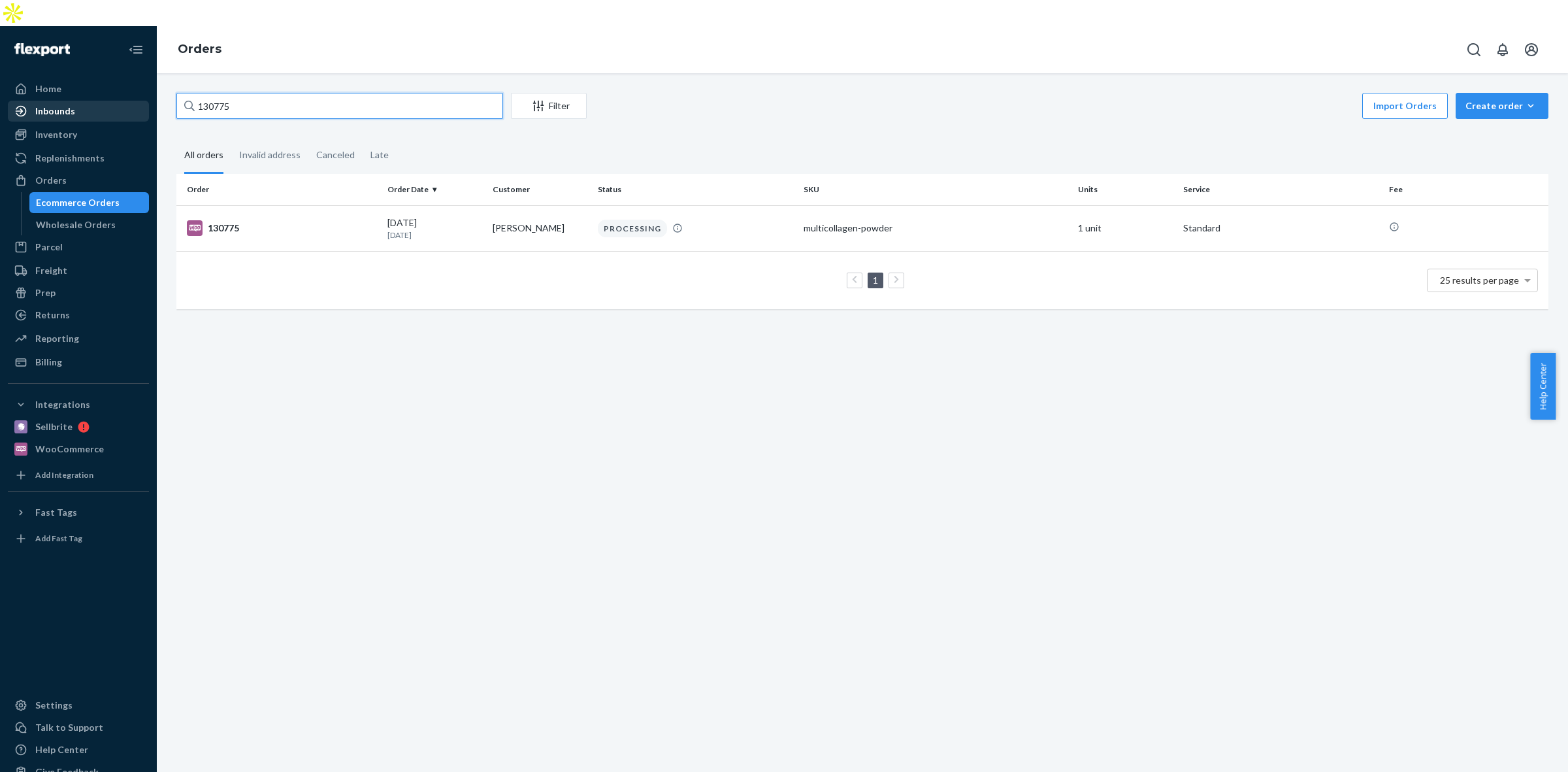
drag, startPoint x: 170, startPoint y: 92, endPoint x: 95, endPoint y: 95, distance: 75.1
click at [95, 95] on div "Home Inbounds Shipping Plans Problems Inventory Products Replenishments Orders …" at bounding box center [784, 412] width 1568 height 772
paste input "6"
type input "130776"
click at [775, 219] on div "PROCESSING" at bounding box center [695, 228] width 201 height 18
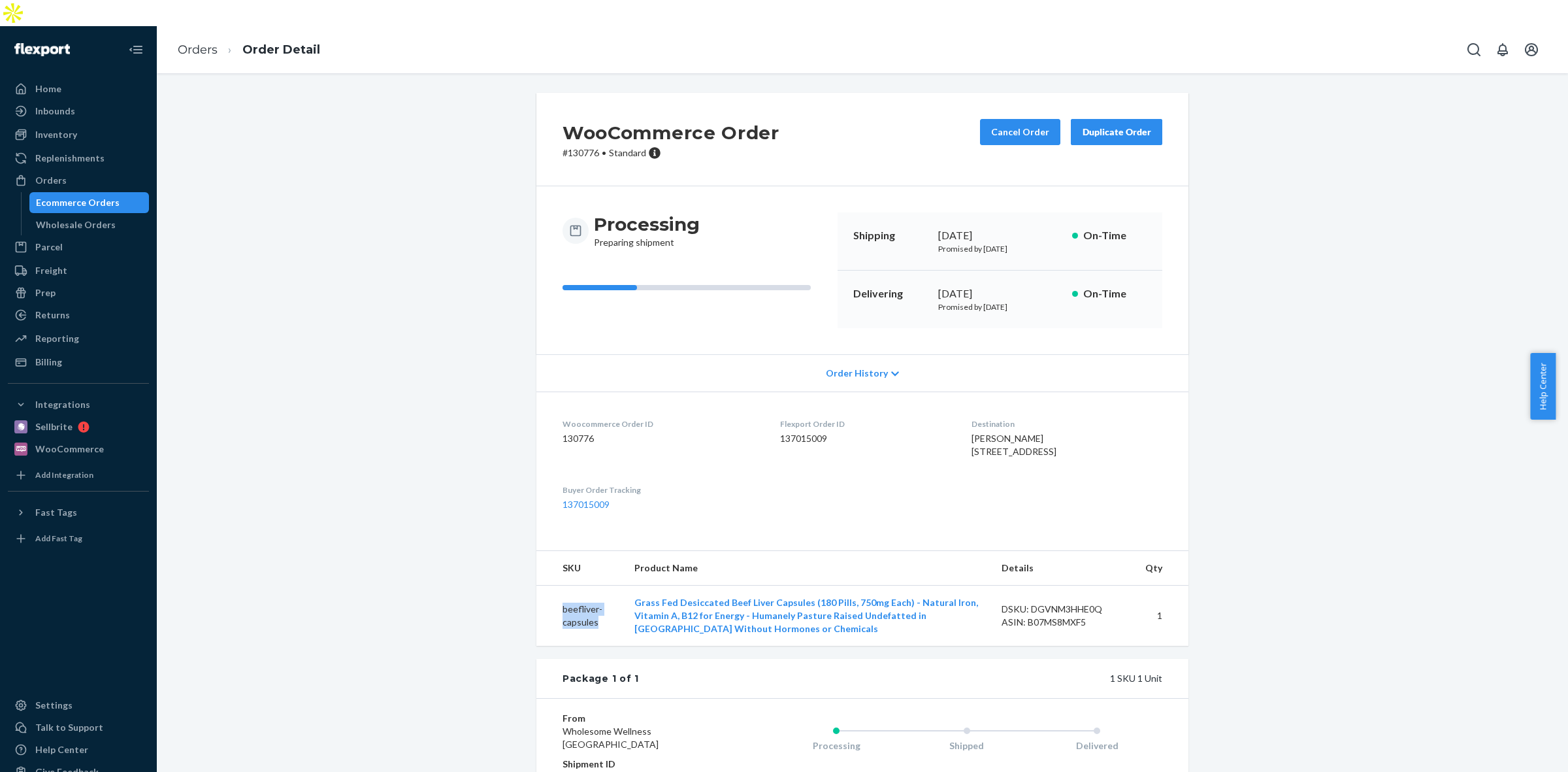
drag, startPoint x: 569, startPoint y: 619, endPoint x: 538, endPoint y: 607, distance: 33.2
click at [538, 607] on td "beefliver-capsules" at bounding box center [579, 616] width 87 height 61
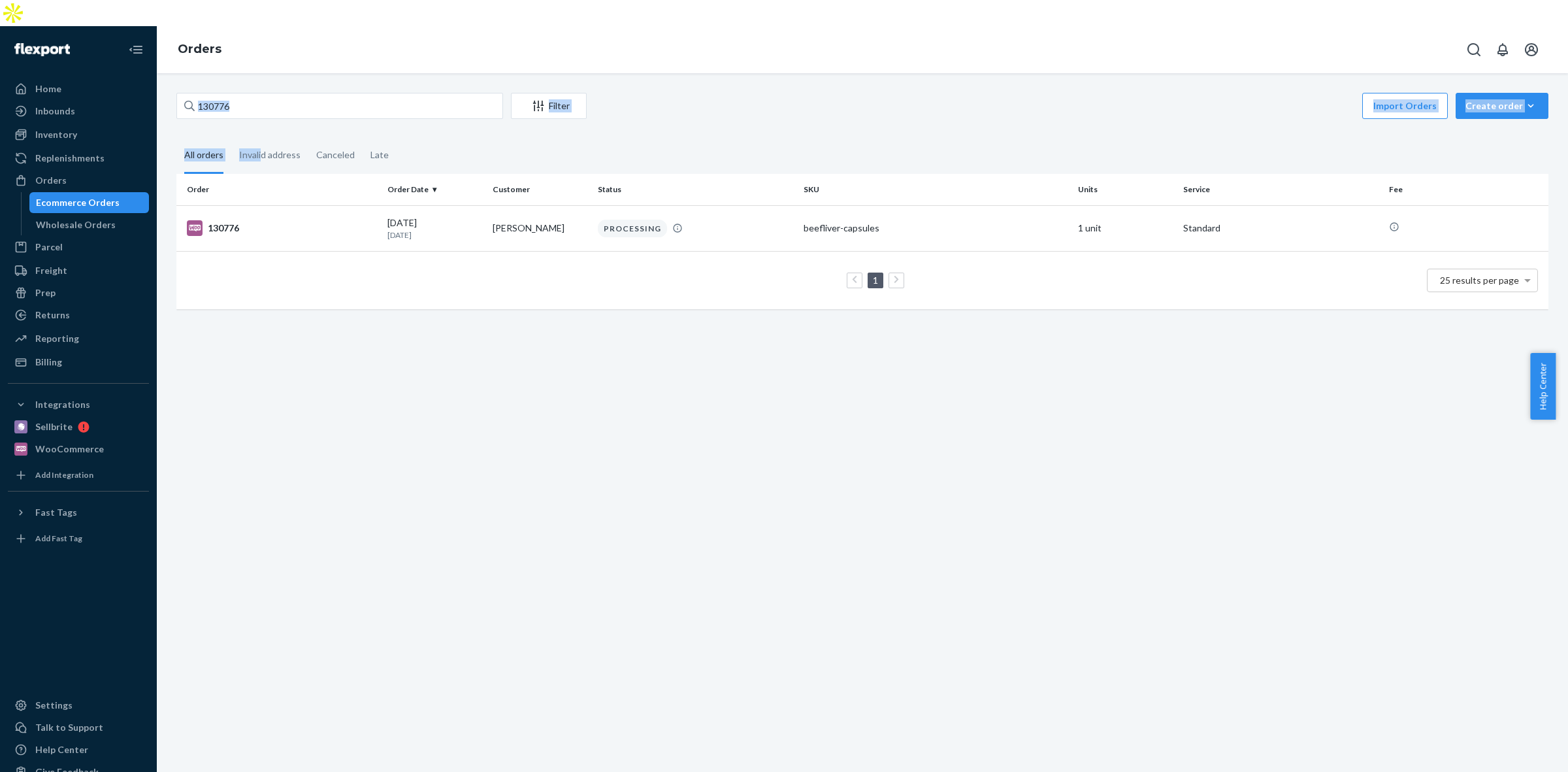
drag, startPoint x: 261, startPoint y: 96, endPoint x: 235, endPoint y: 77, distance: 32.2
click at [207, 93] on div "130776 Filter Import Orders Create order Ecommerce order Removal order All orde…" at bounding box center [862, 207] width 1391 height 230
click at [258, 93] on input "130776" at bounding box center [339, 106] width 327 height 26
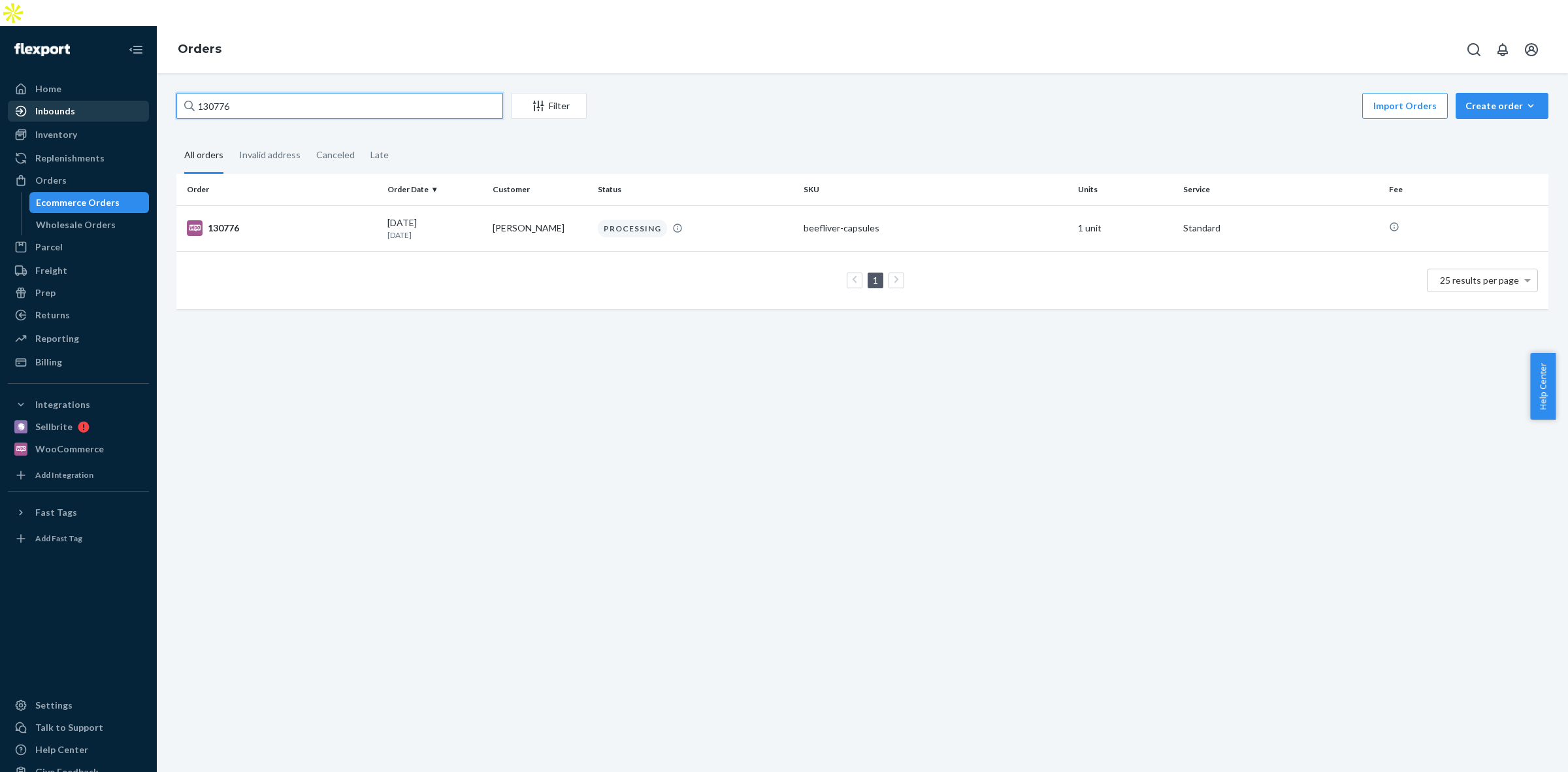
drag, startPoint x: 276, startPoint y: 83, endPoint x: 85, endPoint y: 83, distance: 191.0
click at [85, 83] on div "Home Inbounds Shipping Plans Problems Inventory Products Replenishments Orders …" at bounding box center [784, 412] width 1568 height 772
paste input "9"
type input "130779"
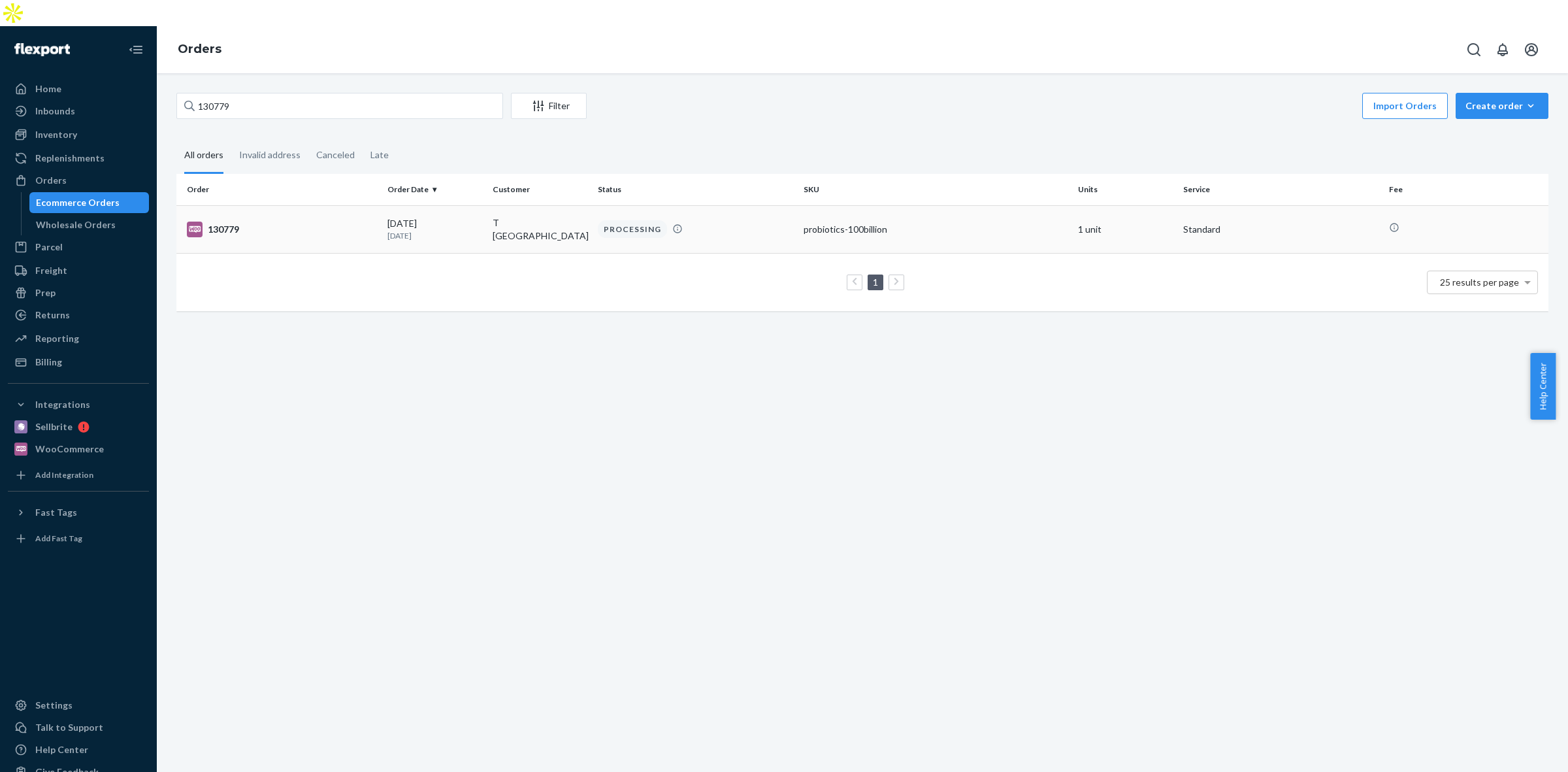
click at [743, 220] on div "PROCESSING" at bounding box center [695, 229] width 201 height 18
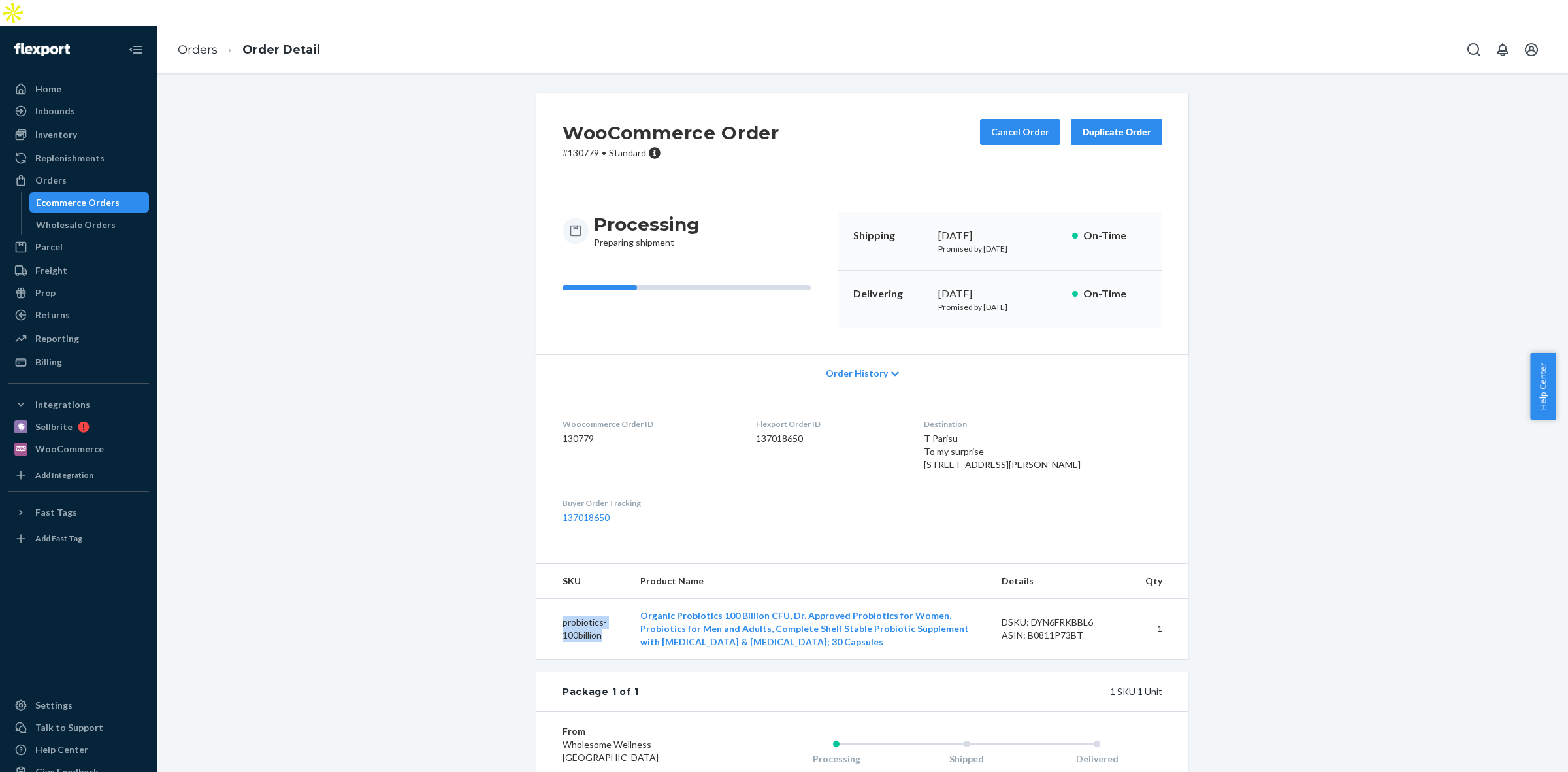
drag, startPoint x: 609, startPoint y: 631, endPoint x: 544, endPoint y: 621, distance: 65.8
click at [544, 621] on td "probiotics-100billion" at bounding box center [582, 629] width 93 height 61
